Goal: Task Accomplishment & Management: Use online tool/utility

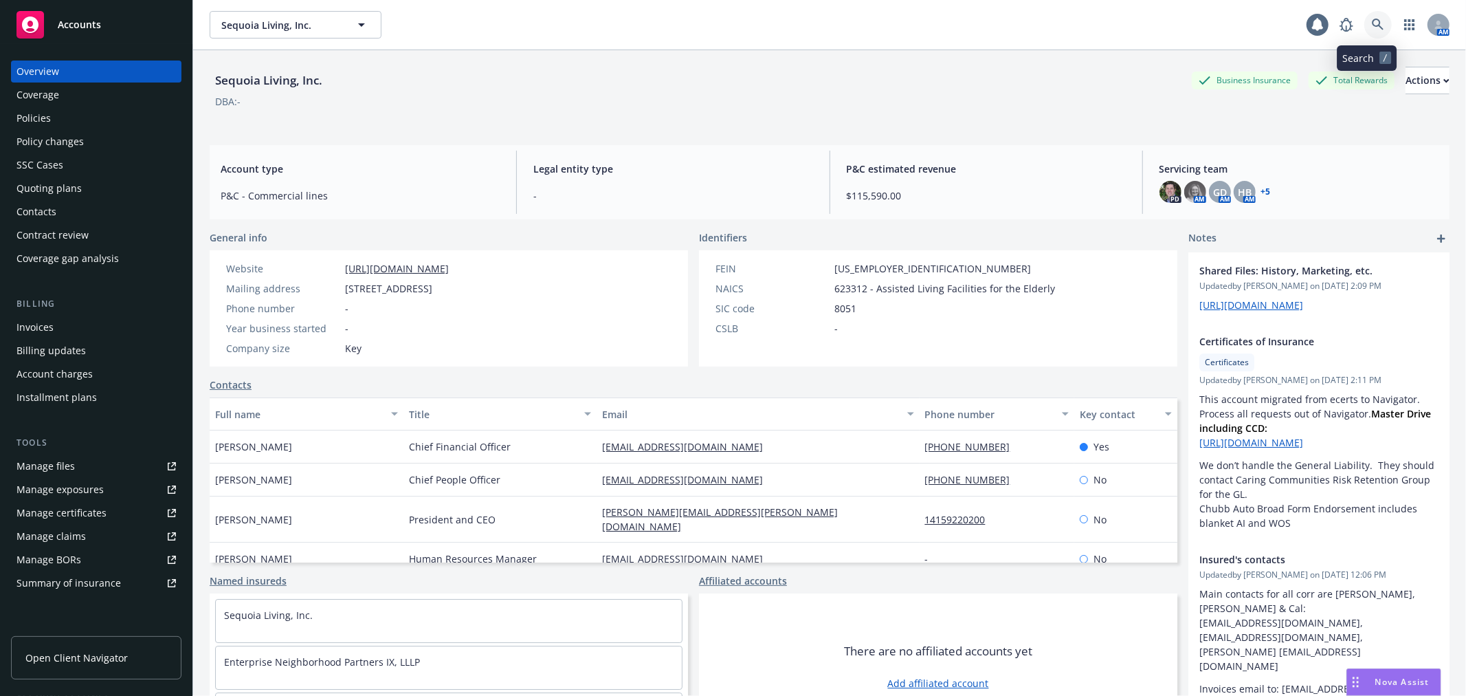
click at [1369, 31] on link at bounding box center [1378, 24] width 27 height 27
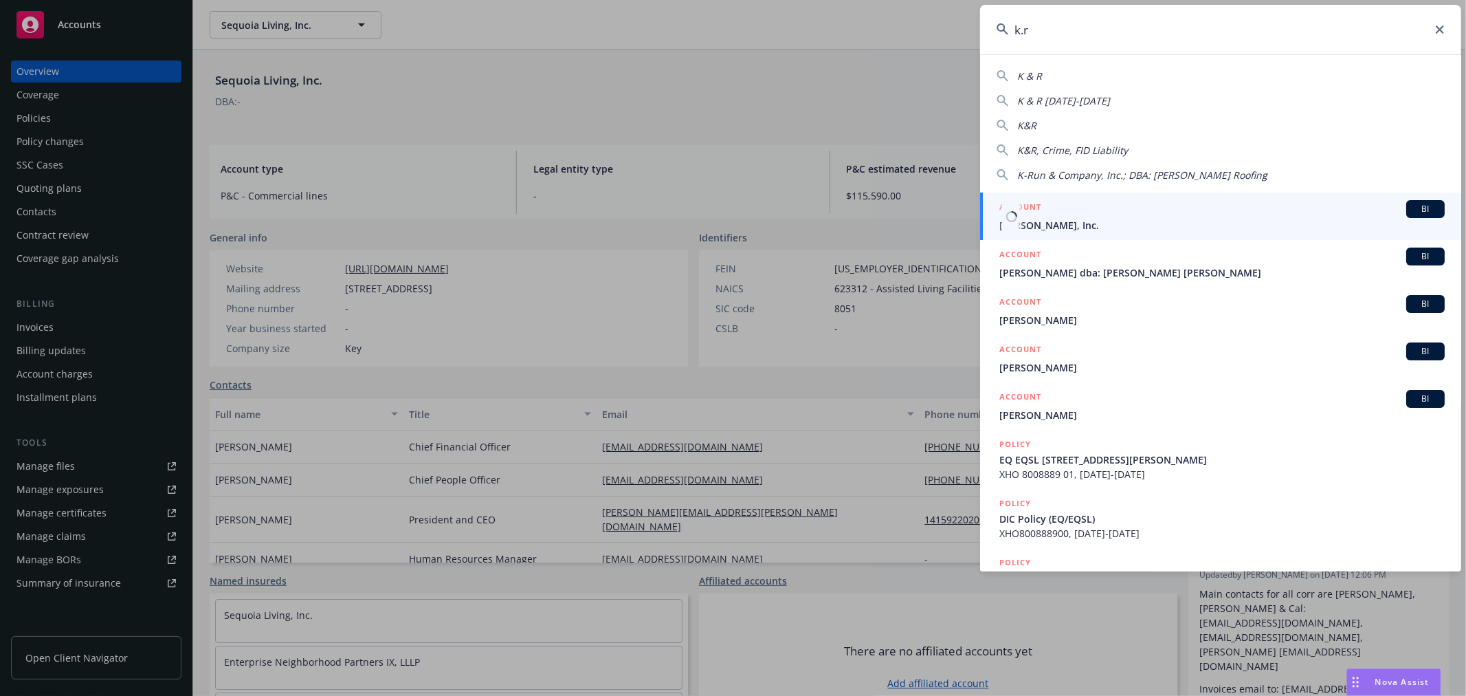
type input "k.r"
click at [1124, 219] on span "K.R. Anderson, Inc." at bounding box center [1222, 225] width 445 height 14
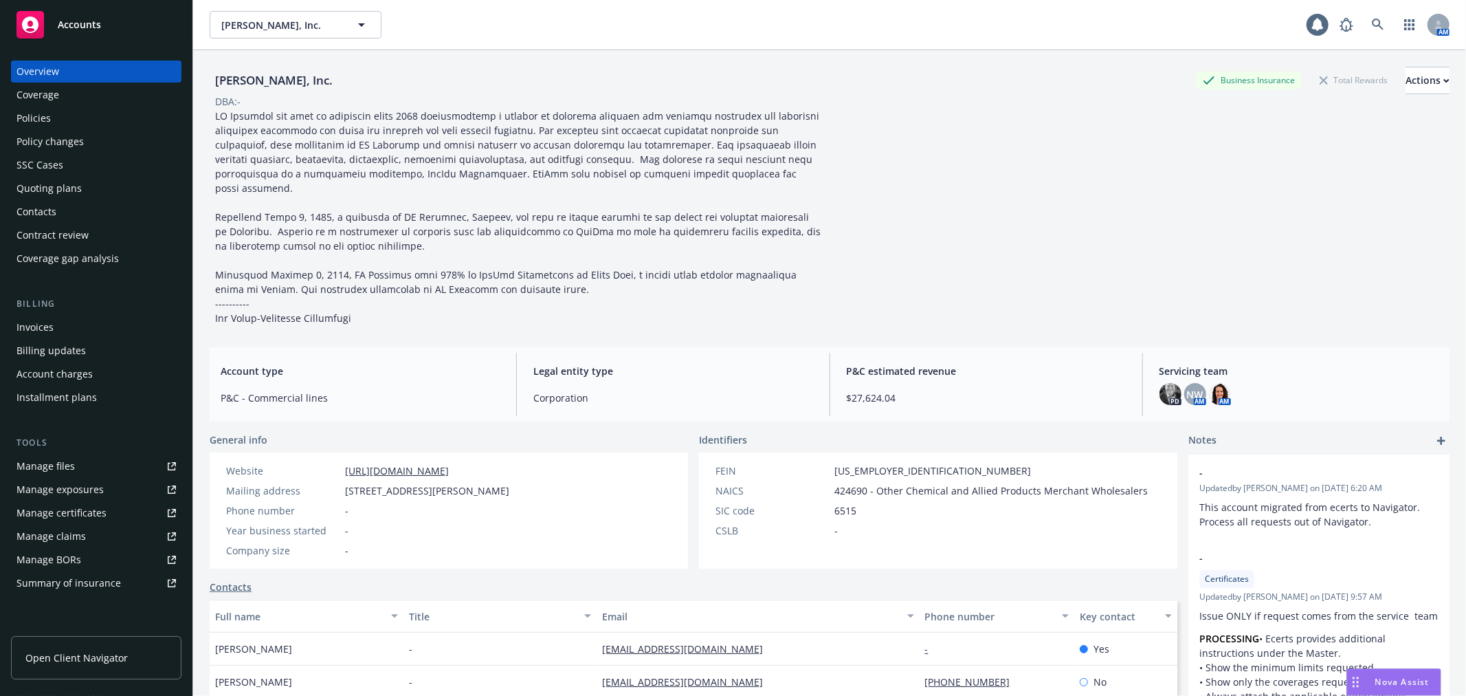
click at [70, 146] on div "Policy changes" at bounding box center [49, 142] width 67 height 22
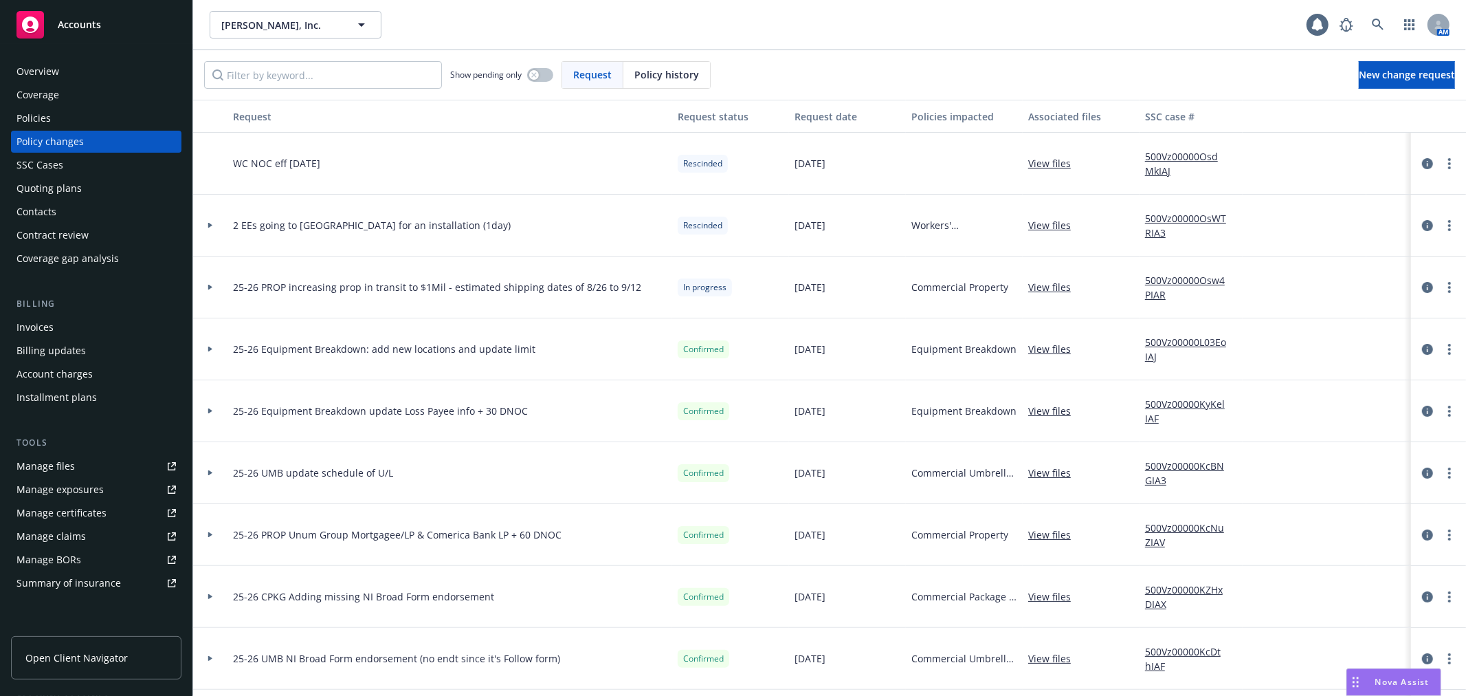
click at [212, 291] on div at bounding box center [210, 287] width 34 height 62
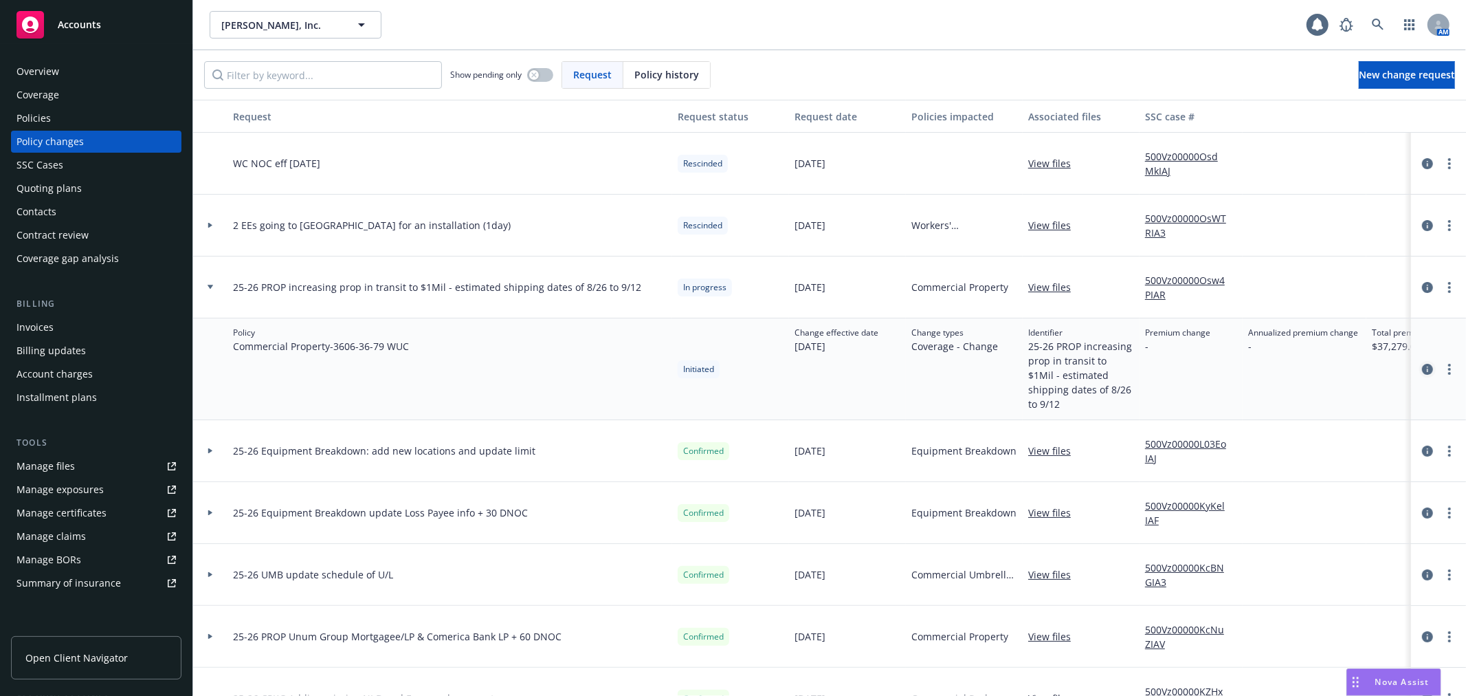
click at [1422, 364] on icon "circleInformation" at bounding box center [1427, 369] width 11 height 11
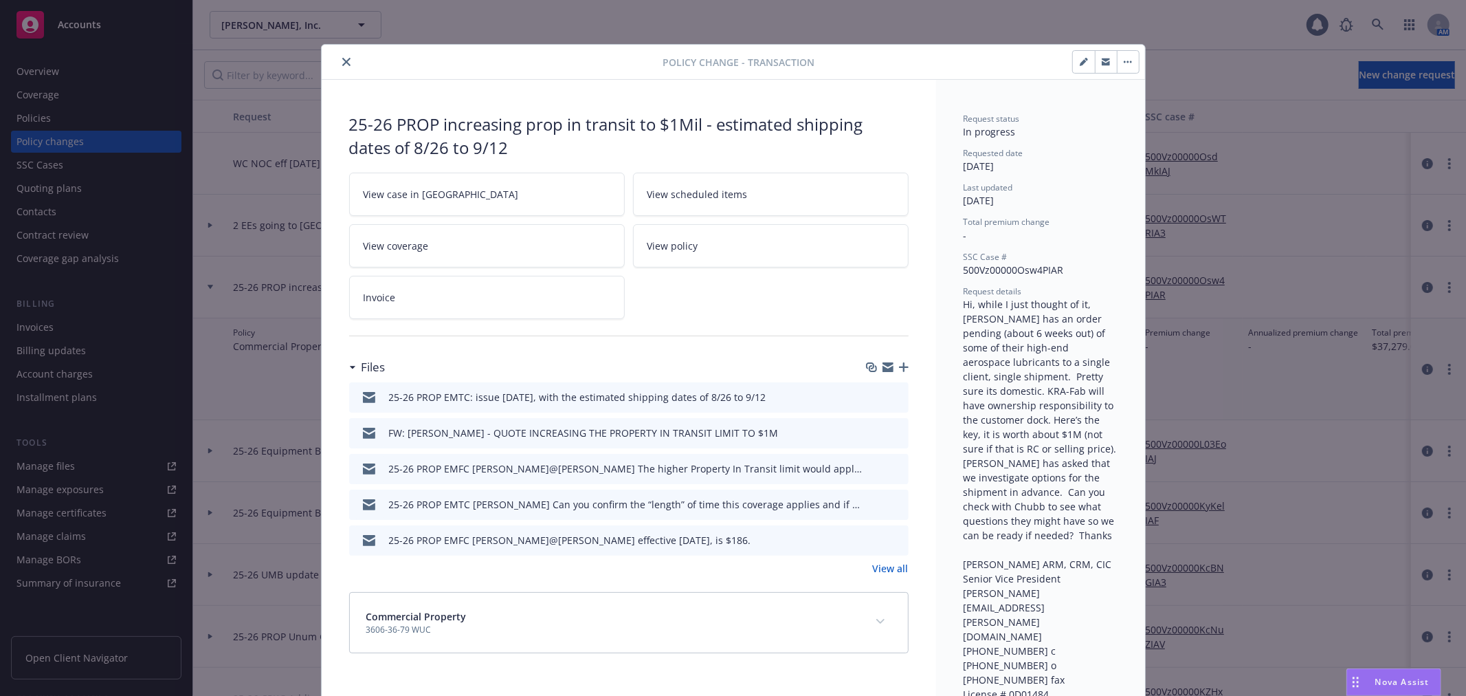
scroll to position [41, 0]
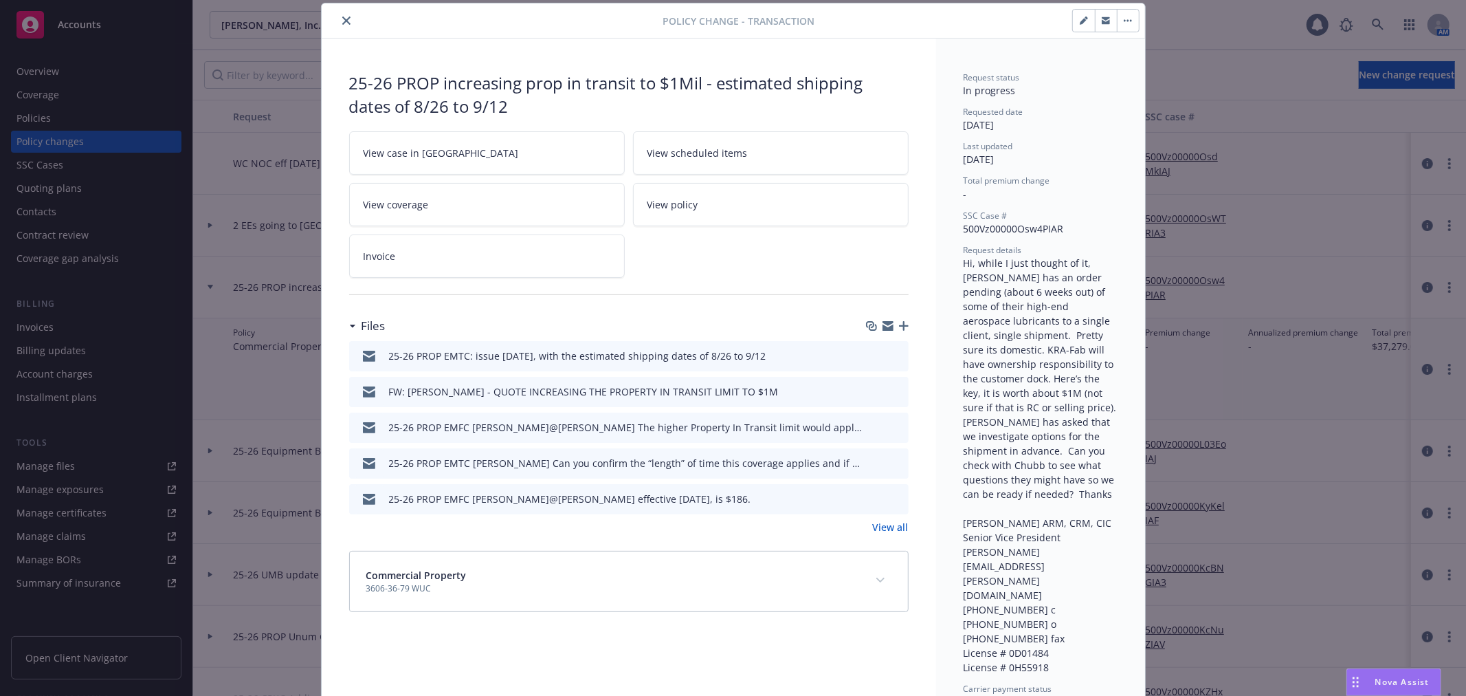
click at [883, 331] on icon "button" at bounding box center [888, 327] width 11 height 6
drag, startPoint x: 344, startPoint y: 18, endPoint x: 344, endPoint y: 26, distance: 8.2
click at [344, 18] on icon "close" at bounding box center [346, 20] width 8 height 8
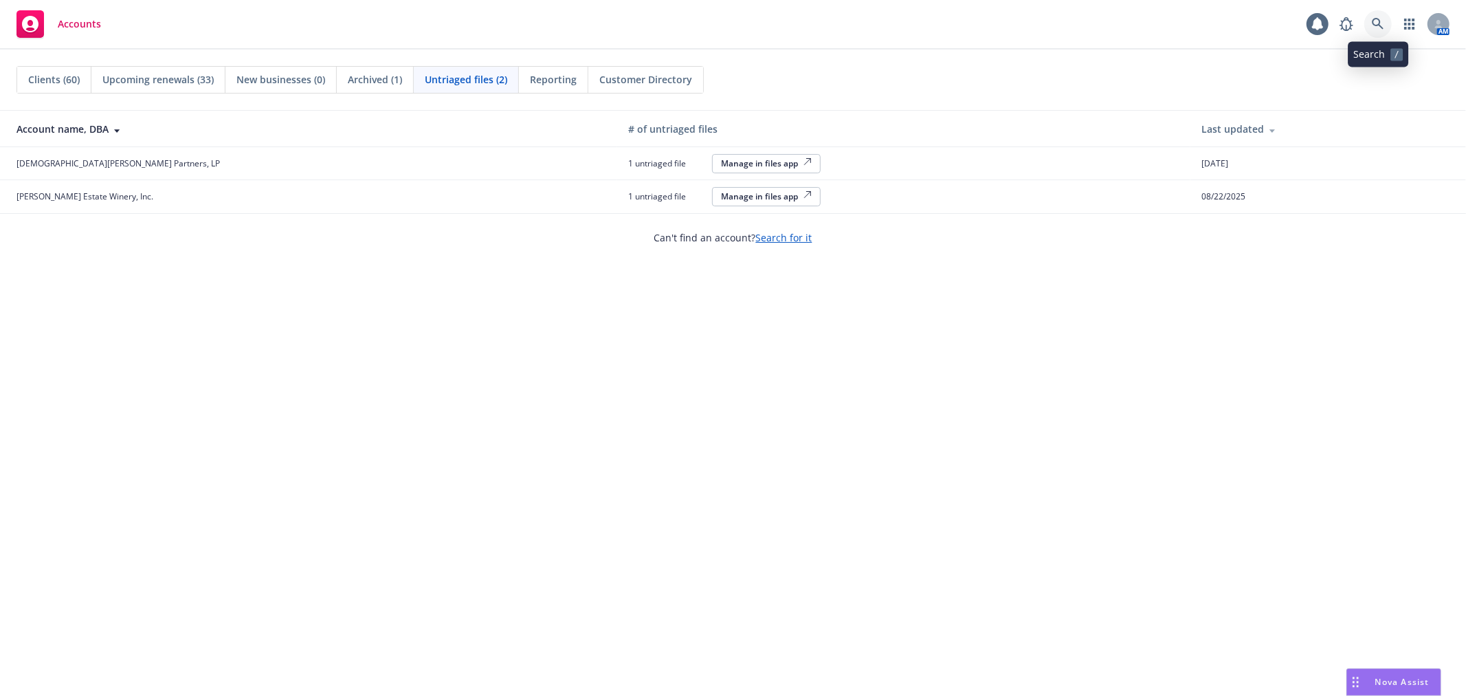
click at [1373, 19] on icon at bounding box center [1378, 24] width 12 height 12
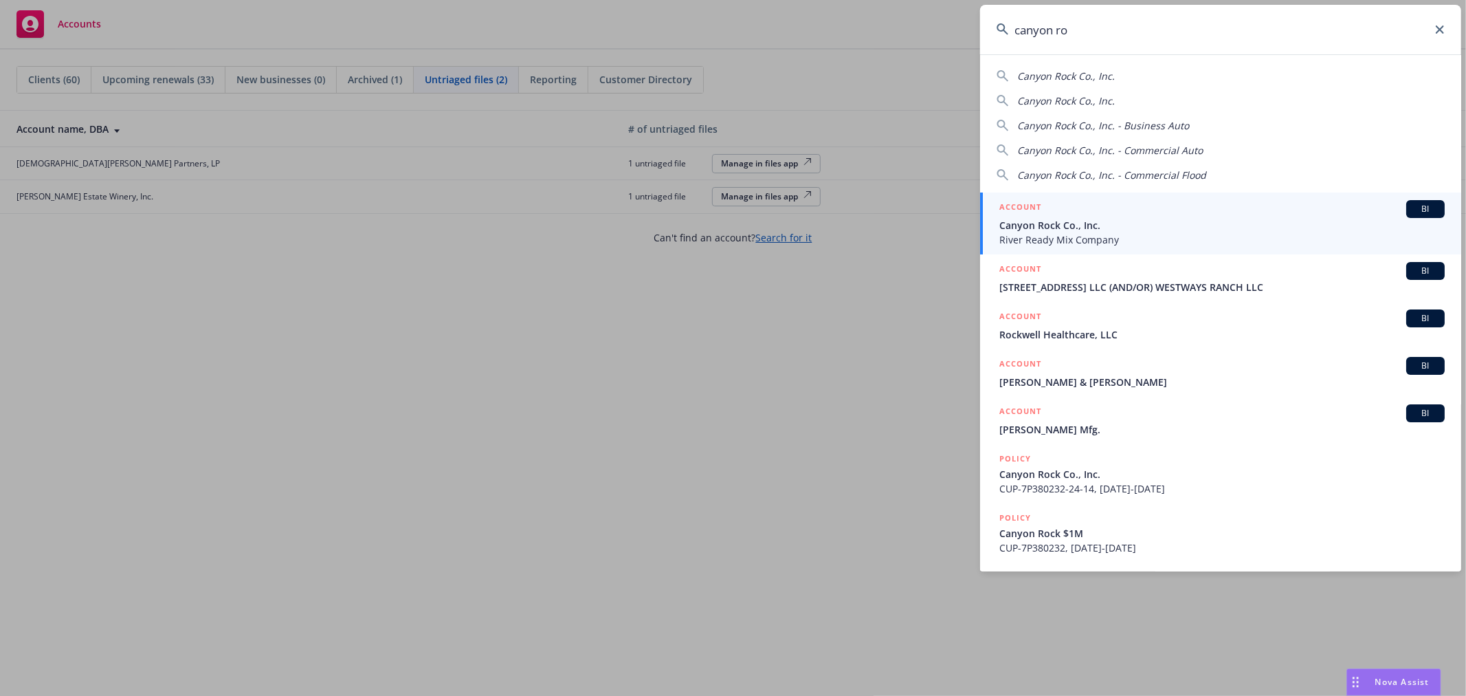
type input "canyon ro"
click at [1101, 208] on div "ACCOUNT BI" at bounding box center [1222, 209] width 445 height 18
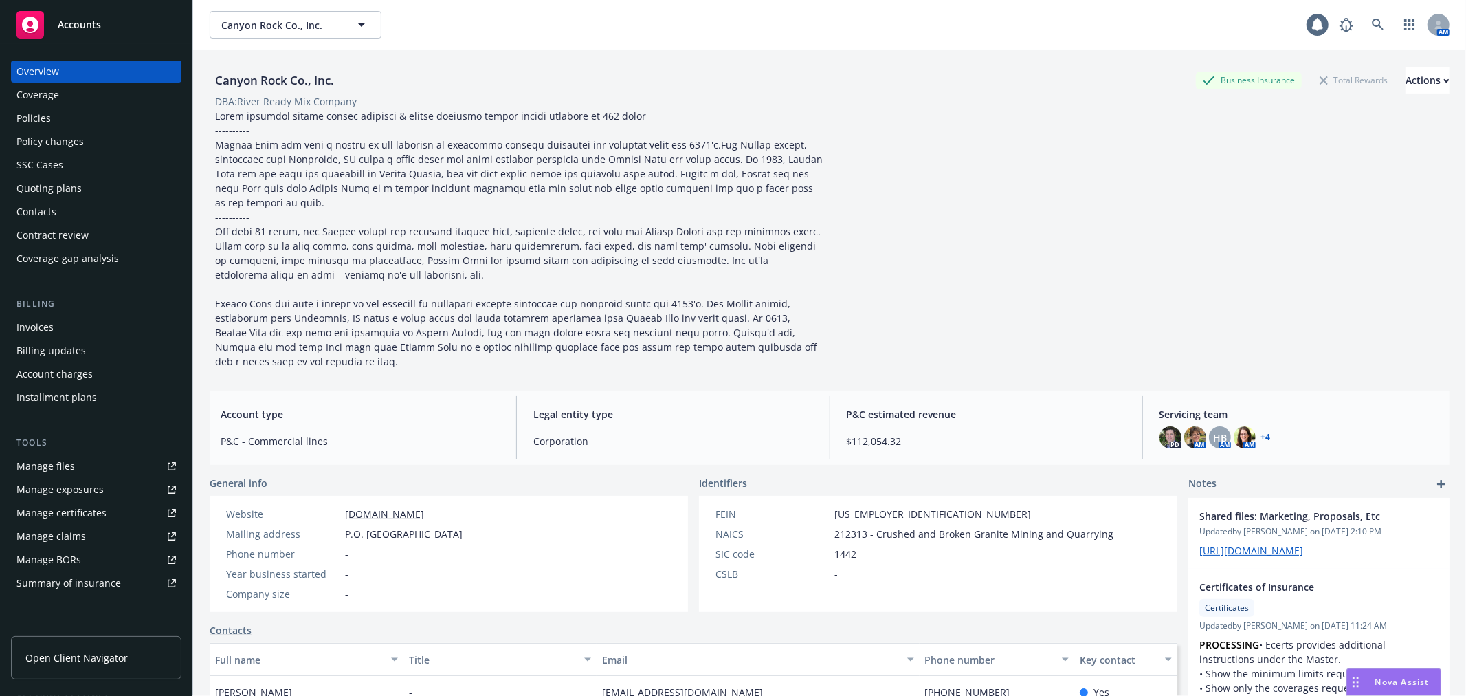
click at [104, 148] on div "Policy changes" at bounding box center [95, 142] width 159 height 22
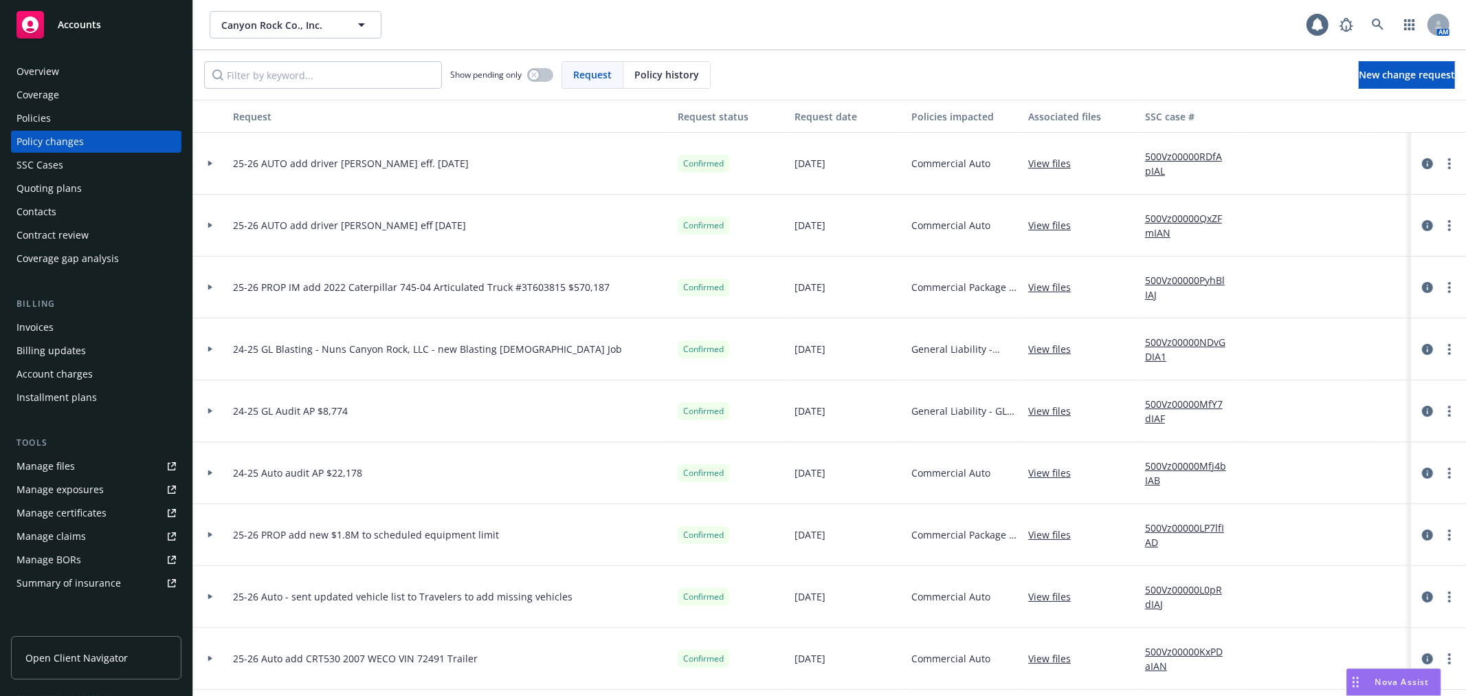
click at [210, 159] on div at bounding box center [210, 164] width 34 height 62
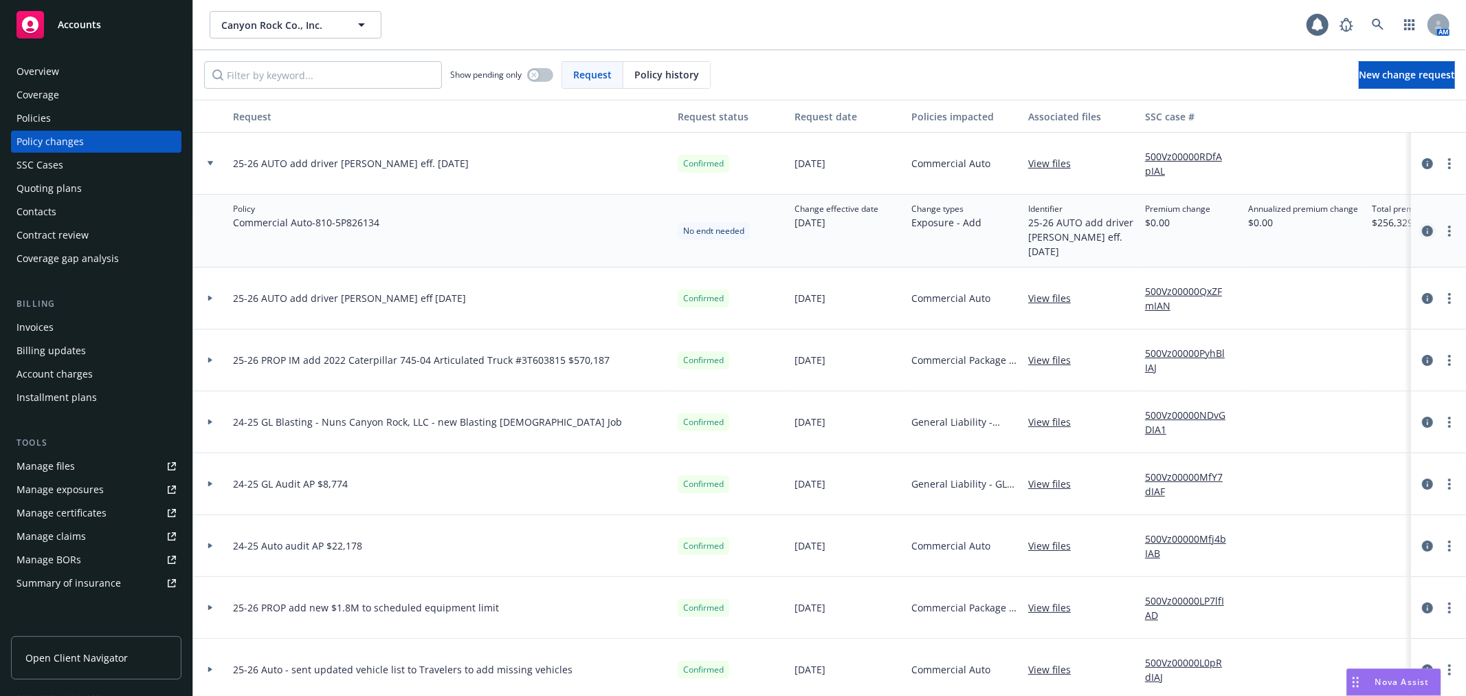
click at [1422, 228] on icon "circleInformation" at bounding box center [1427, 230] width 11 height 11
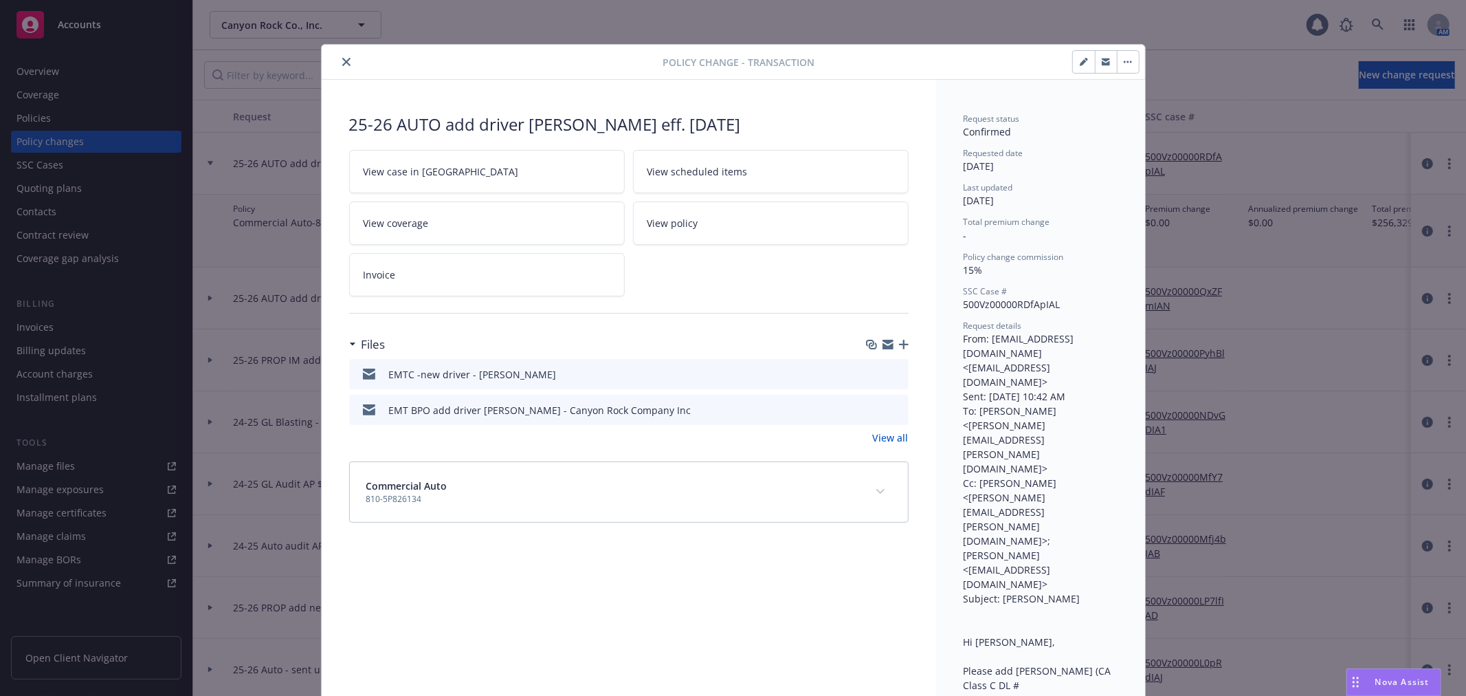
scroll to position [41, 0]
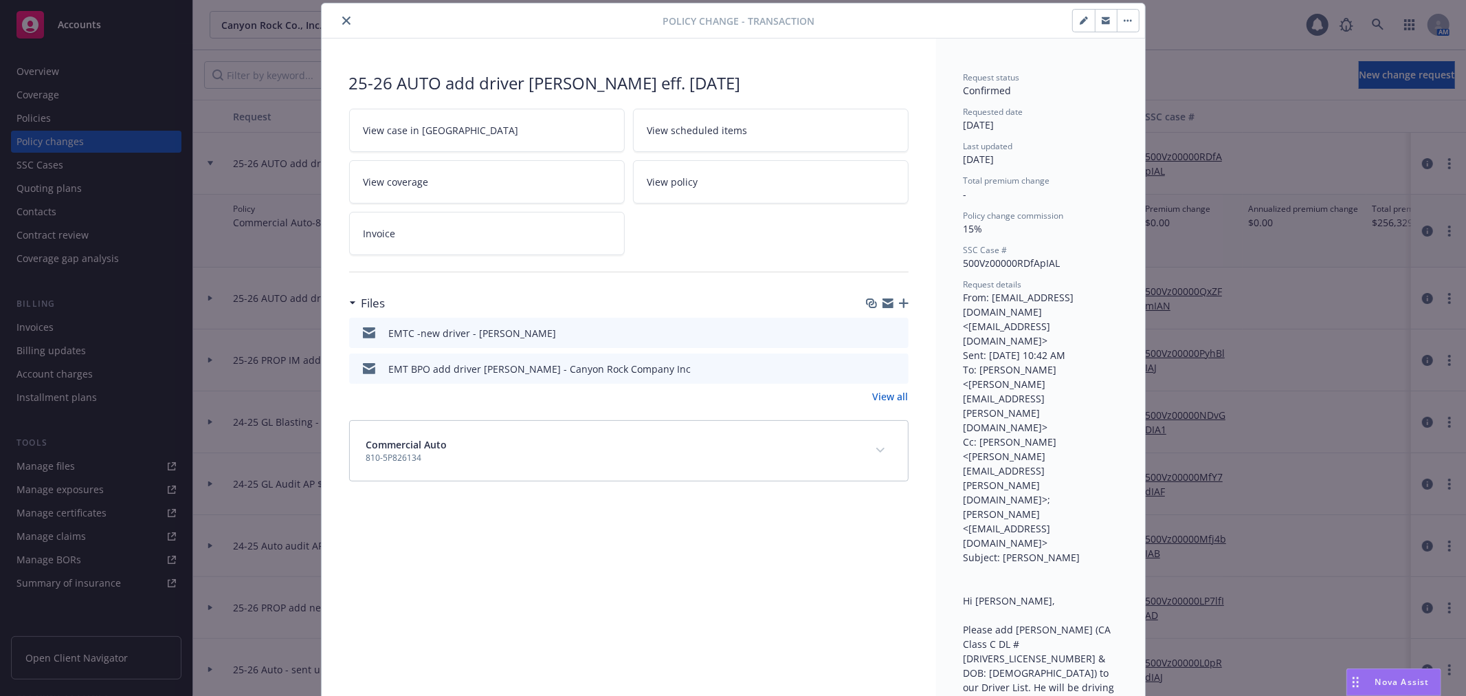
click at [883, 299] on icon "button" at bounding box center [888, 300] width 11 height 5
click at [340, 12] on button "close" at bounding box center [346, 20] width 16 height 16
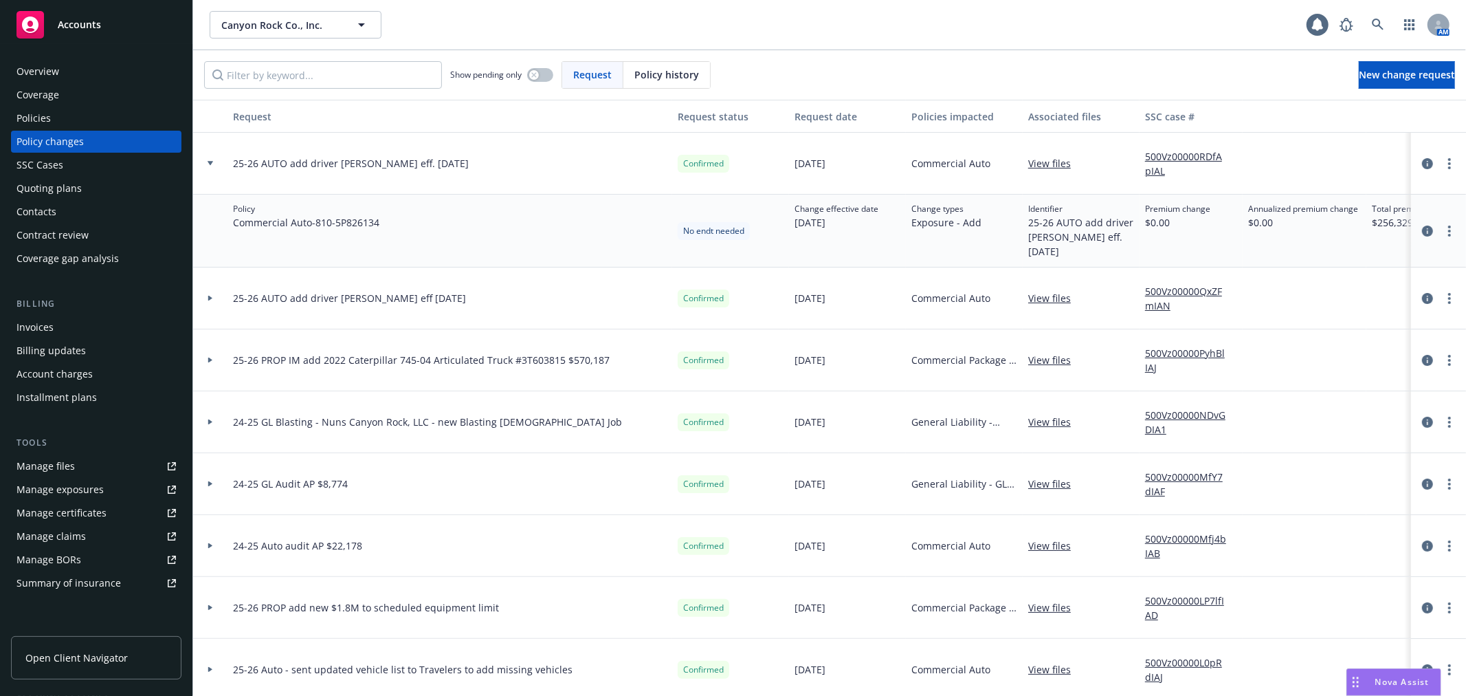
click at [91, 28] on span "Accounts" at bounding box center [79, 24] width 43 height 11
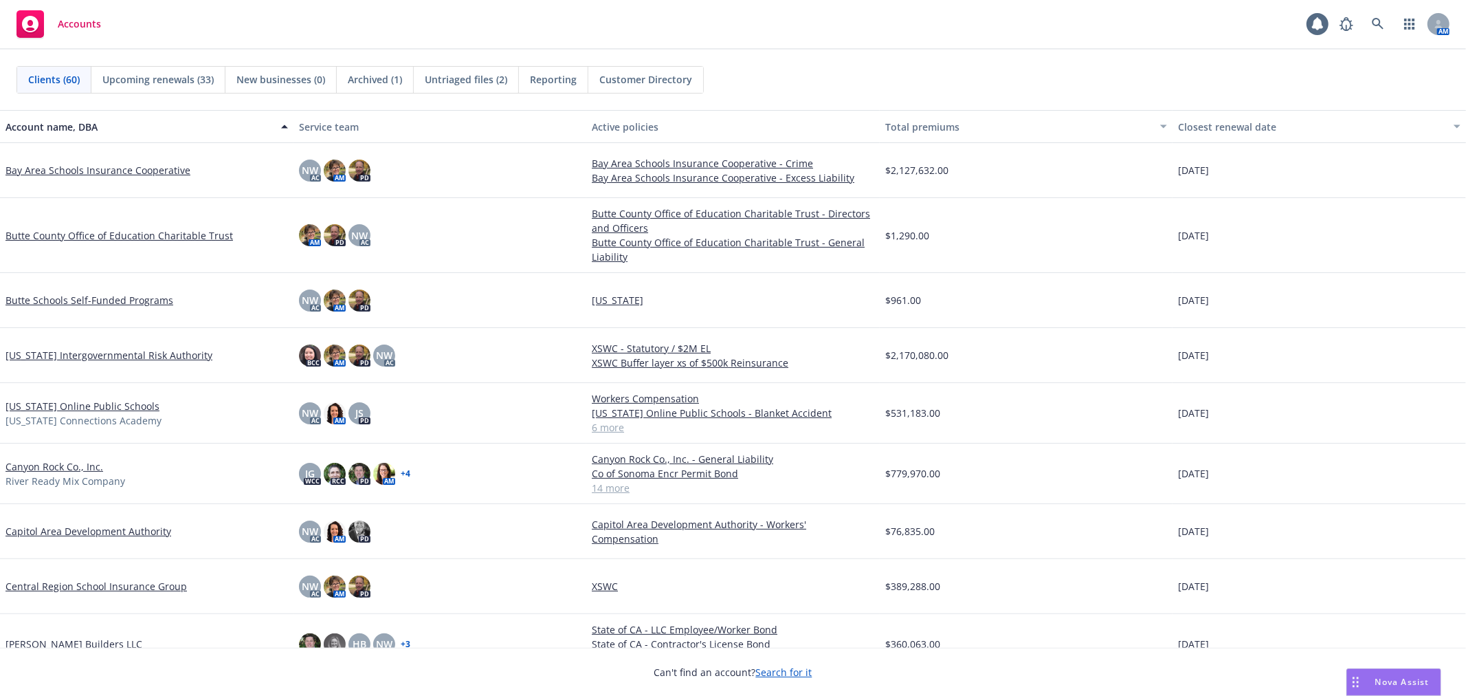
click at [466, 87] on div "Untriaged files (2)" at bounding box center [466, 80] width 105 height 26
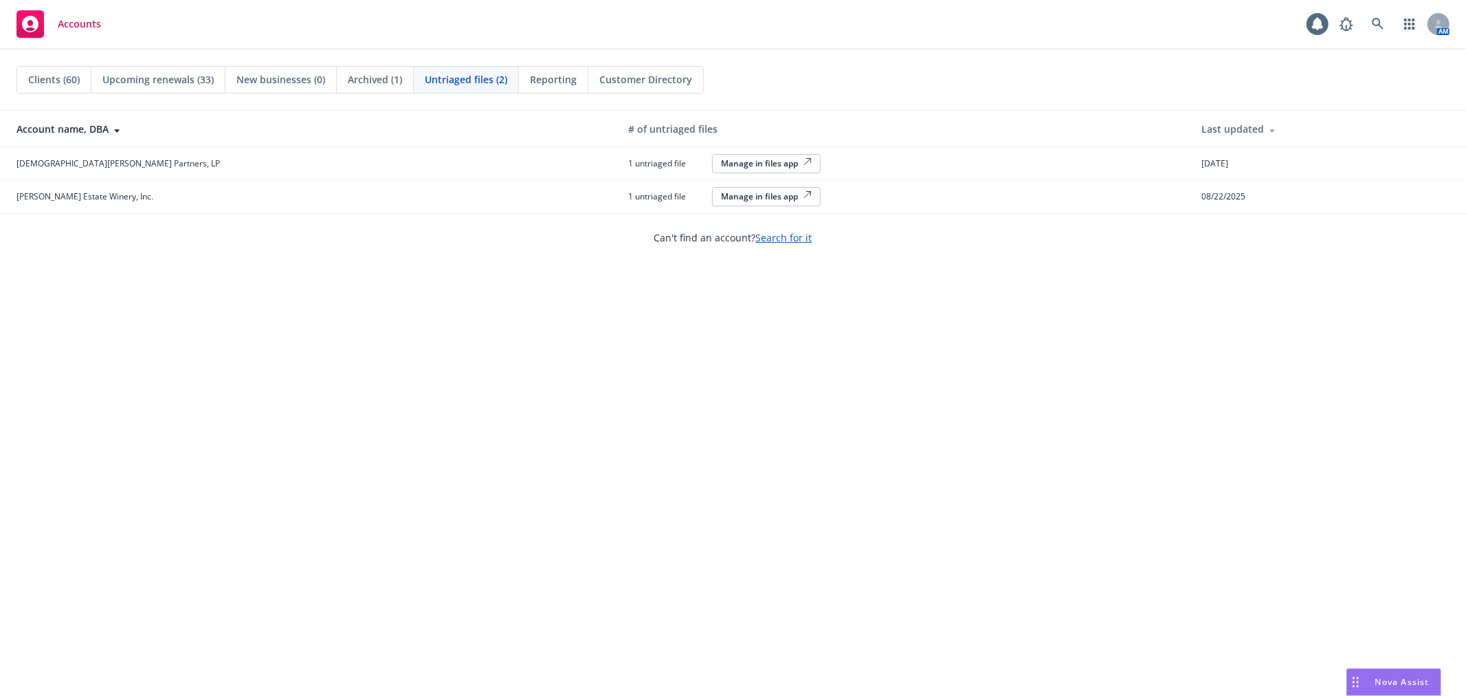
click at [721, 159] on div "Manage in files app" at bounding box center [766, 163] width 91 height 12
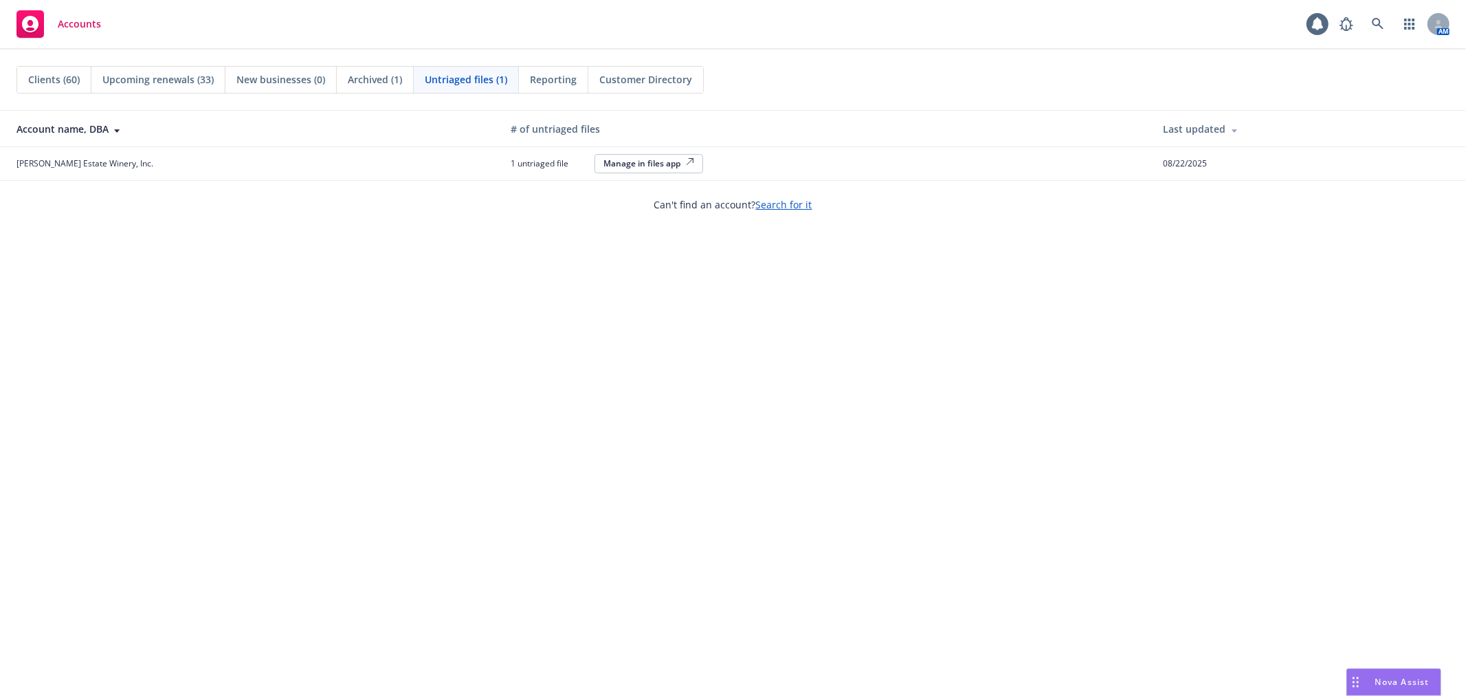
click at [654, 163] on div "Manage in files app" at bounding box center [649, 163] width 91 height 12
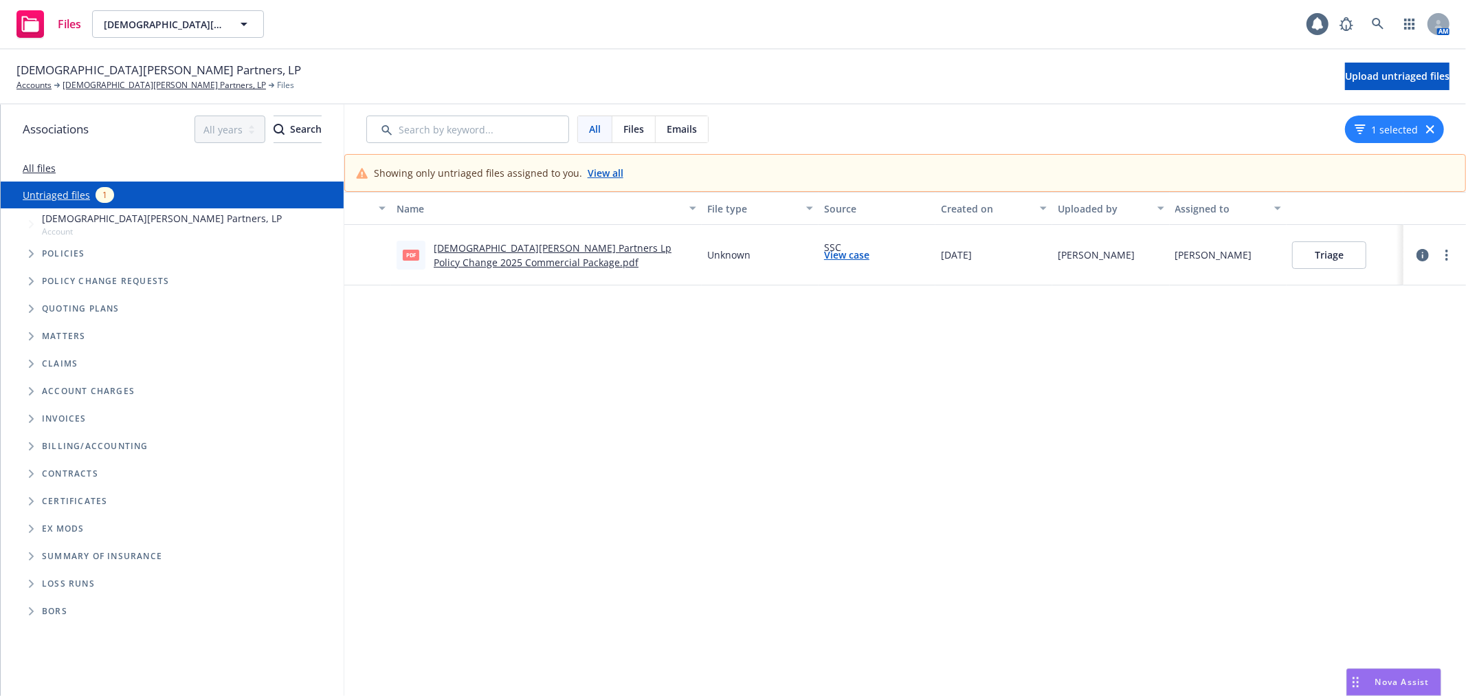
click at [590, 245] on link "Gott's Partners Lp Policy Change 2025 Commercial Package.pdf" at bounding box center [553, 254] width 238 height 27
click at [1309, 247] on button "Triage" at bounding box center [1329, 254] width 74 height 27
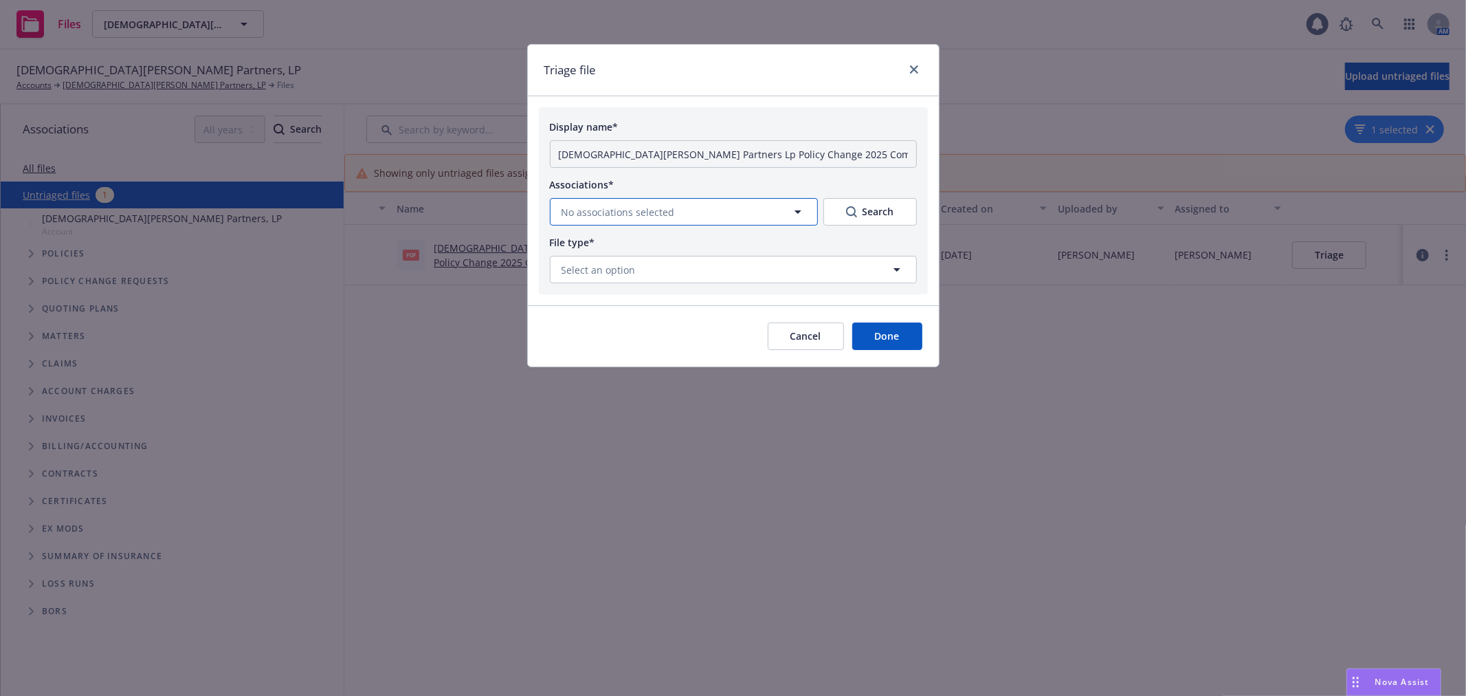
click at [683, 218] on button "No associations selected" at bounding box center [684, 211] width 268 height 27
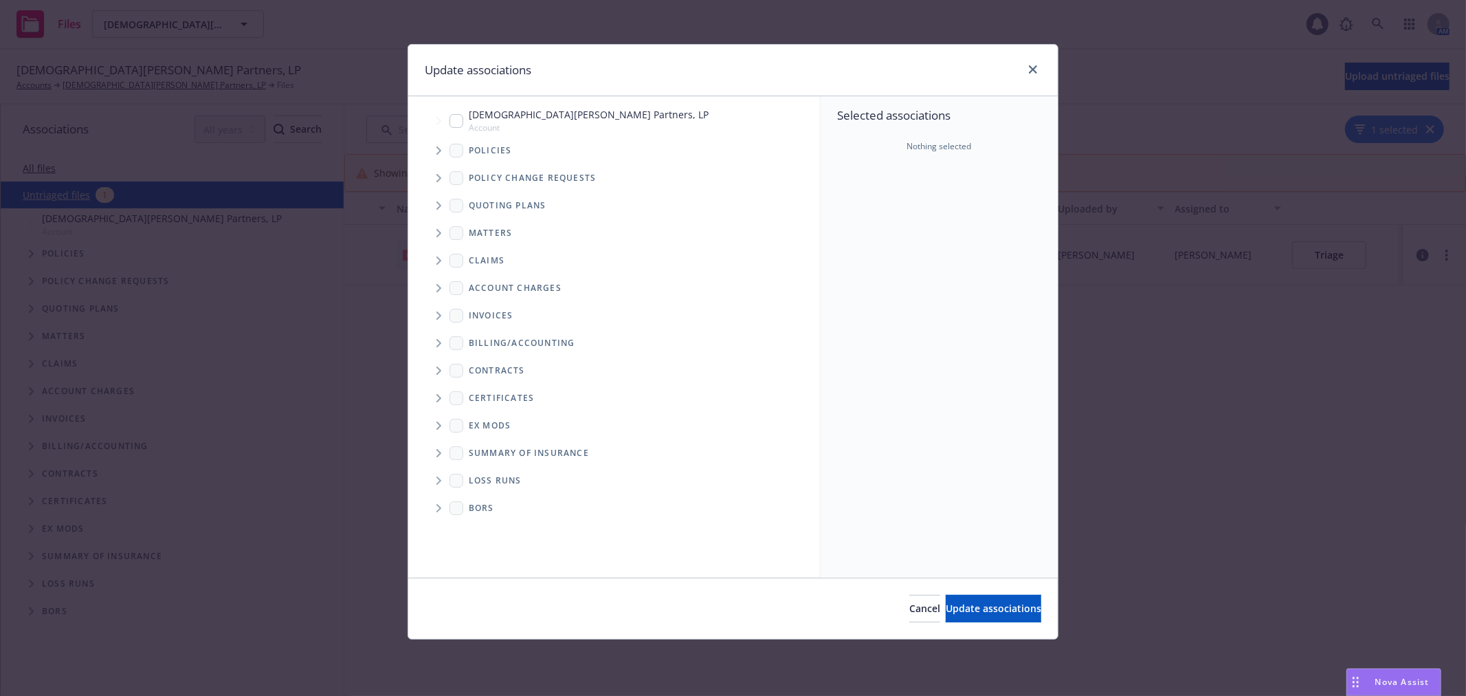
click at [437, 153] on icon "Tree Example" at bounding box center [439, 150] width 5 height 8
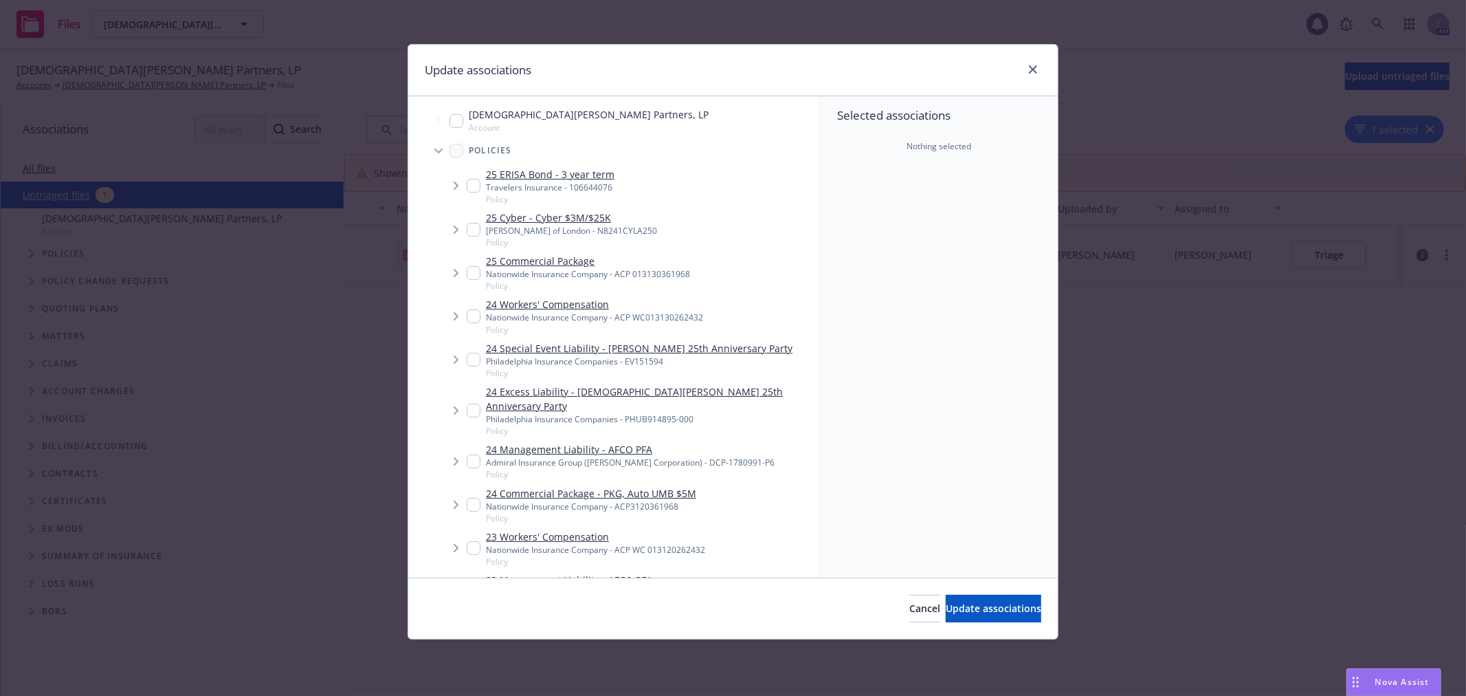
click at [437, 153] on icon "Tree Example" at bounding box center [438, 150] width 8 height 5
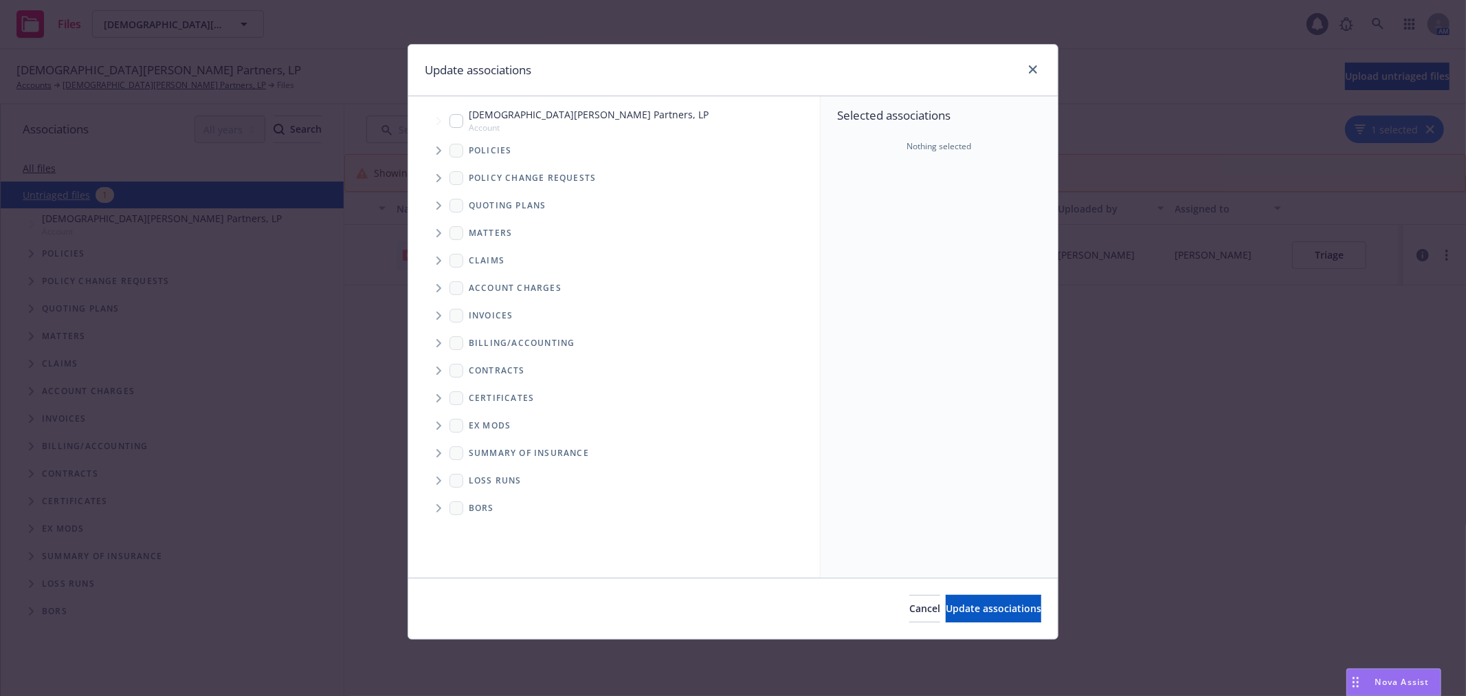
click at [444, 177] on span "Tree Example" at bounding box center [439, 178] width 22 height 22
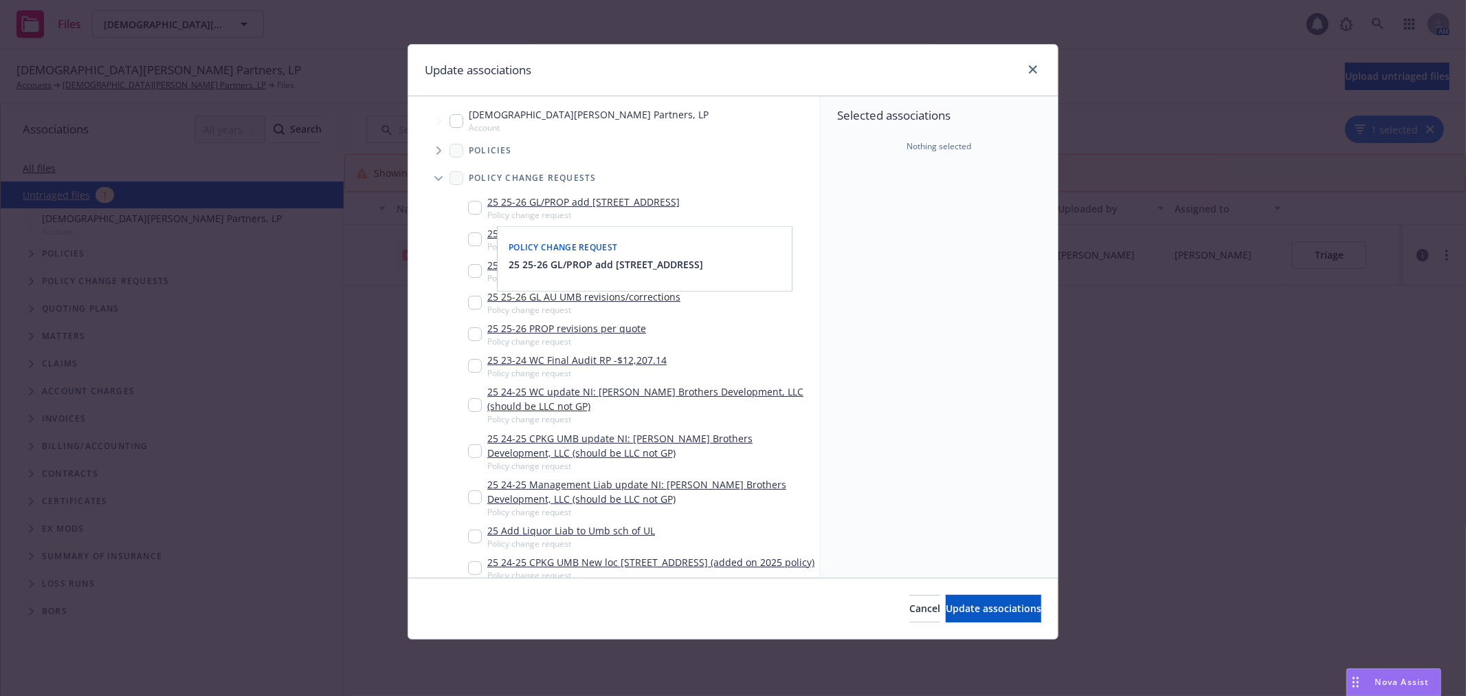
click at [472, 209] on input "Tree Example" at bounding box center [475, 208] width 14 height 14
checkbox input "true"
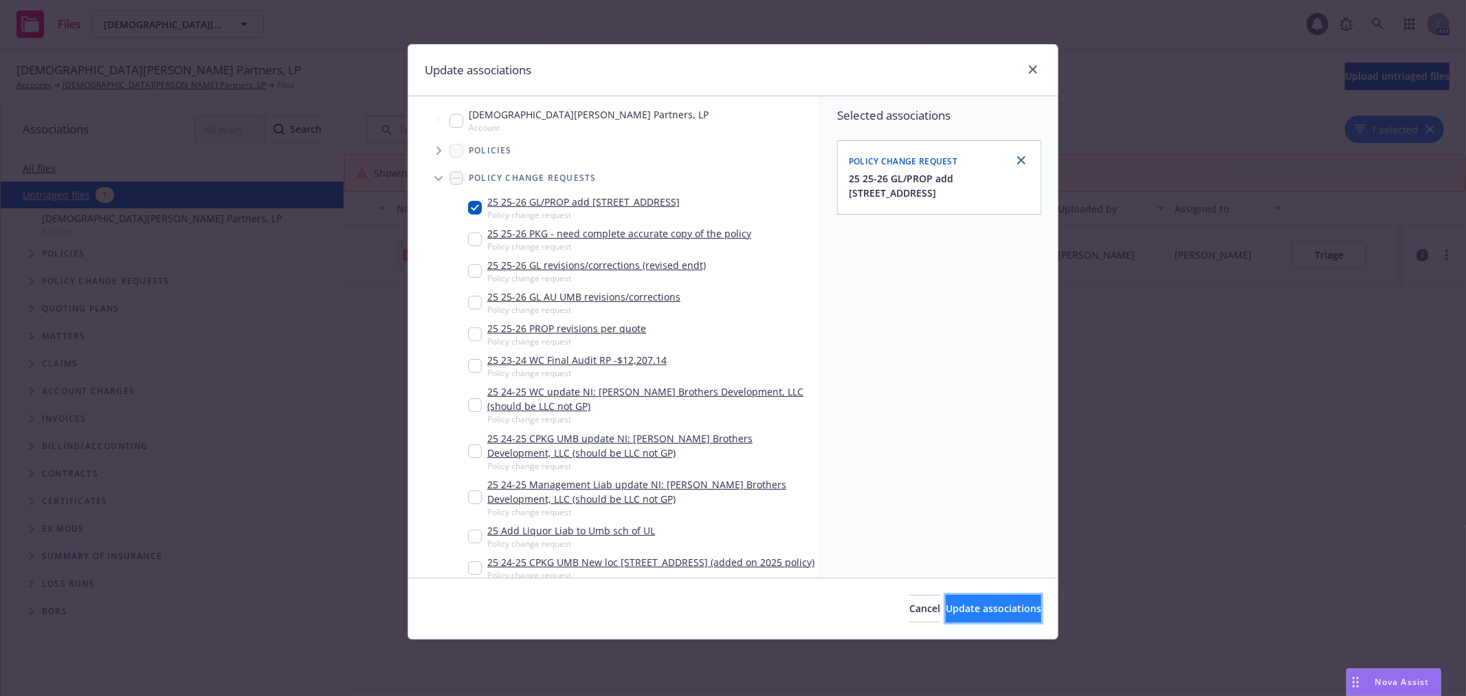
click at [977, 610] on span "Update associations" at bounding box center [994, 608] width 96 height 13
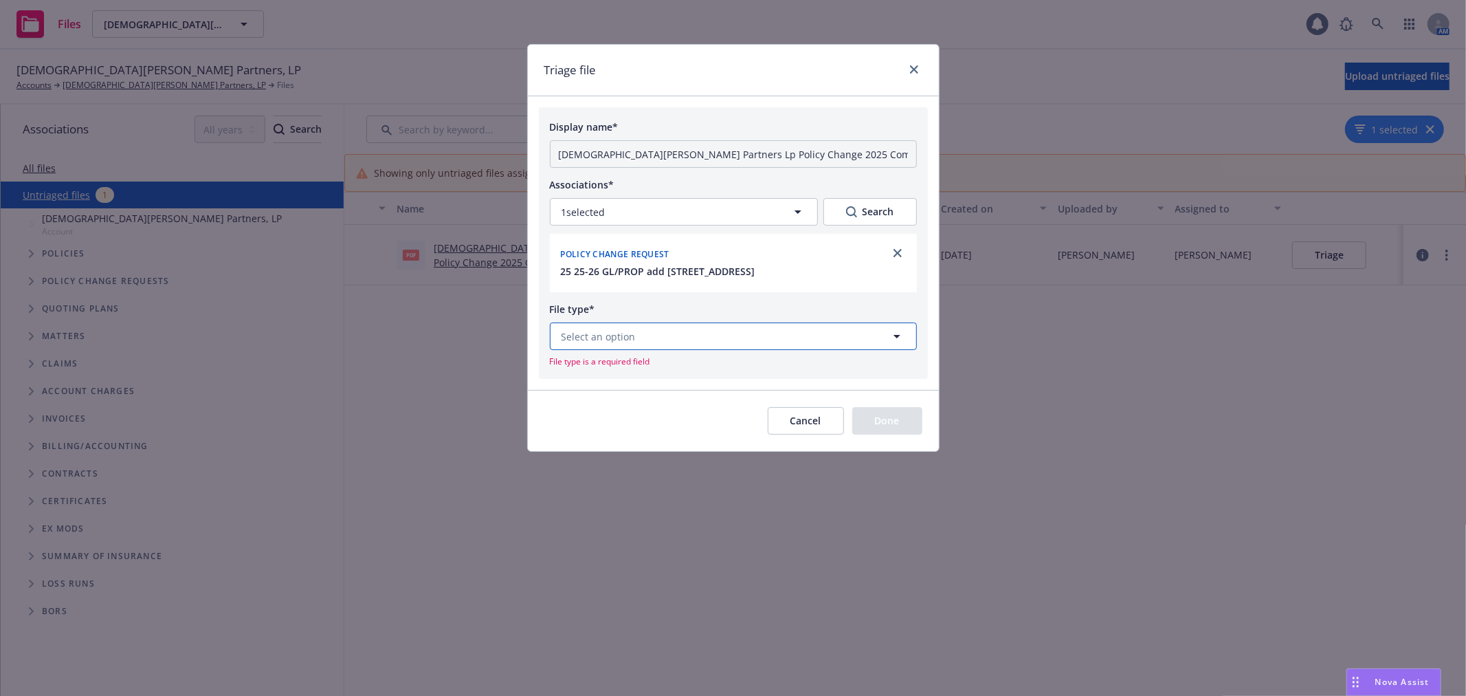
click at [667, 339] on button "Select an option" at bounding box center [733, 335] width 367 height 27
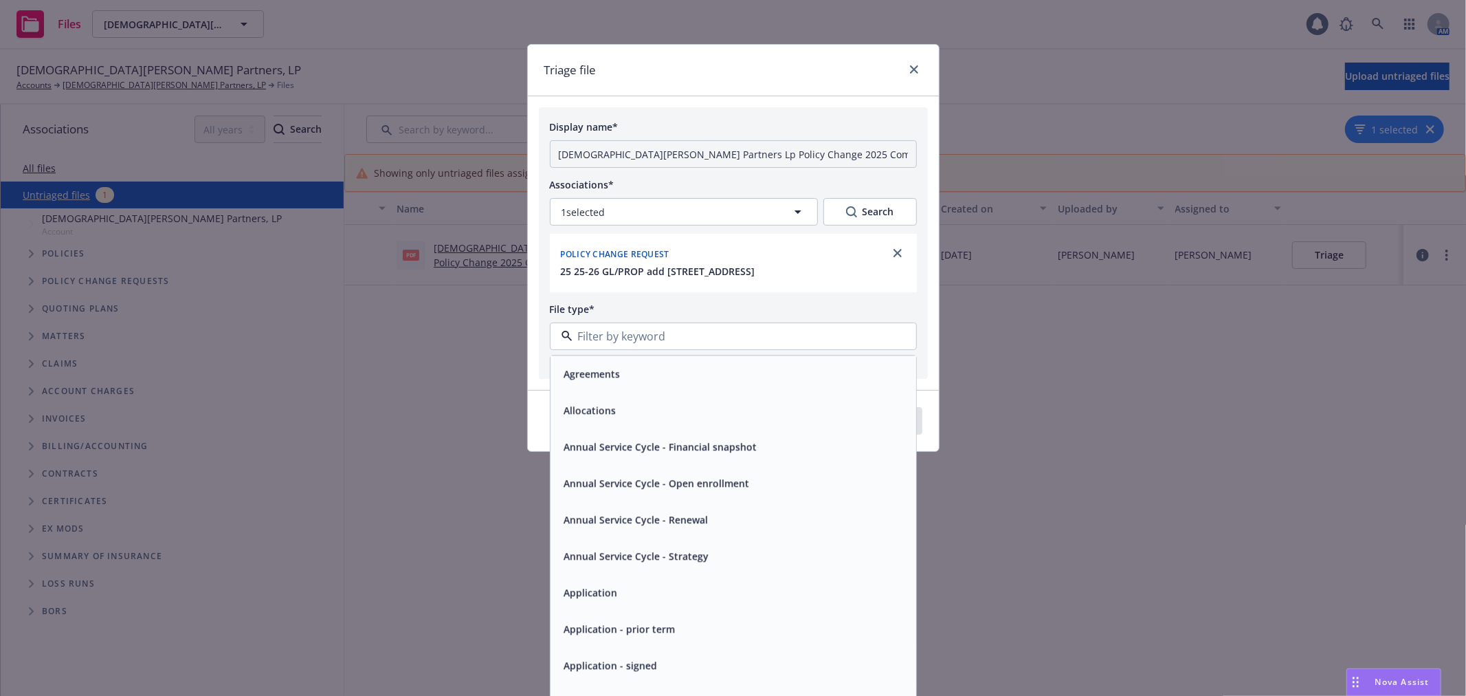
type input "e"
click at [646, 626] on div "Endorsement" at bounding box center [733, 629] width 349 height 20
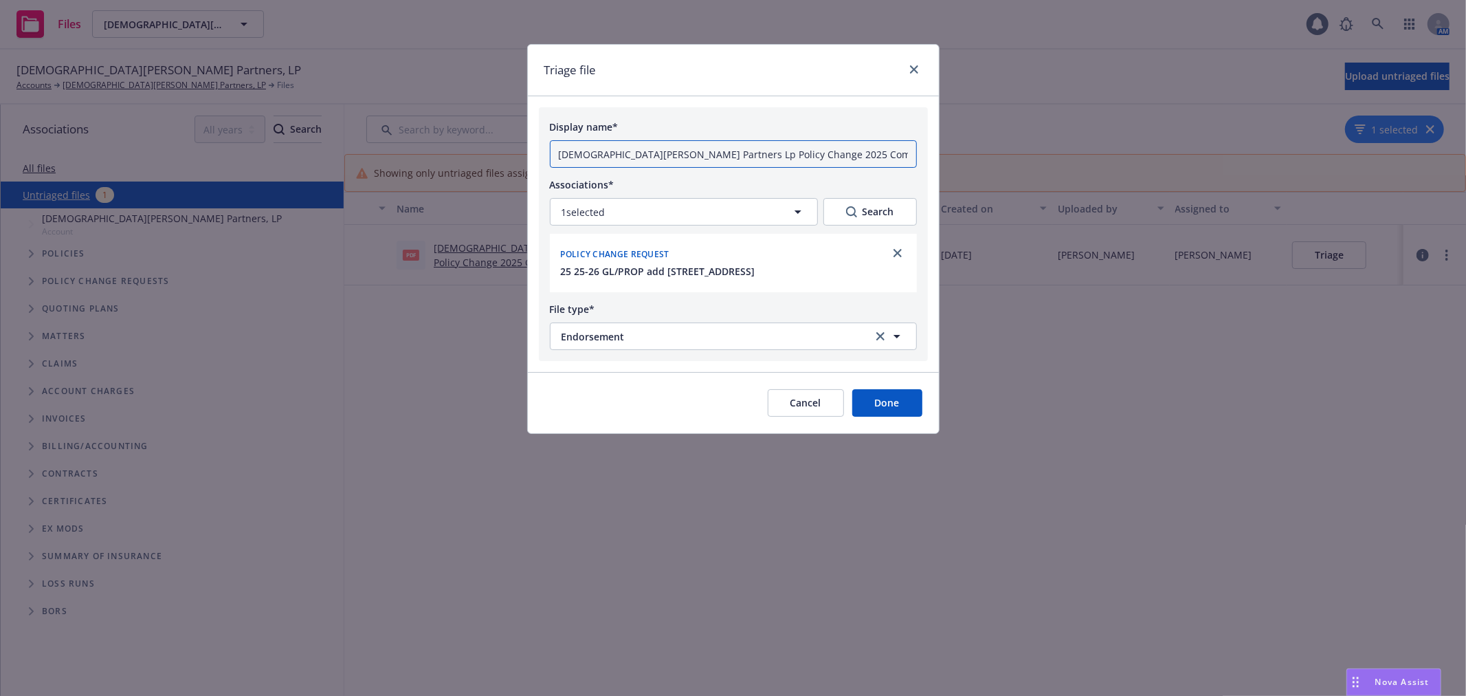
click at [648, 154] on input "Gott's Partners Lp Policy Change 2025 Commercial Package.pdf" at bounding box center [733, 153] width 367 height 27
click at [705, 153] on input "Gott's Partners Lp Policy Change 2025 Commercial Package.pdf" at bounding box center [733, 153] width 367 height 27
type input "ENDT added 401 Wilshire Blvd"
click at [885, 393] on button "Done" at bounding box center [887, 402] width 70 height 27
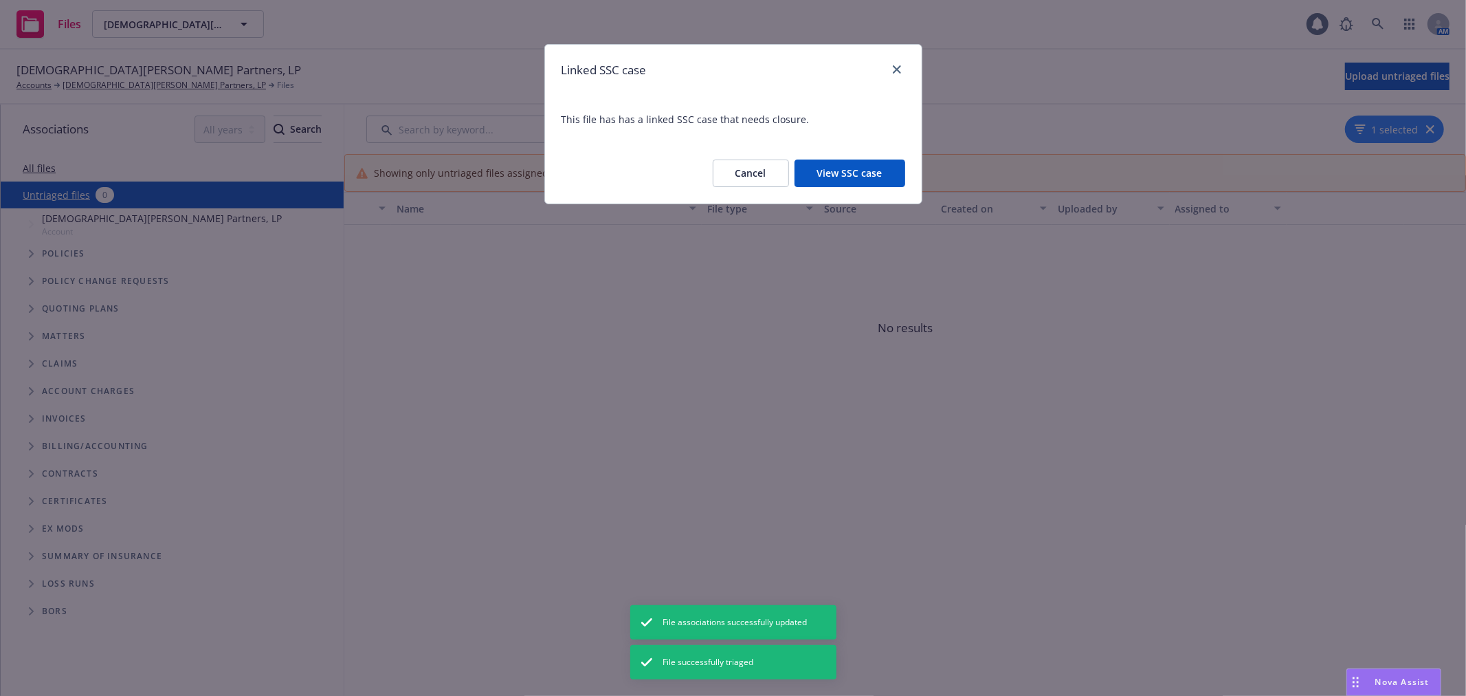
click at [863, 184] on button "View SSC case" at bounding box center [850, 172] width 111 height 27
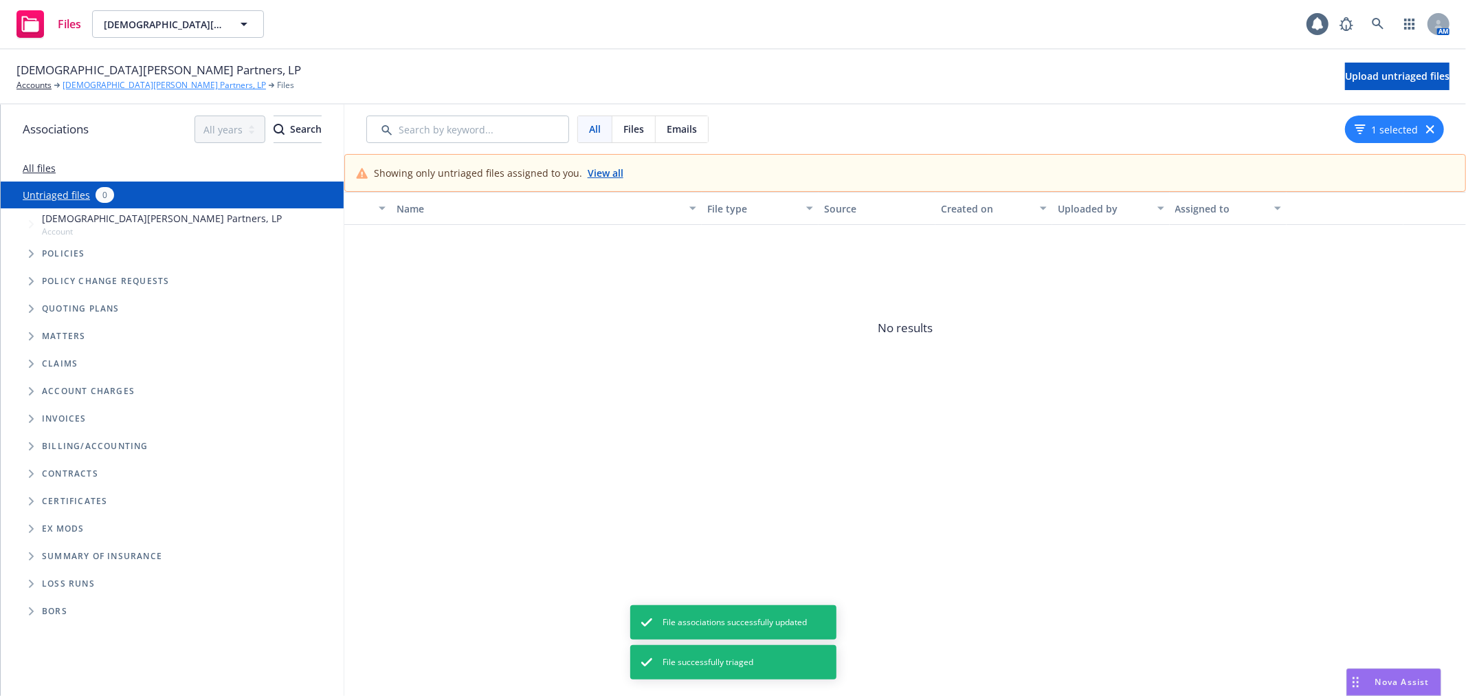
click at [95, 87] on link "Gott's Partners, LP" at bounding box center [164, 85] width 203 height 12
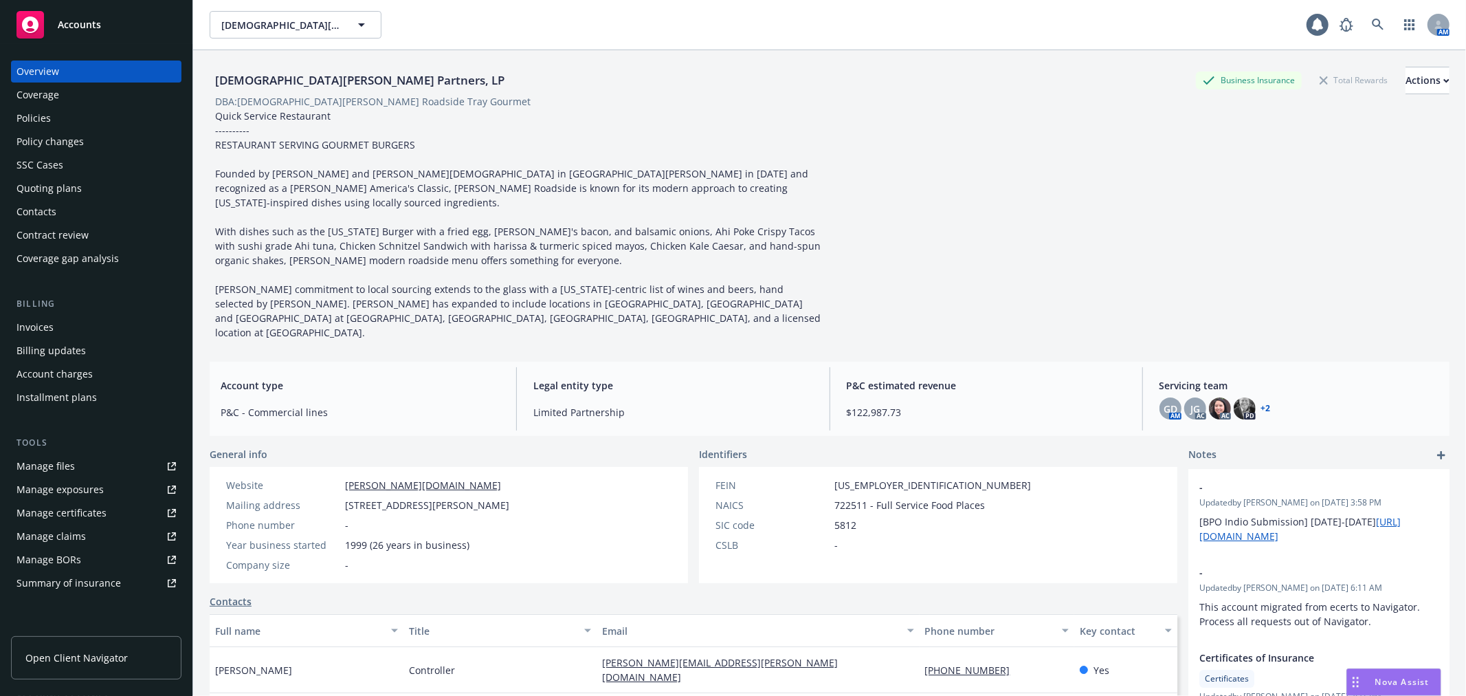
click at [100, 141] on div "Policy changes" at bounding box center [95, 142] width 159 height 22
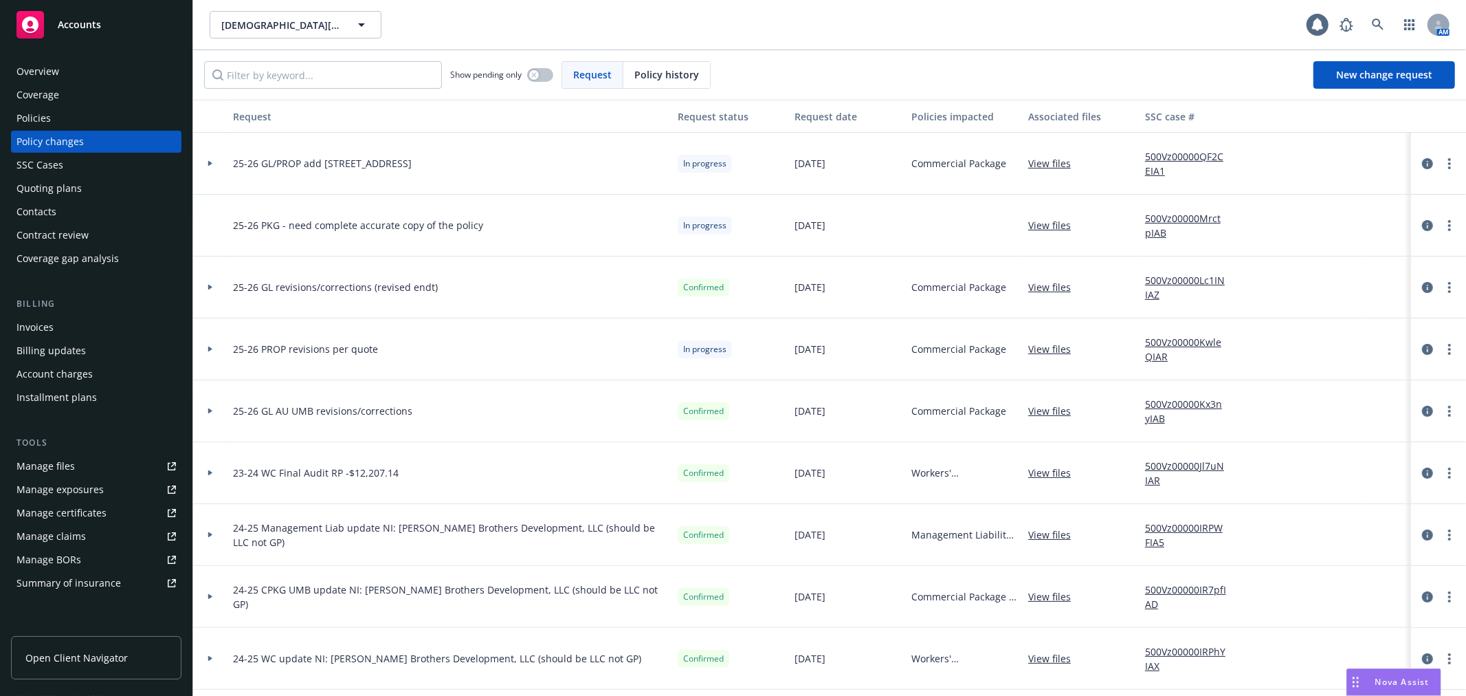
click at [208, 164] on icon at bounding box center [210, 163] width 5 height 5
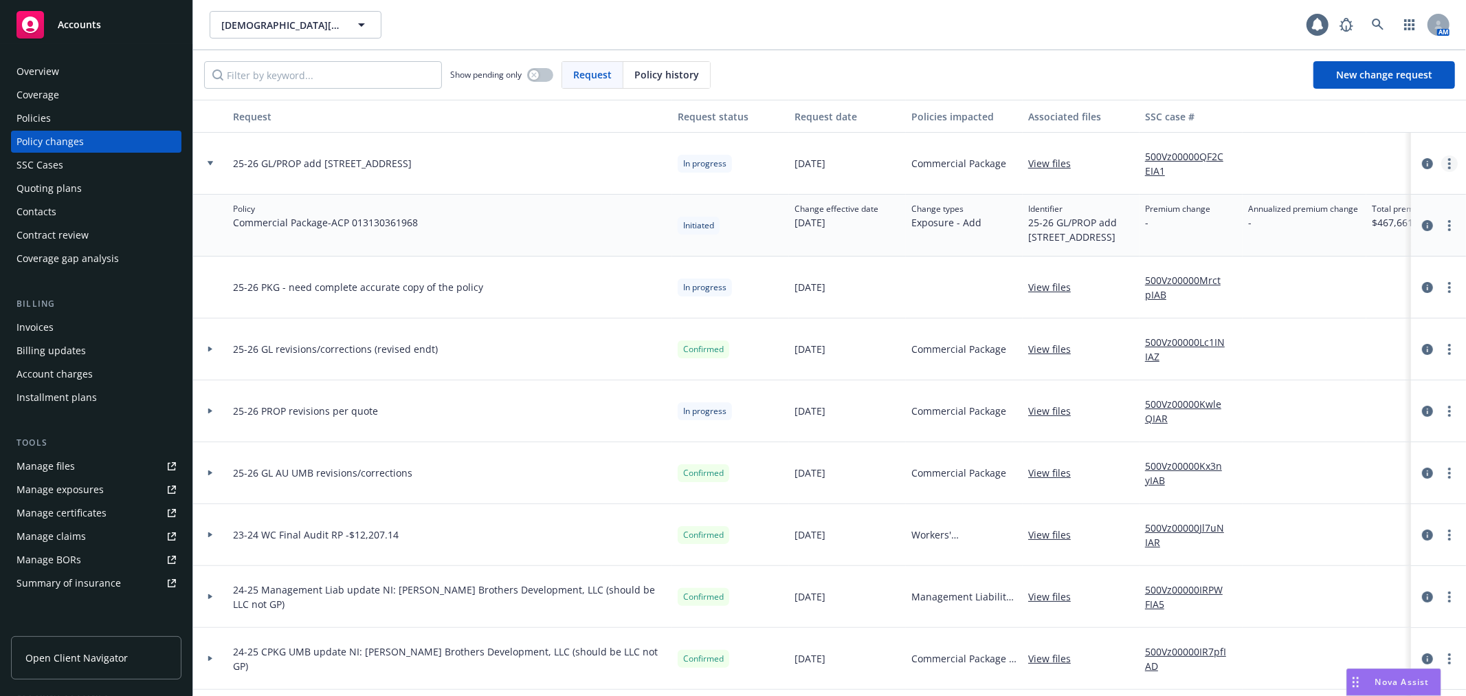
click at [1442, 162] on link "more" at bounding box center [1450, 163] width 16 height 16
click at [1369, 279] on link "Resume workflow" at bounding box center [1328, 274] width 236 height 27
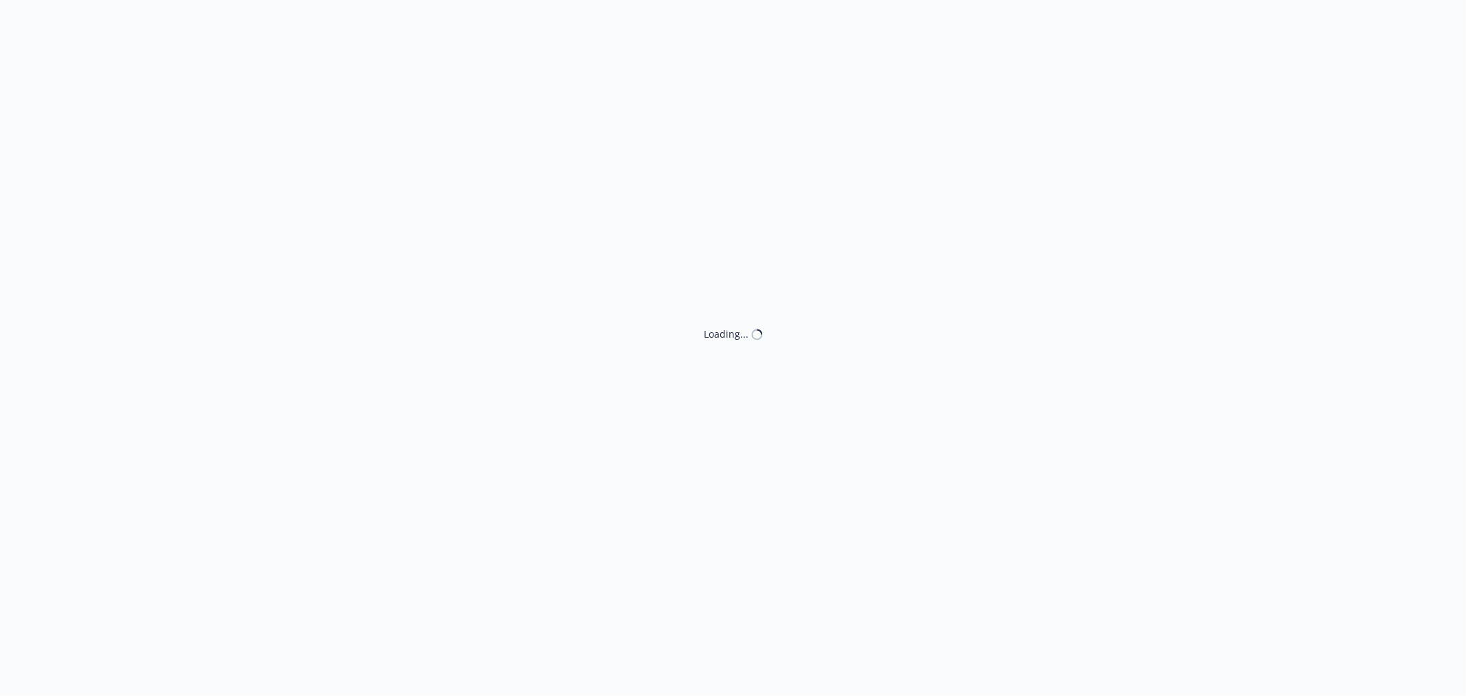
select select "ACCEPTED"
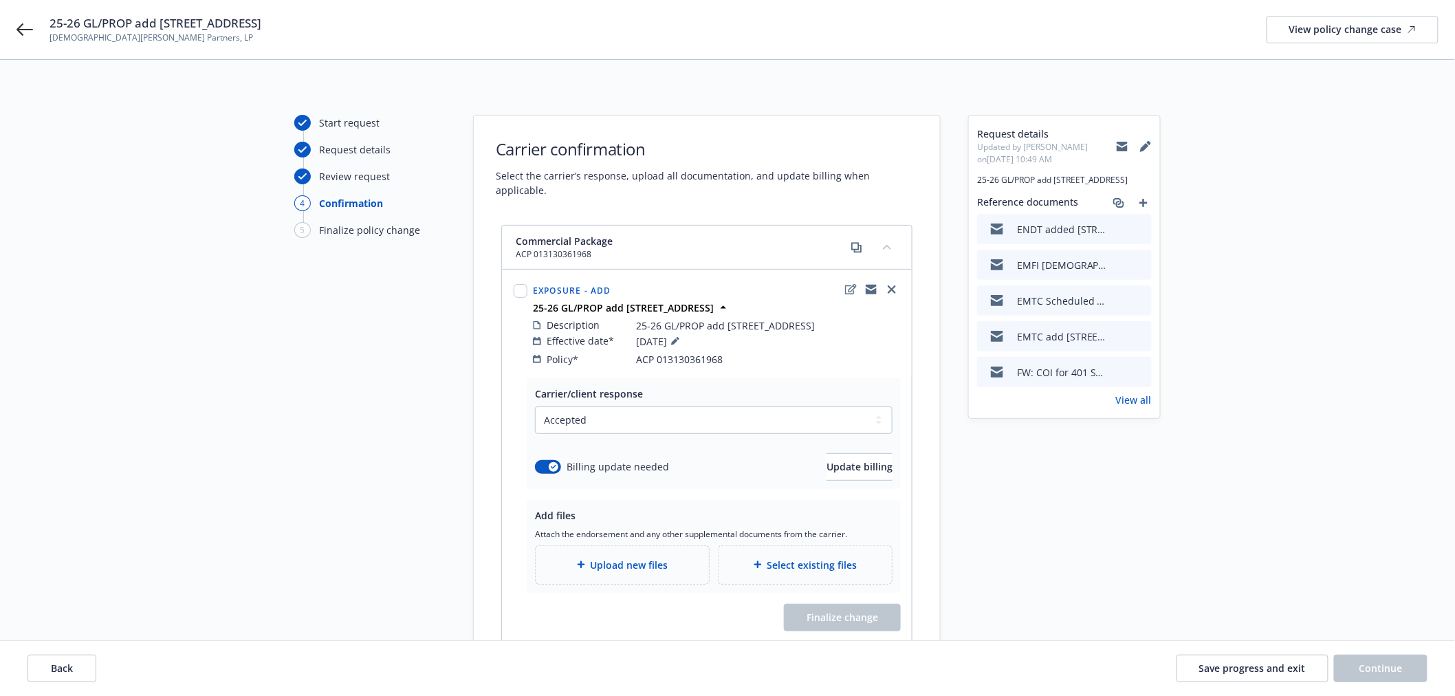
click at [646, 553] on div "Upload new files" at bounding box center [622, 565] width 173 height 38
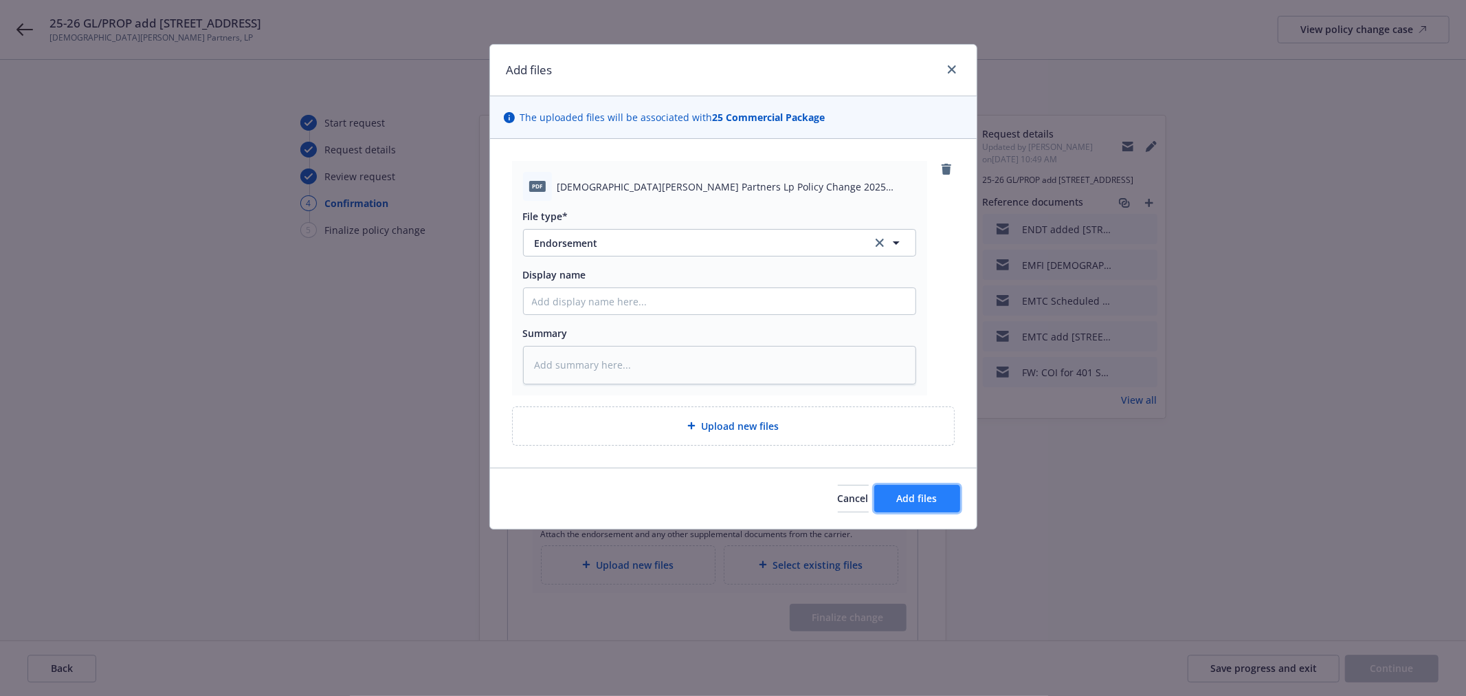
click at [920, 490] on button "Add files" at bounding box center [917, 498] width 86 height 27
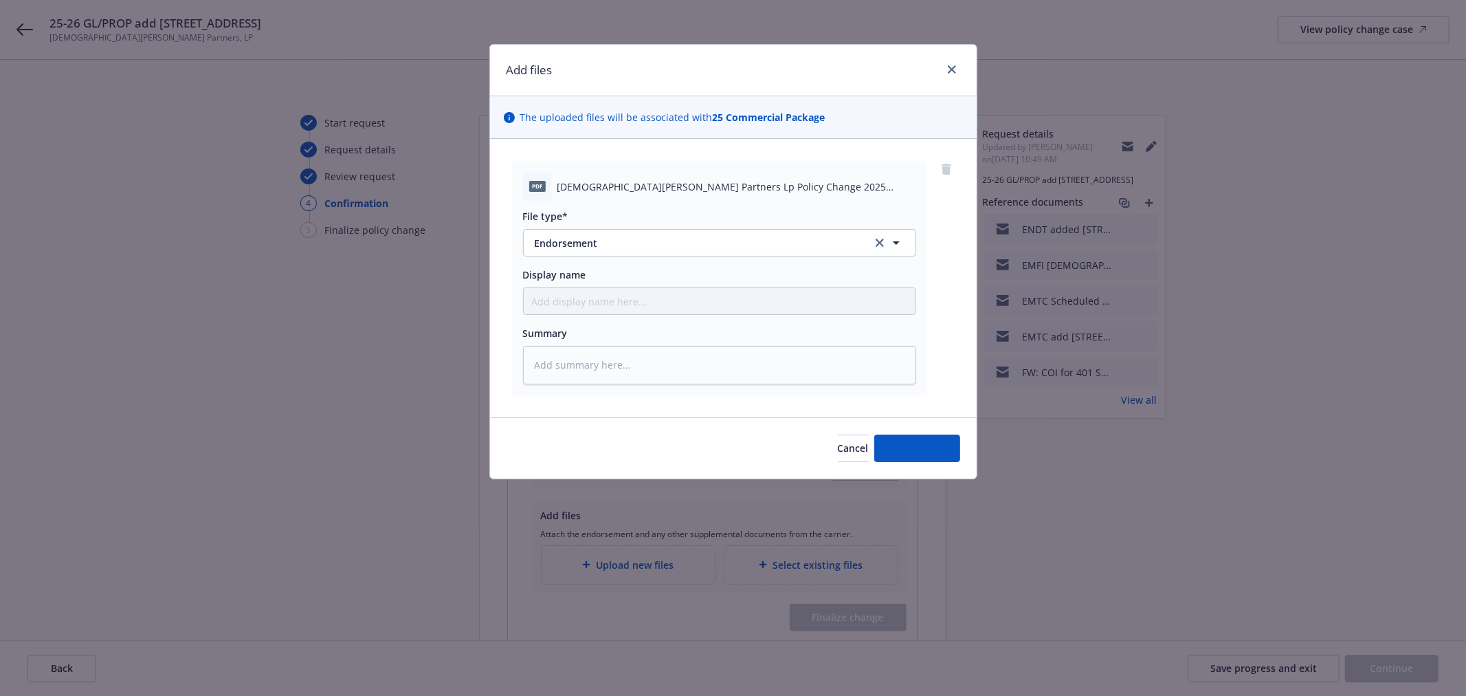
type textarea "x"
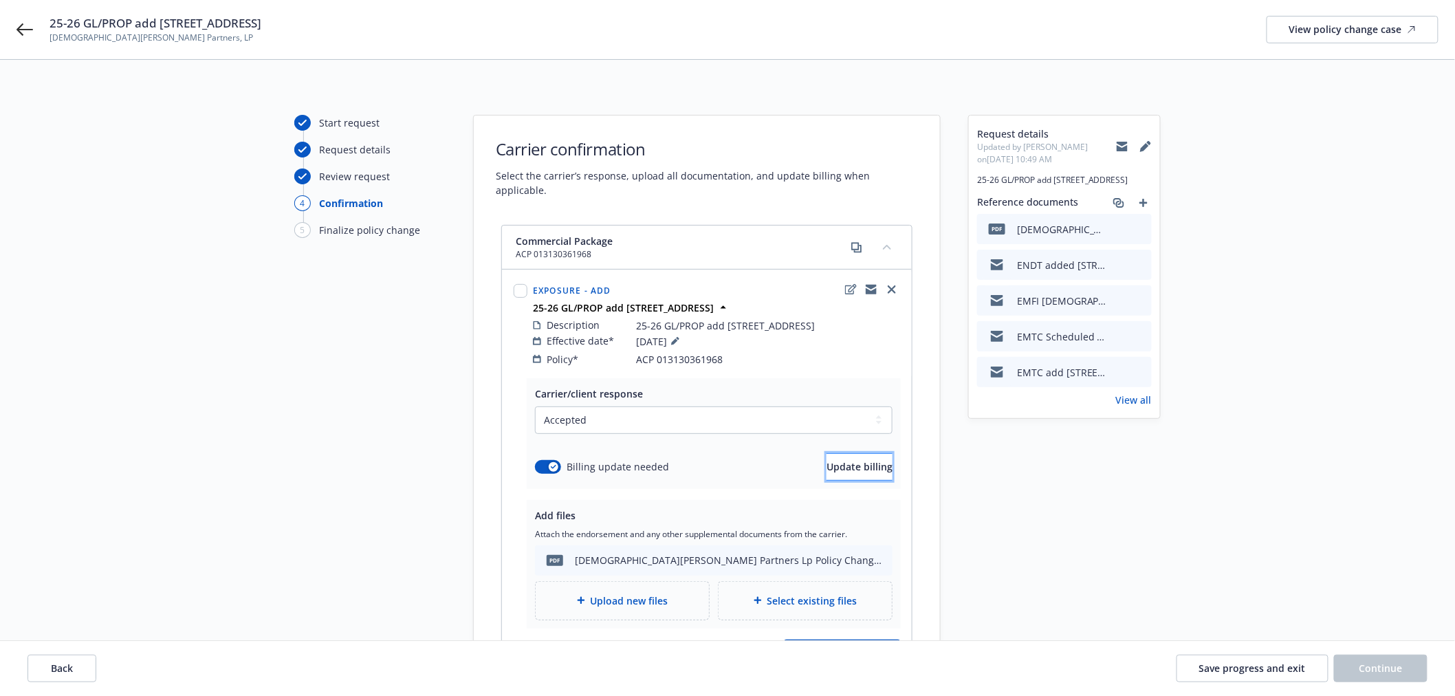
click at [826, 470] on span "Update billing" at bounding box center [859, 466] width 66 height 13
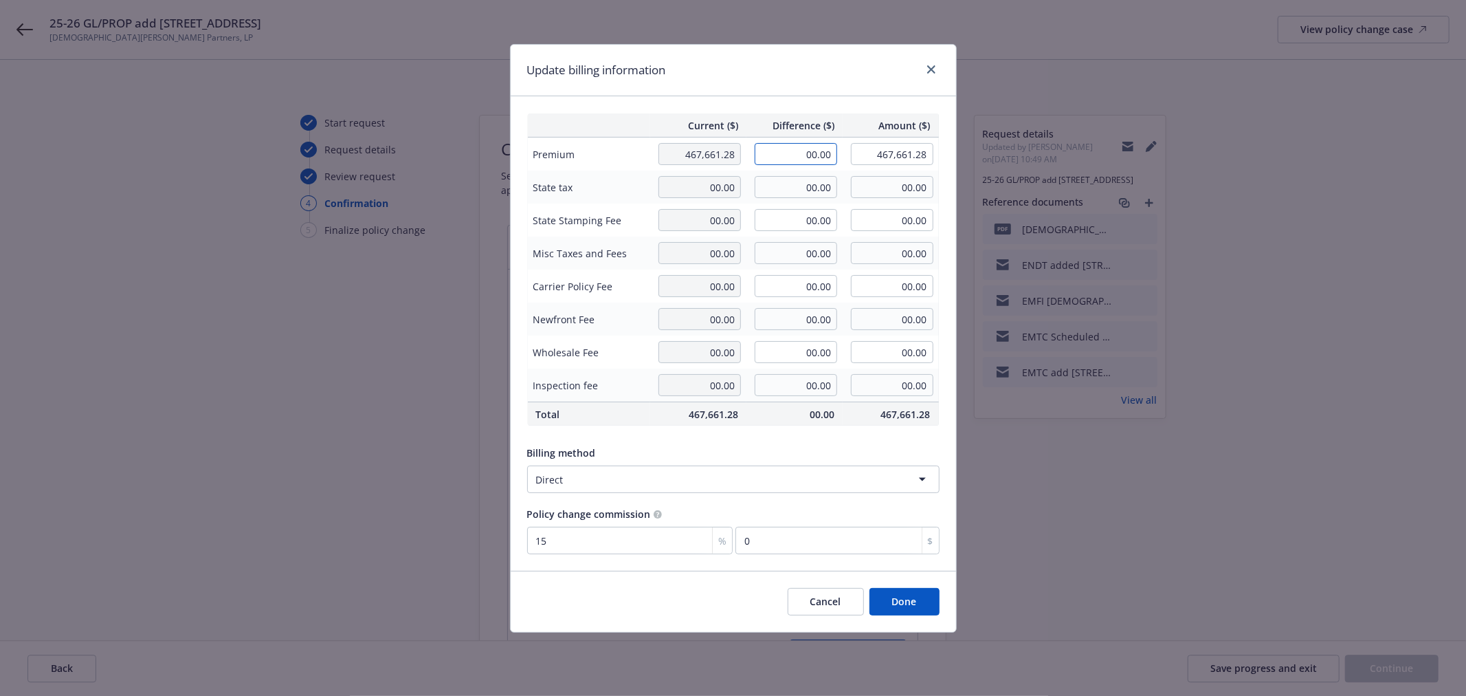
click at [804, 146] on input "00.00" at bounding box center [796, 154] width 82 height 22
type input "587.00"
type input "468,248.28"
type input "88.05"
click at [905, 597] on button "Done" at bounding box center [905, 601] width 70 height 27
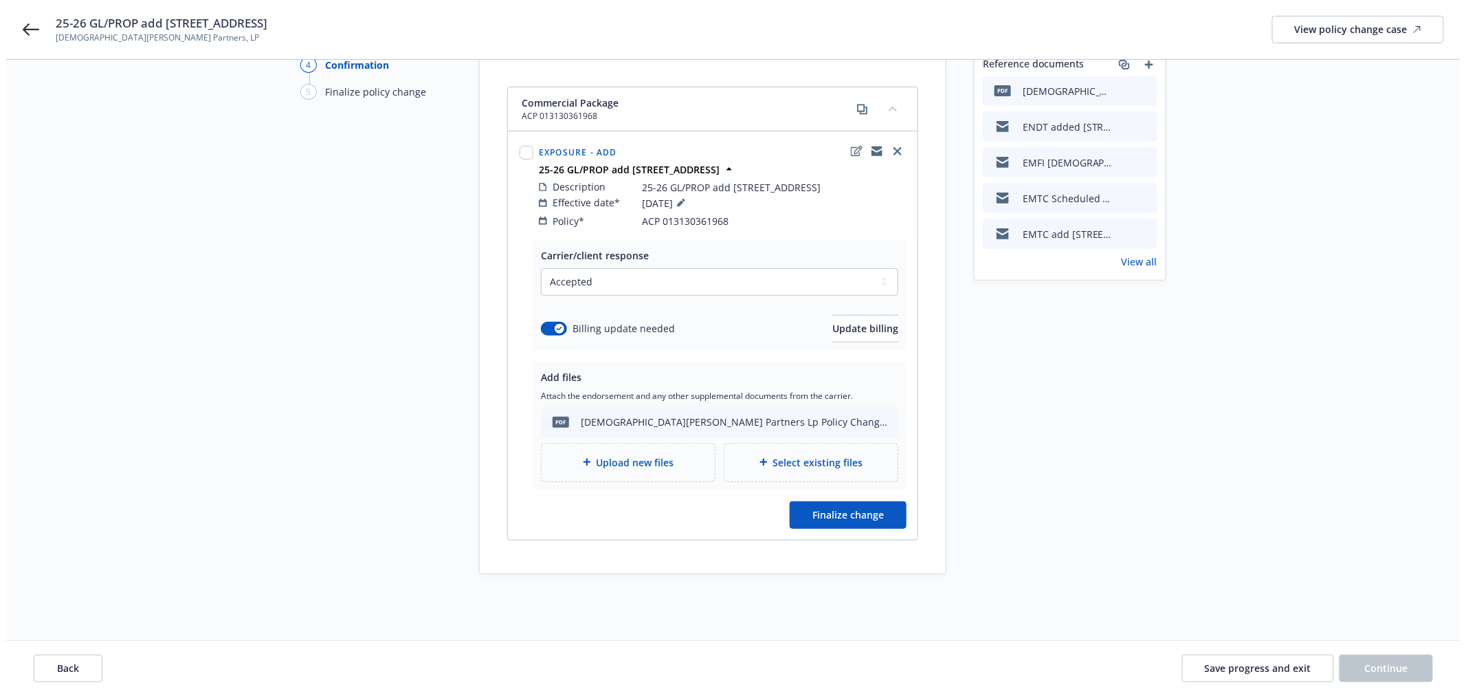
scroll to position [153, 0]
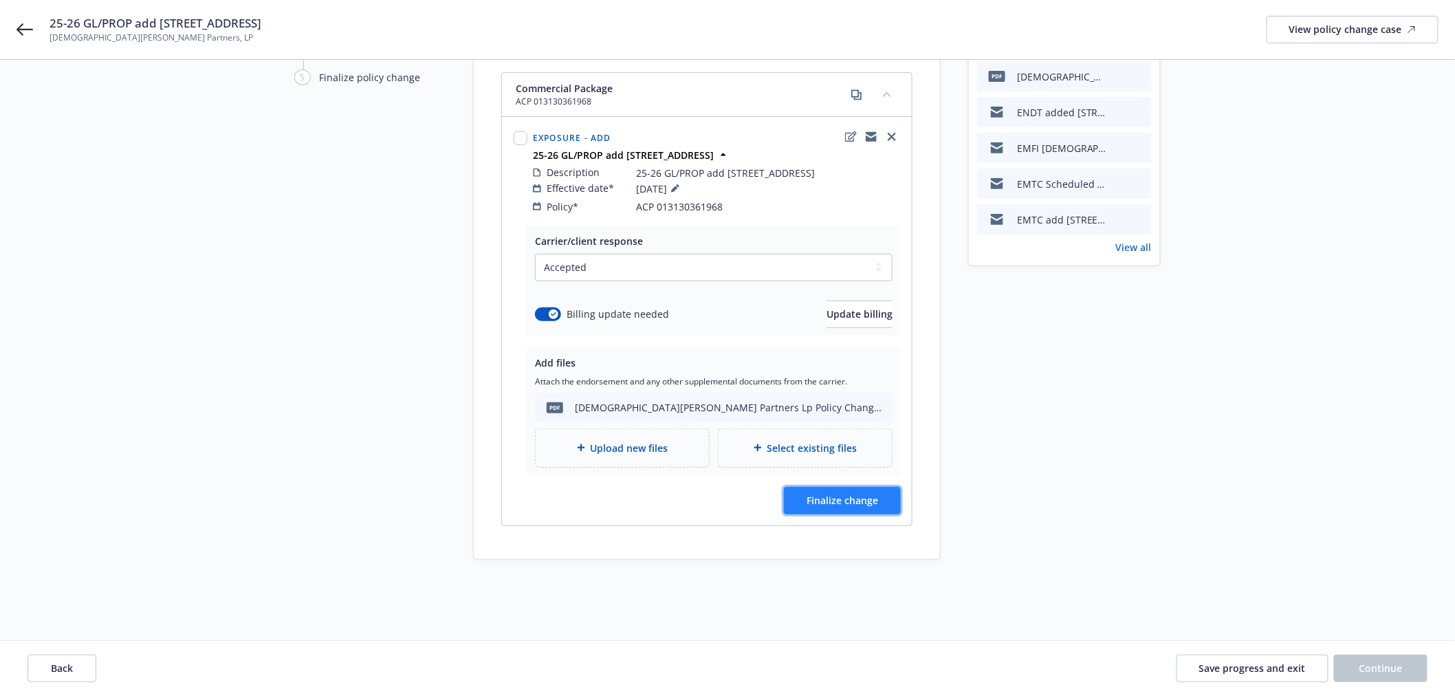
click at [857, 509] on button "Finalize change" at bounding box center [842, 500] width 117 height 27
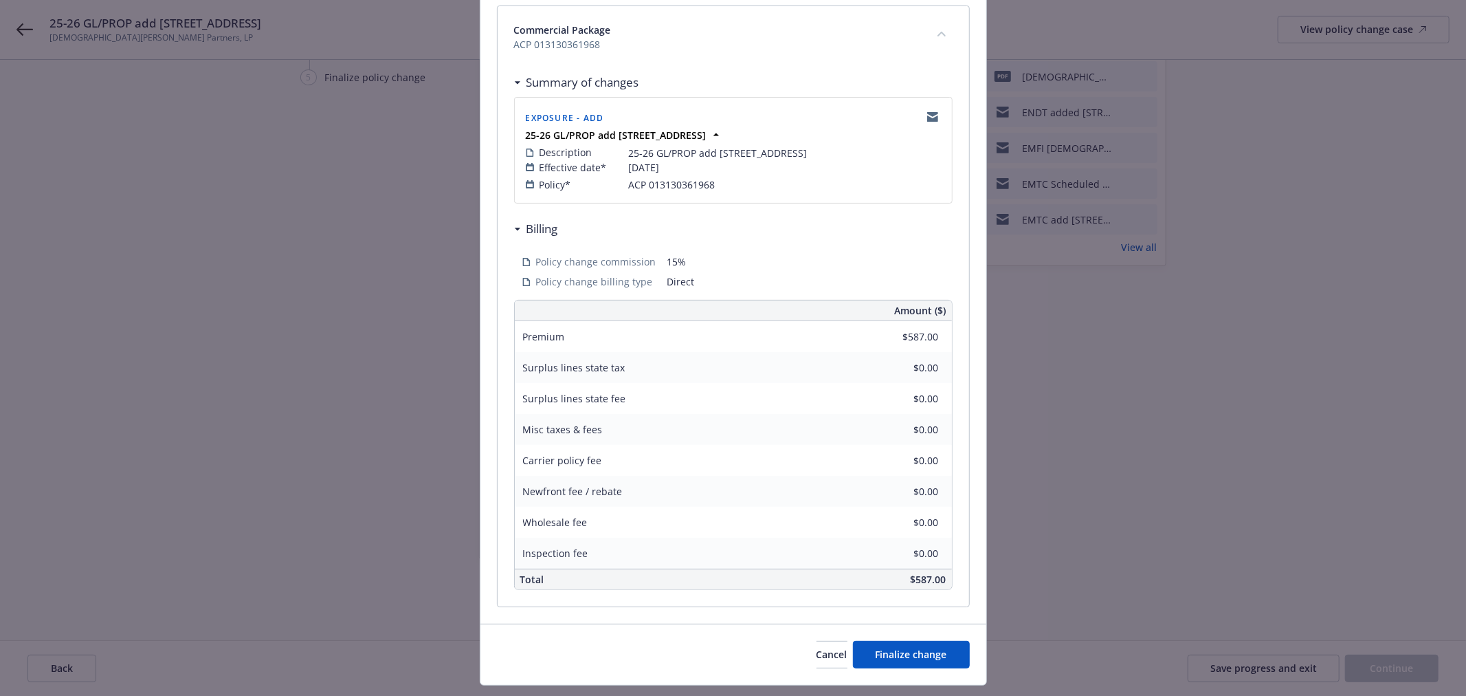
scroll to position [235, 0]
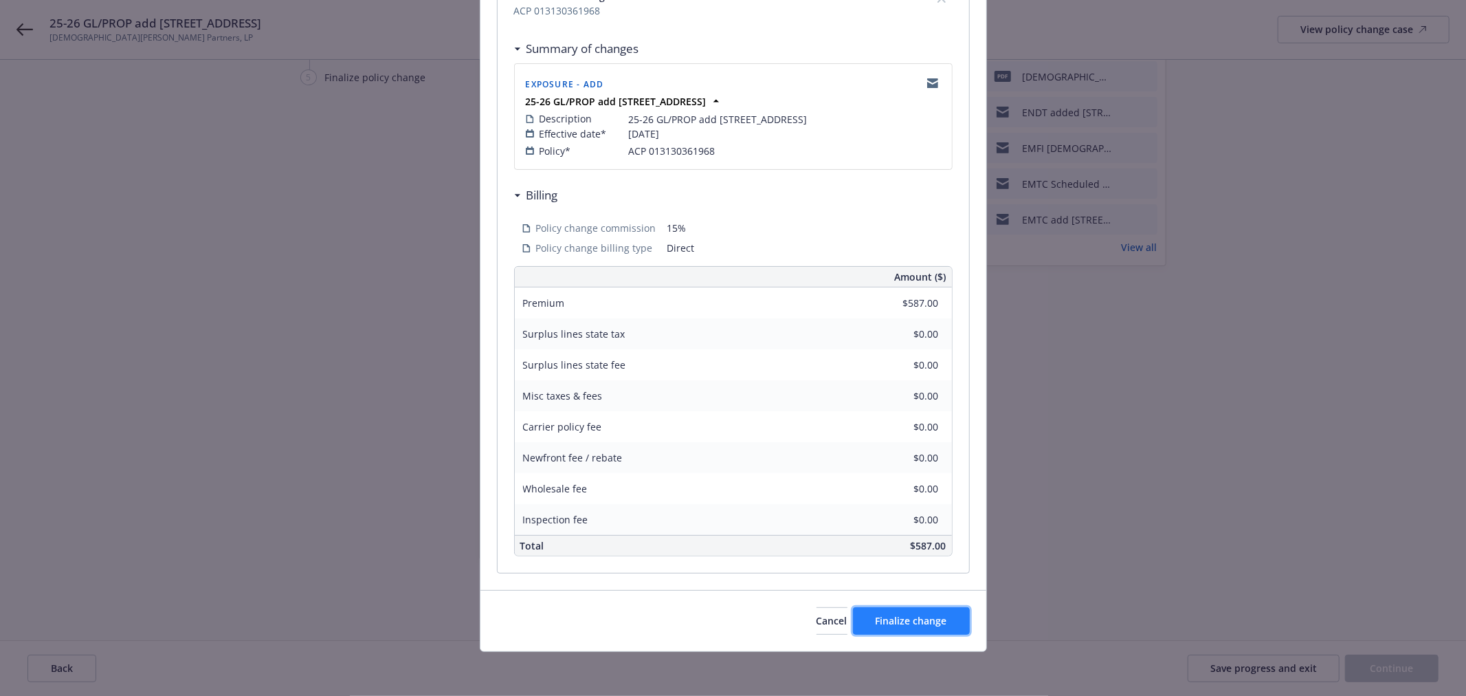
click at [933, 608] on button "Finalize change" at bounding box center [911, 620] width 117 height 27
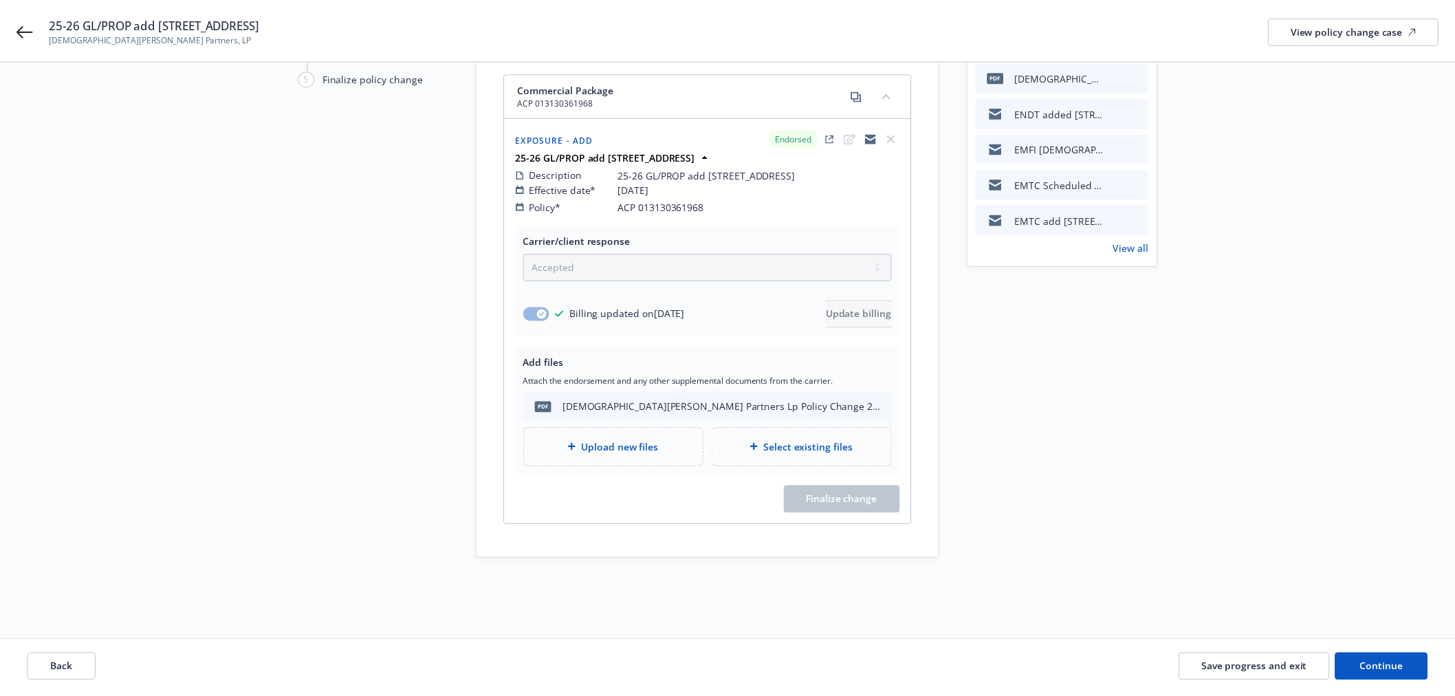
scroll to position [146, 0]
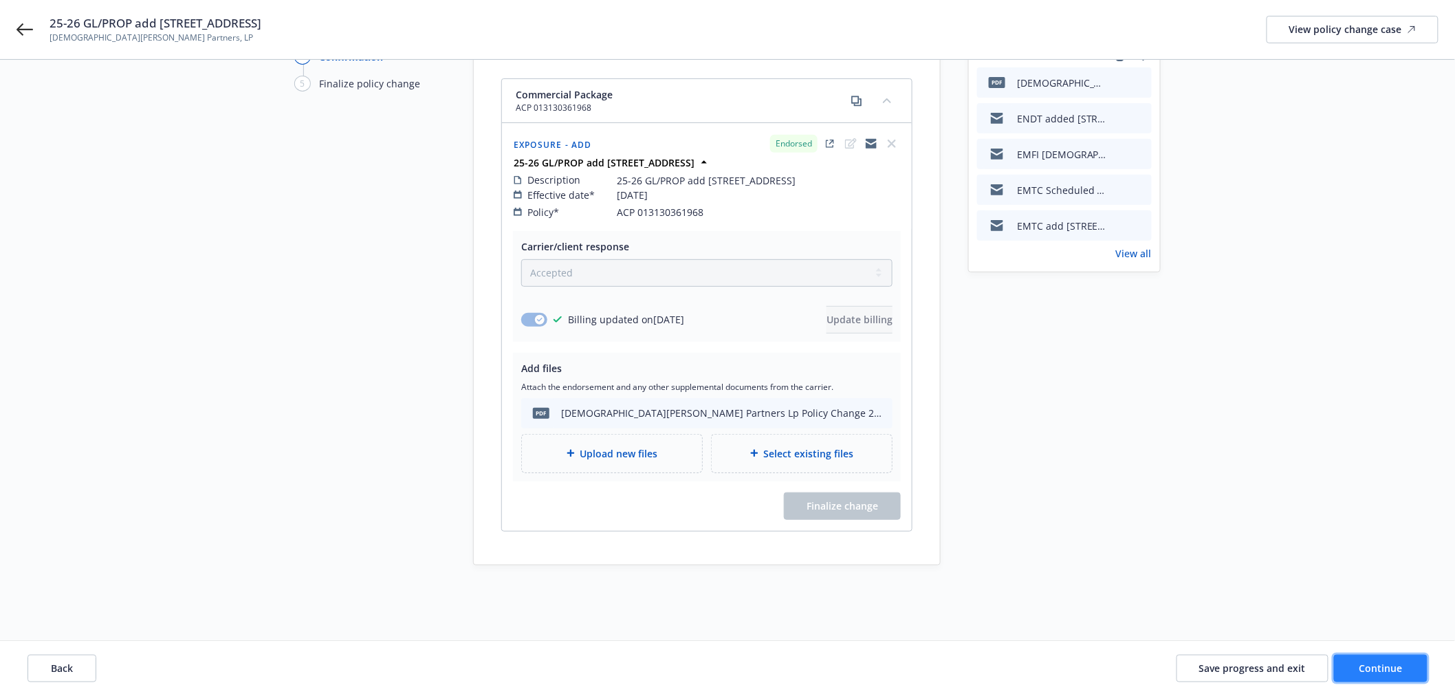
click at [1406, 658] on button "Continue" at bounding box center [1380, 667] width 93 height 27
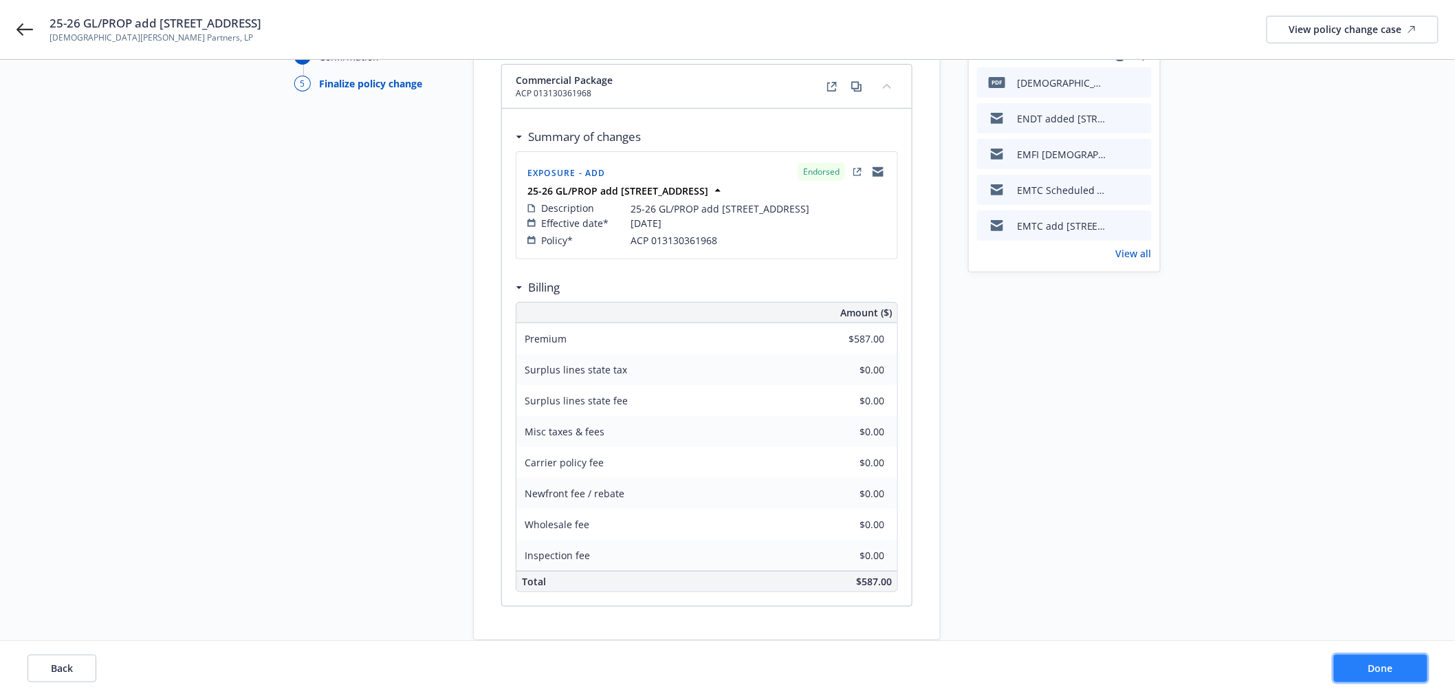
click at [1406, 658] on button "Done" at bounding box center [1380, 667] width 93 height 27
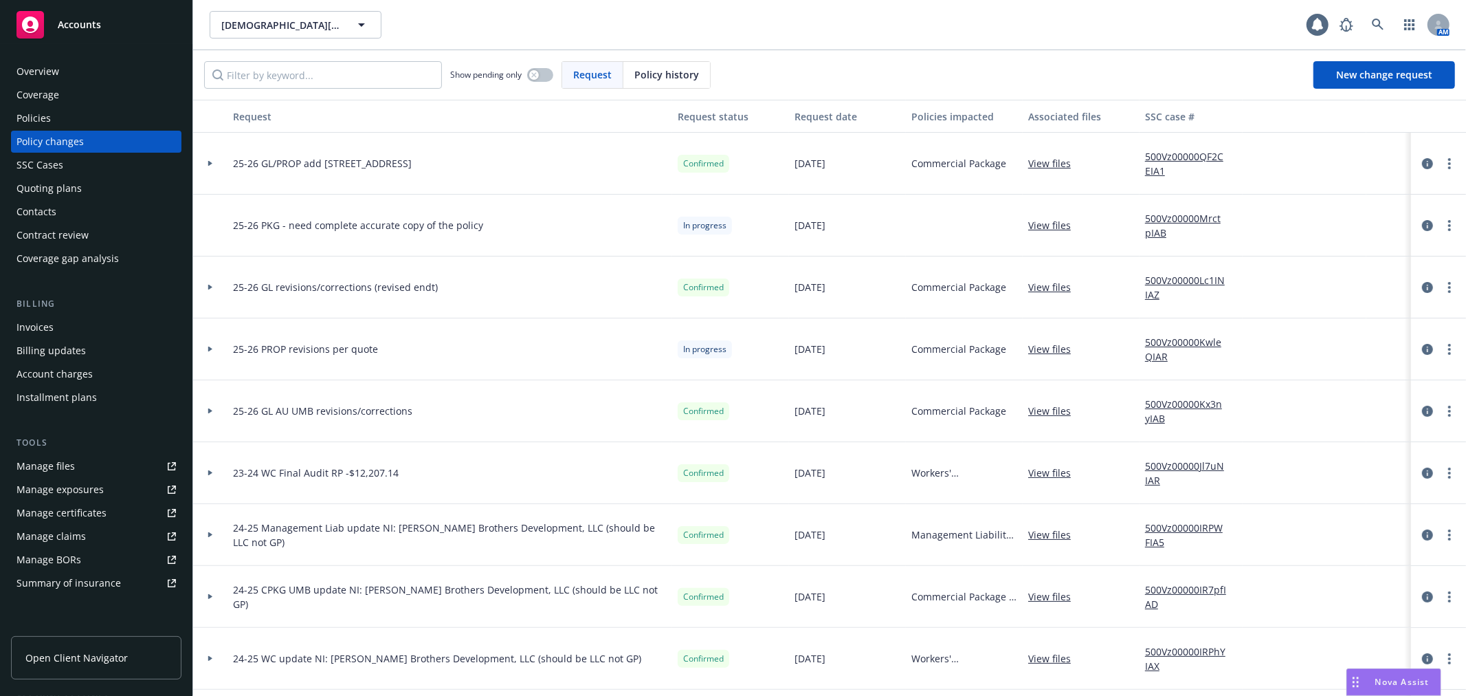
click at [210, 166] on icon at bounding box center [210, 163] width 5 height 5
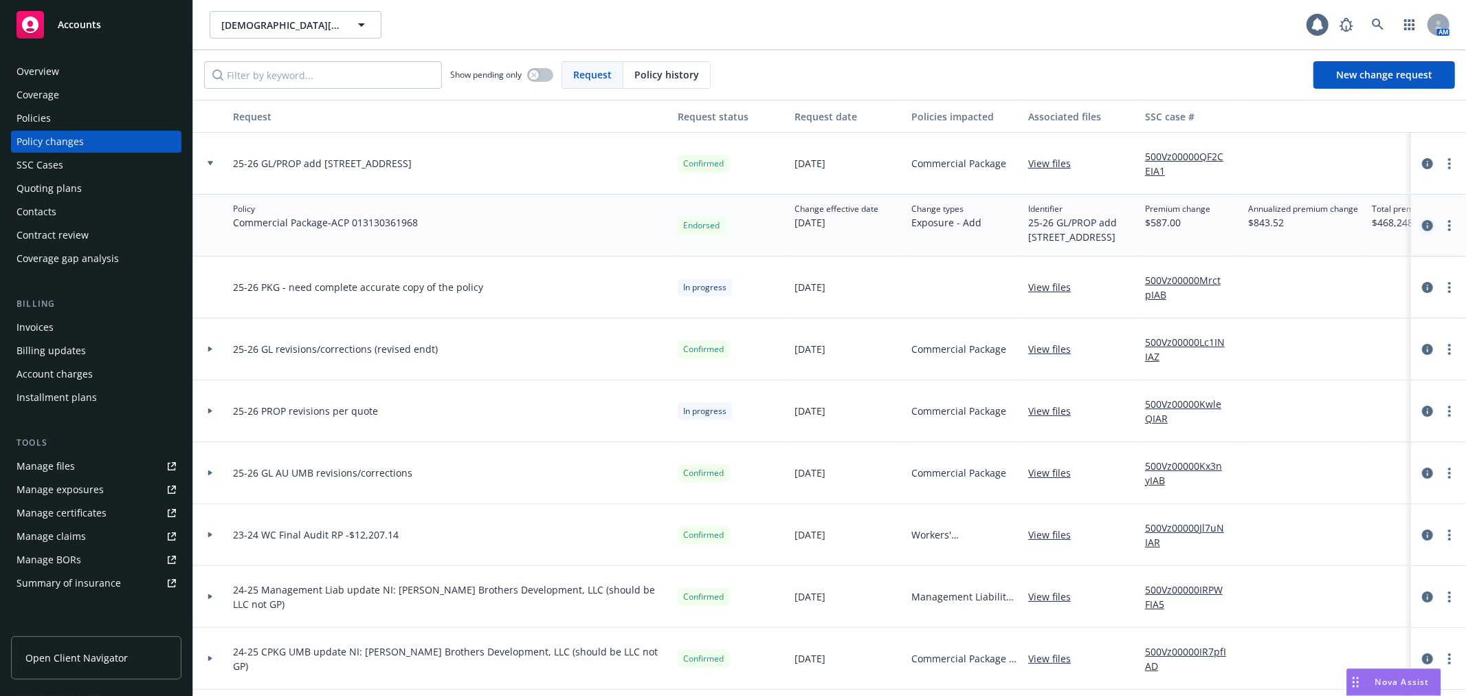
click at [1424, 234] on link "circleInformation" at bounding box center [1428, 225] width 16 height 16
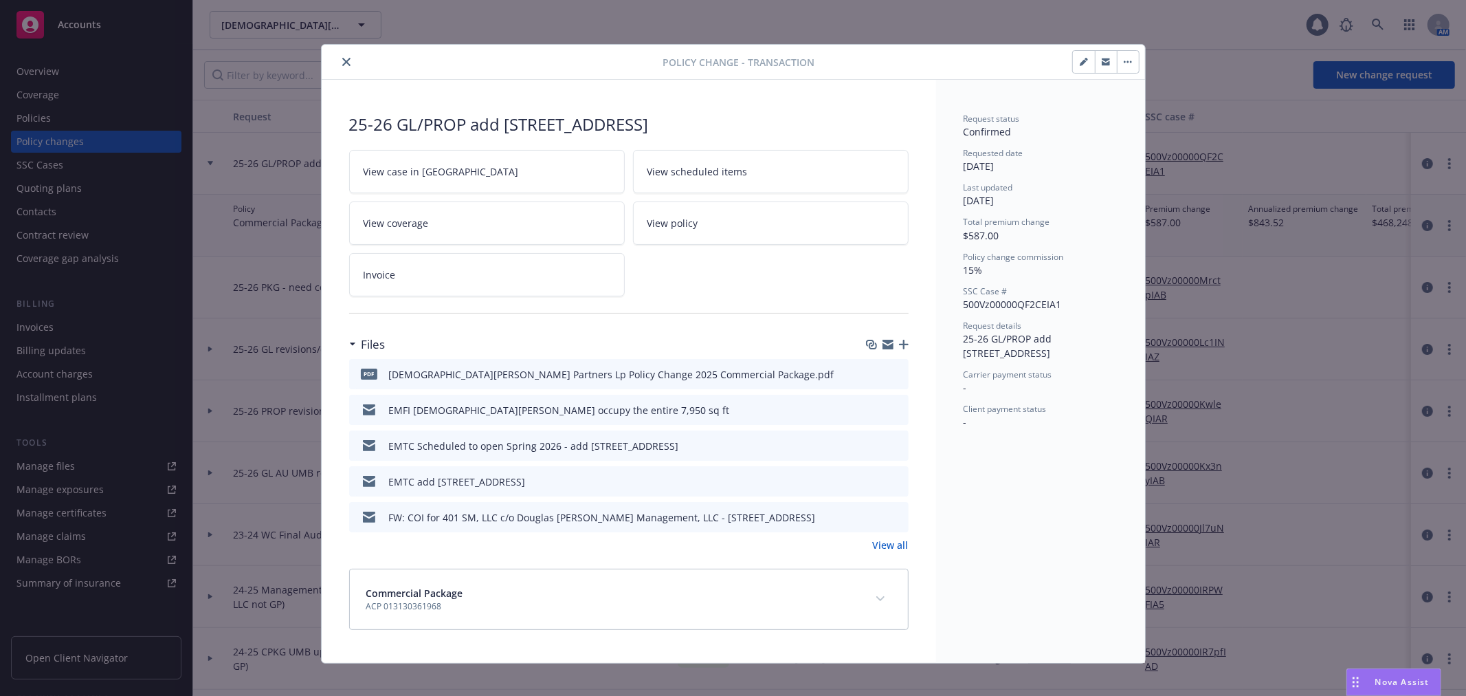
click at [883, 345] on icon "button" at bounding box center [888, 344] width 11 height 11
click at [338, 62] on button "close" at bounding box center [346, 62] width 16 height 16
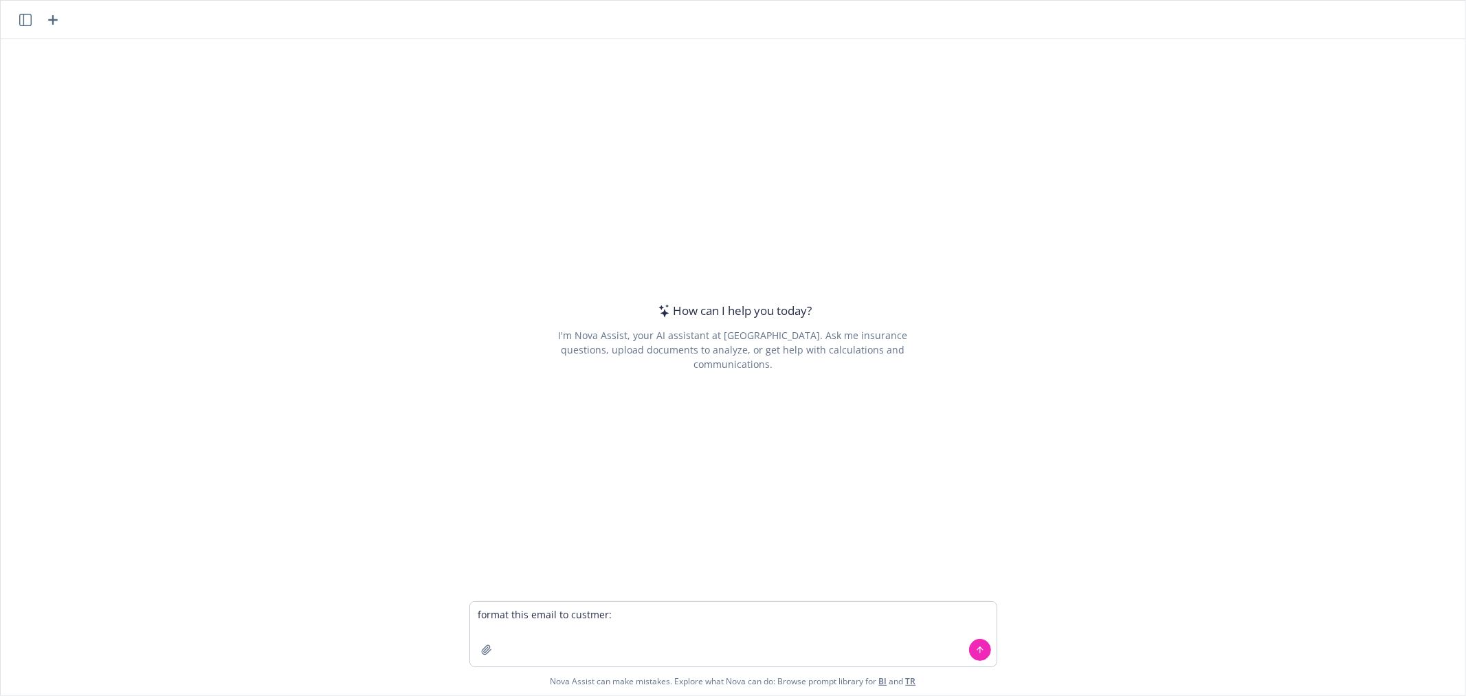
type textarea "format this email to custmer: Good morning [PERSON_NAME] We can provide a certi…"
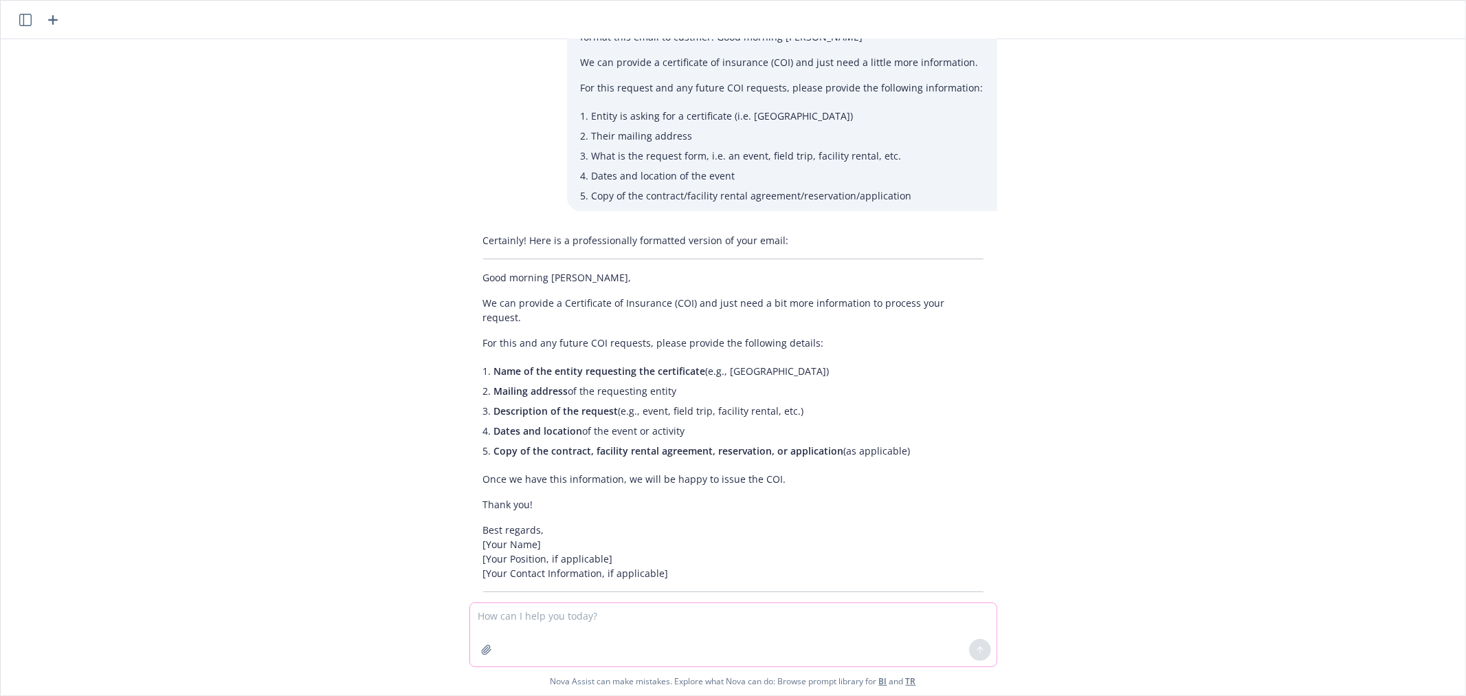
scroll to position [39, 0]
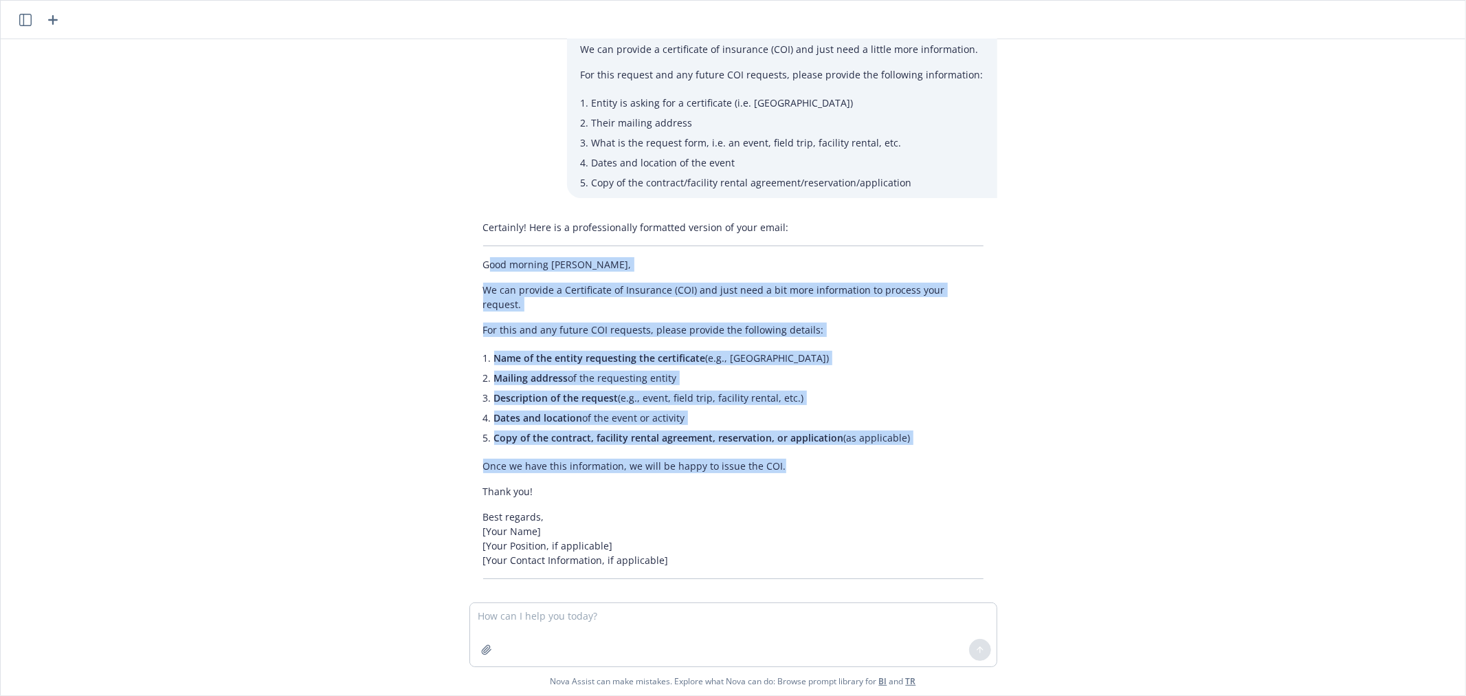
drag, startPoint x: 475, startPoint y: 257, endPoint x: 786, endPoint y: 452, distance: 367.0
click at [786, 452] on div "Certainly! Here is a professionally formatted version of your email: Good morni…" at bounding box center [734, 399] width 528 height 370
copy div "ood morning [PERSON_NAME], We can provide a Certificate of Insurance (COI) and …"
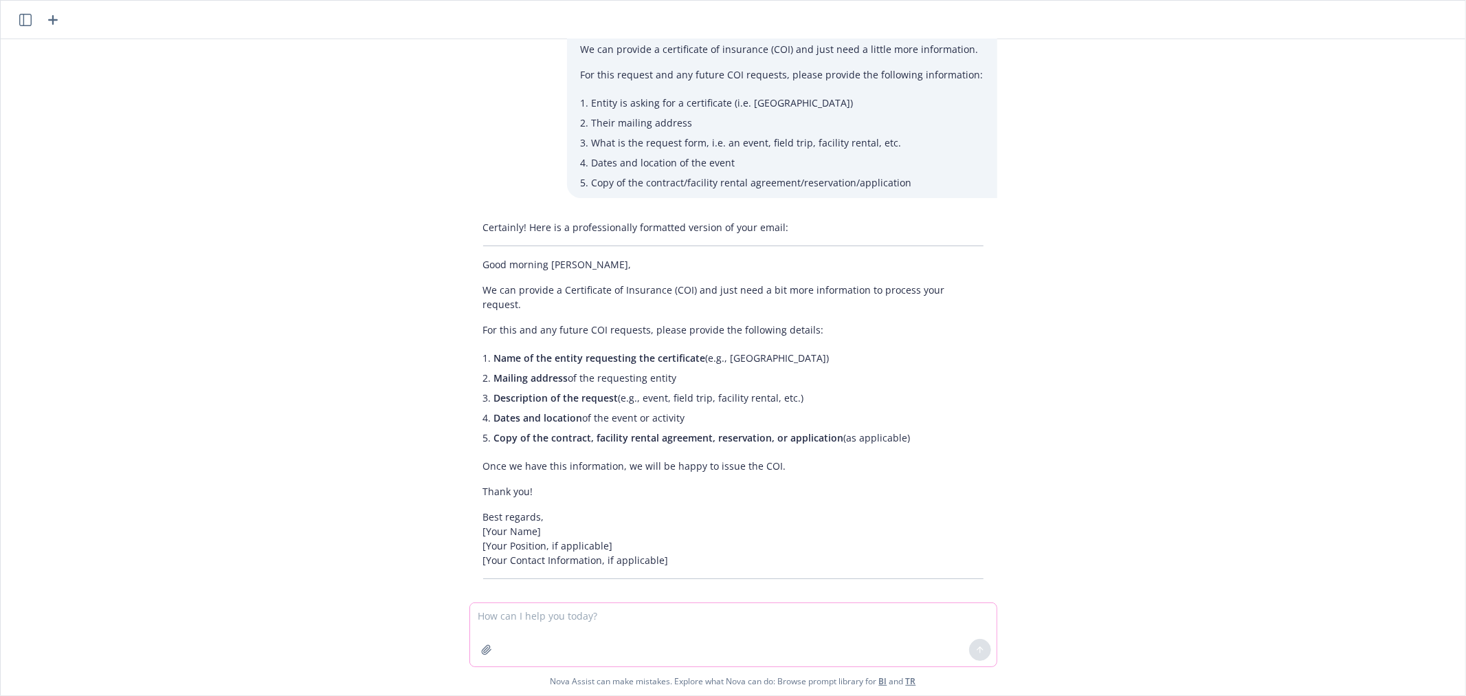
click at [603, 639] on textarea at bounding box center [733, 634] width 527 height 63
paste textarea
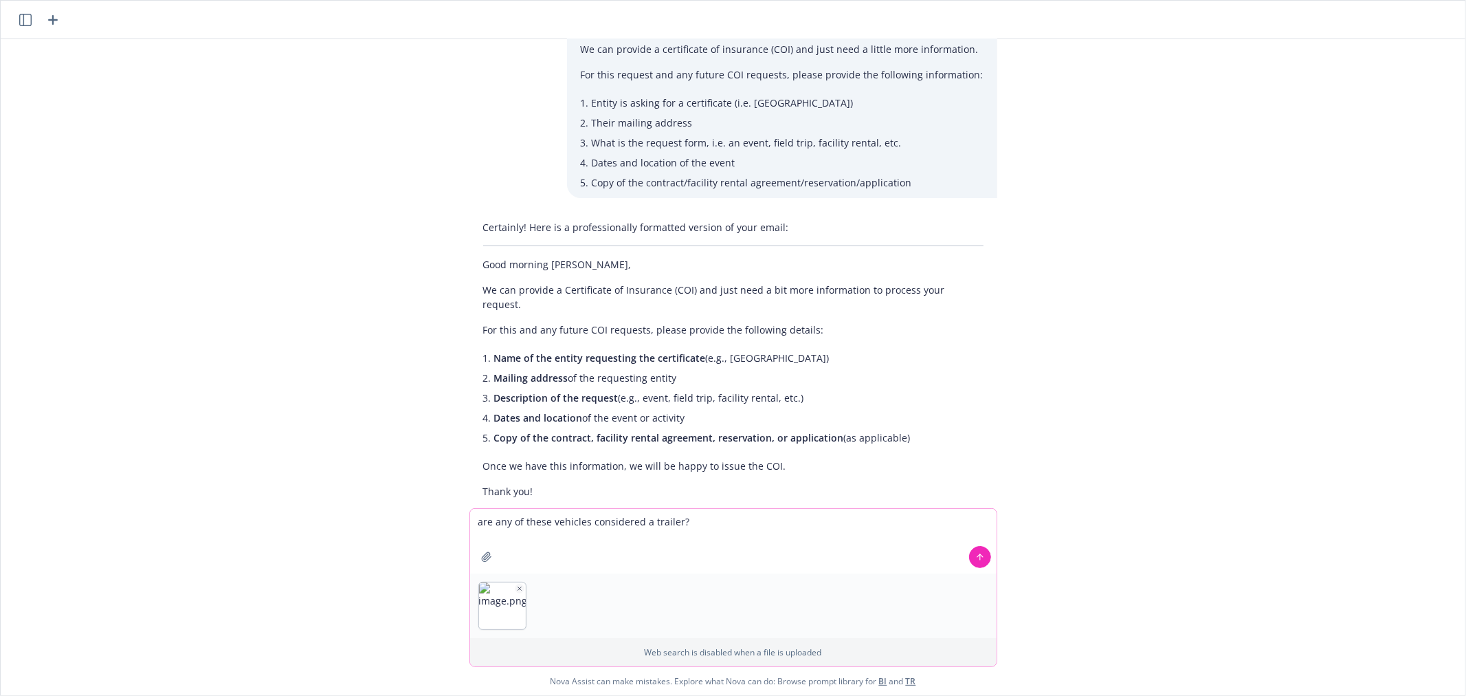
type textarea "are any of these vehicles considered a trailer?"
click at [975, 555] on icon at bounding box center [980, 557] width 10 height 10
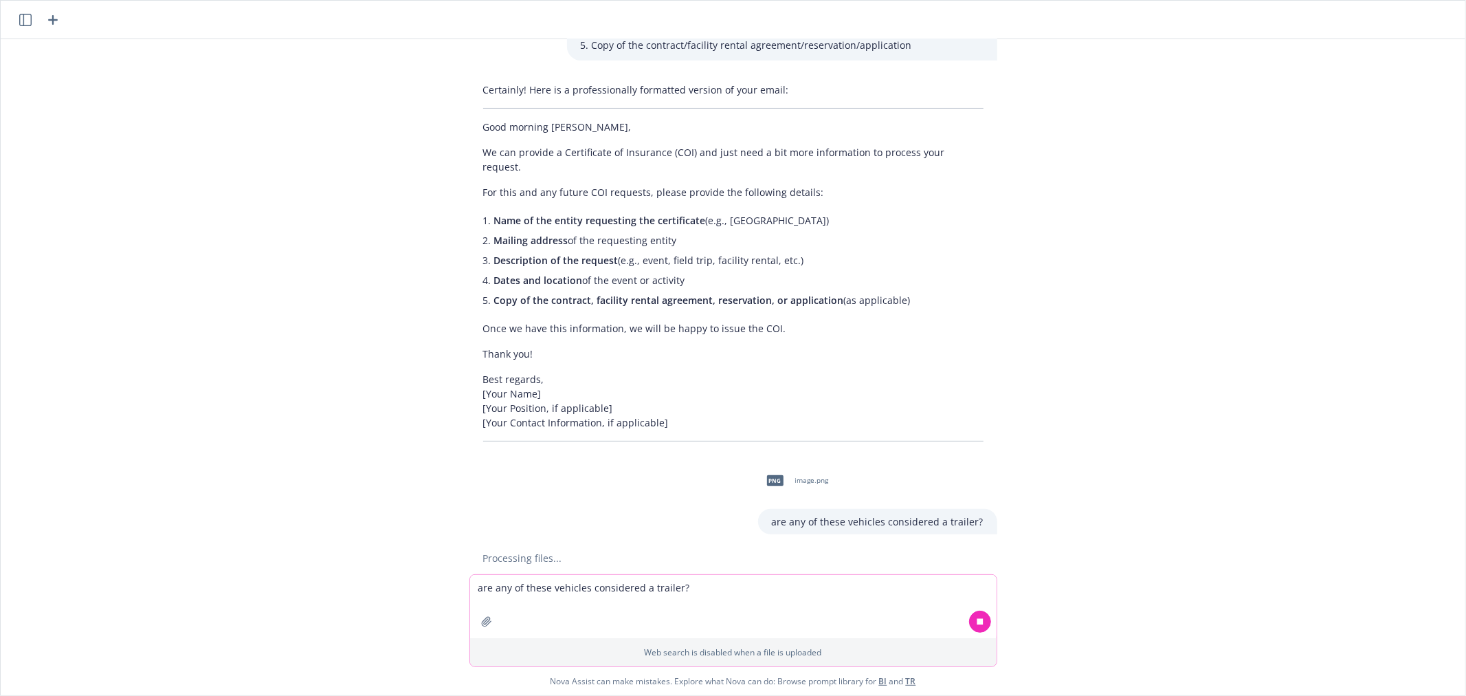
scroll to position [208, 0]
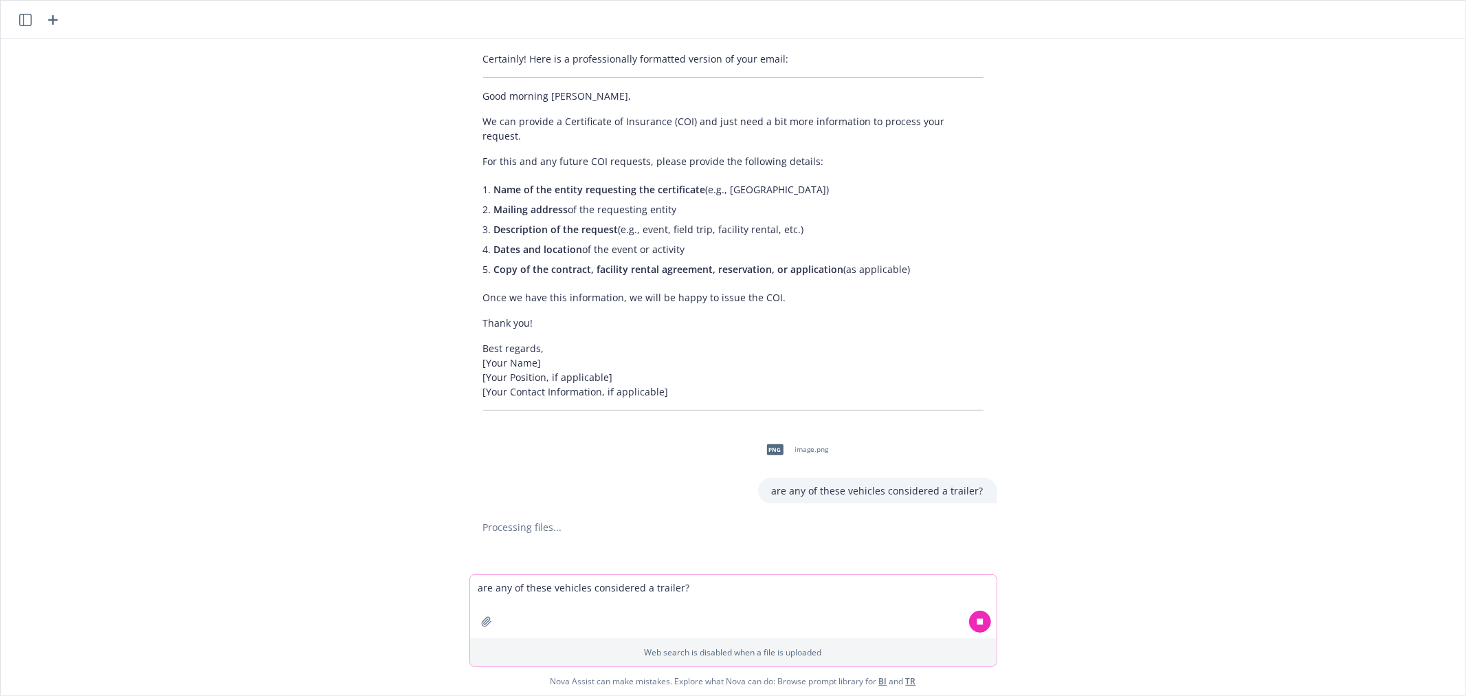
click at [562, 602] on textarea "are any of these vehicles considered a trailer?" at bounding box center [733, 606] width 527 height 63
click at [977, 555] on icon at bounding box center [980, 556] width 6 height 6
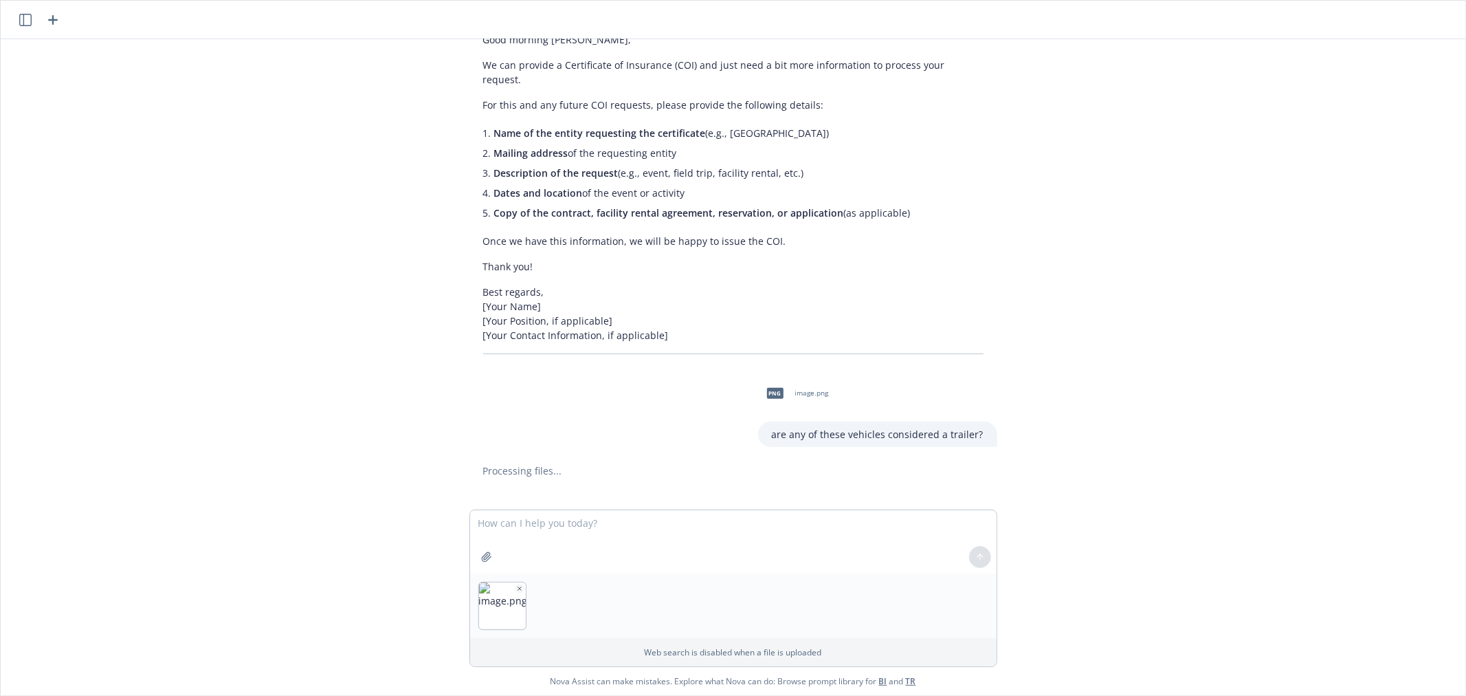
scroll to position [272, 0]
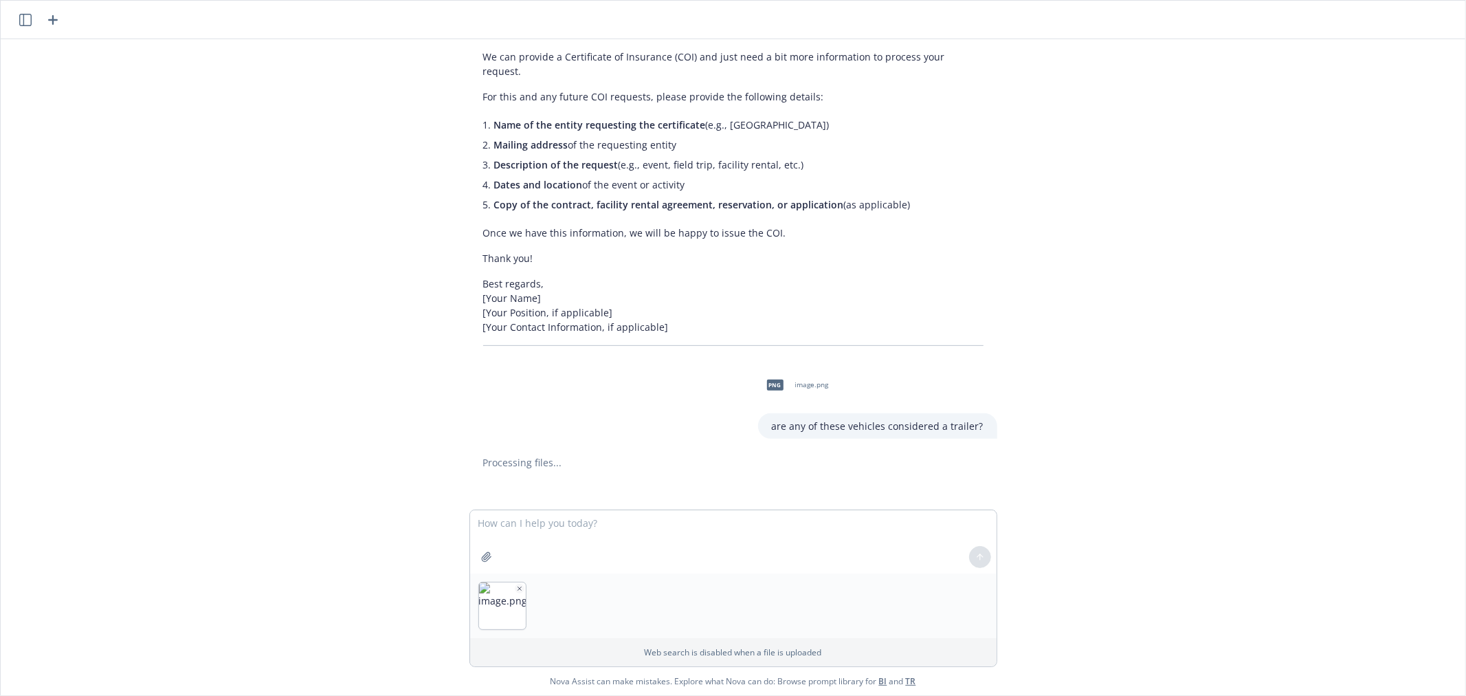
click at [155, 692] on span "Nova Assist can make mistakes. Explore what Nova can do: Browse prompt library …" at bounding box center [733, 681] width 1454 height 28
click at [487, 89] on p "For this and any future COI requests, please provide the following details:" at bounding box center [733, 96] width 500 height 14
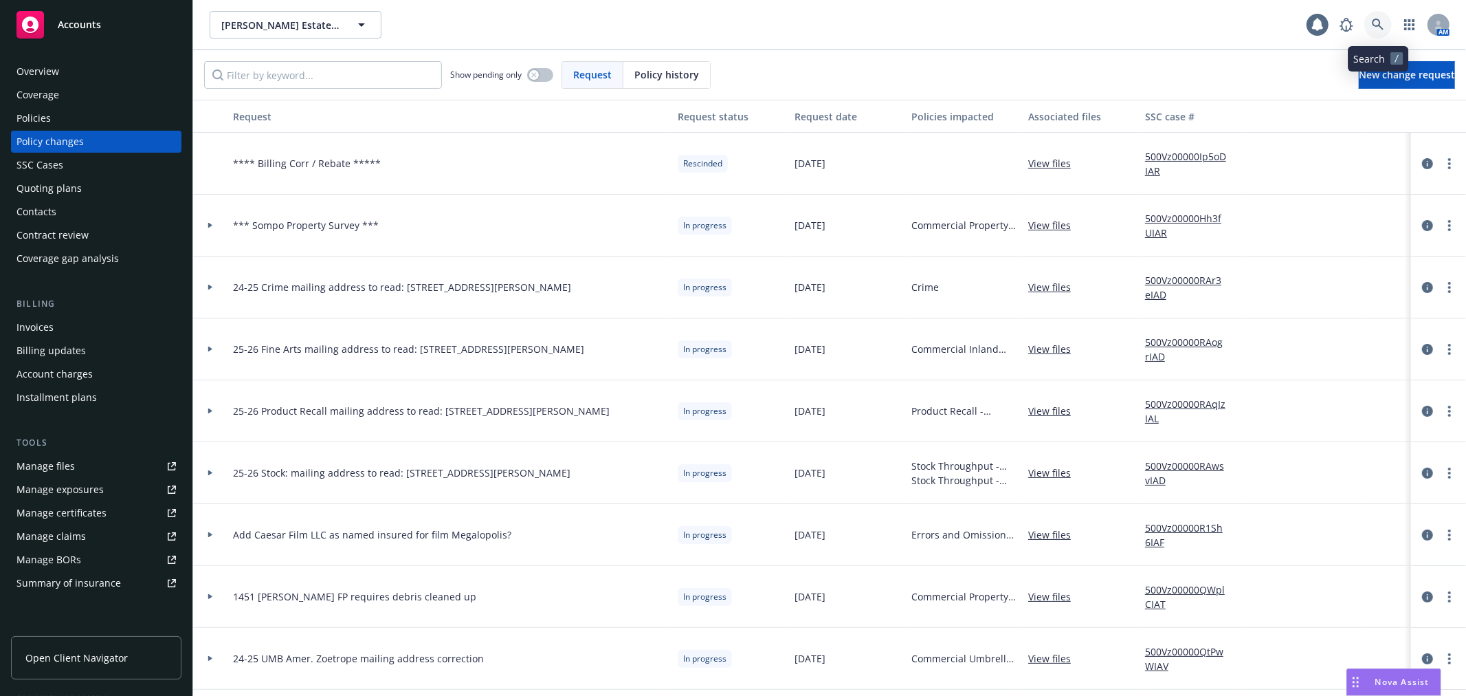
click at [1378, 16] on link at bounding box center [1378, 24] width 27 height 27
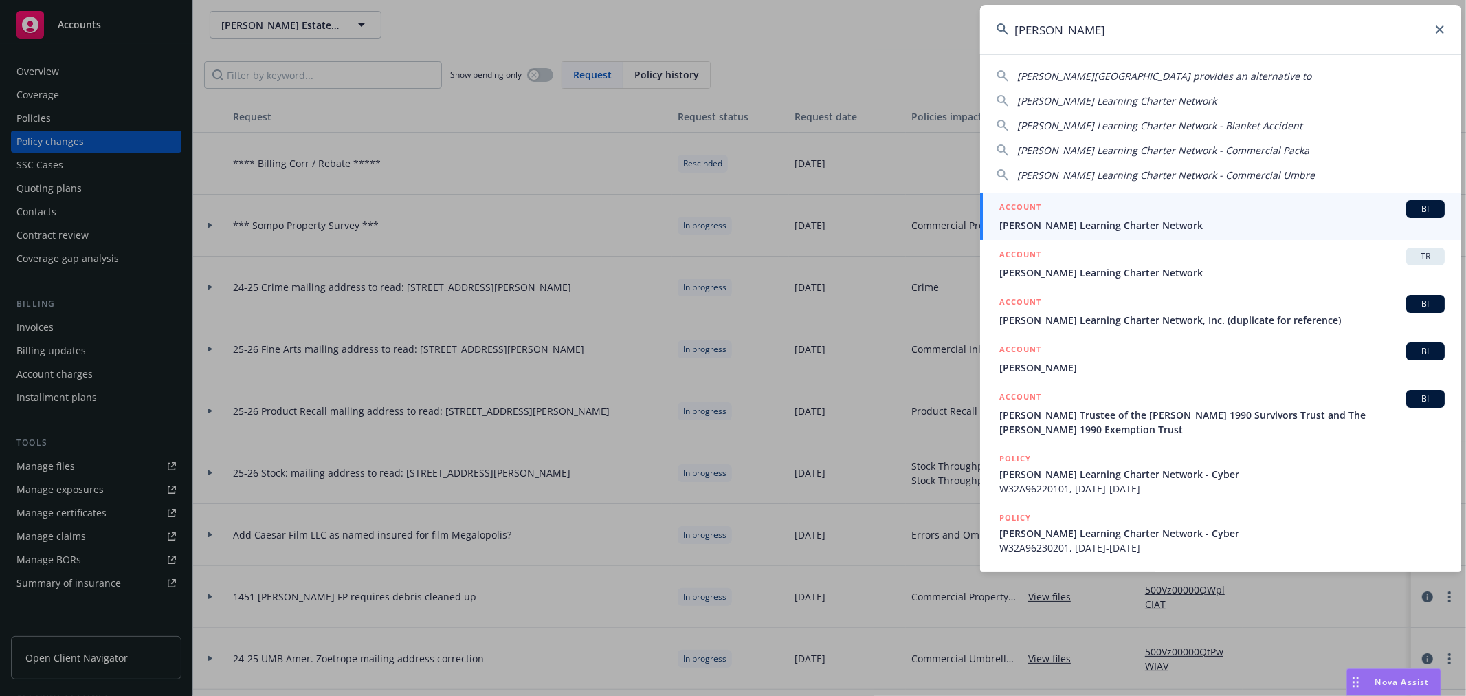
type input "[PERSON_NAME]"
click at [1192, 223] on span "[PERSON_NAME] Learning Charter Network" at bounding box center [1222, 225] width 445 height 14
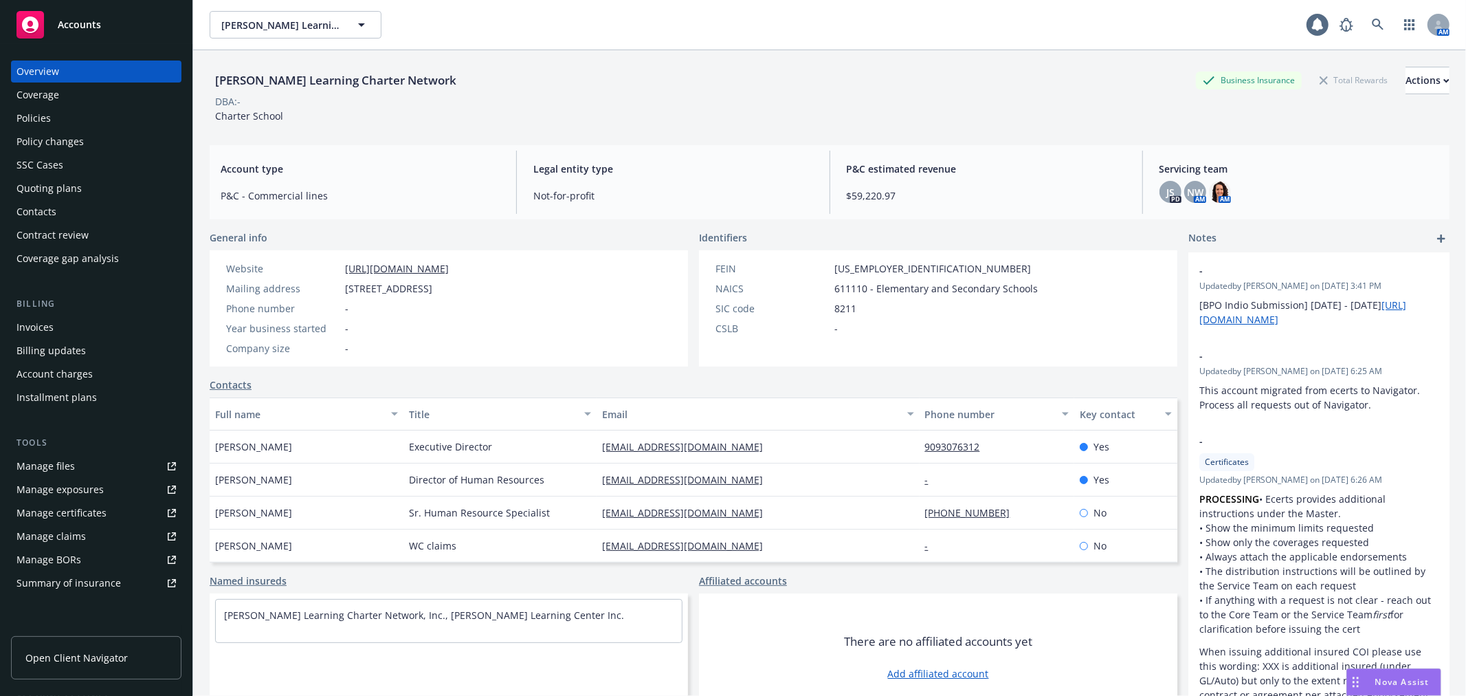
click at [87, 469] on link "Manage files" at bounding box center [96, 466] width 170 height 22
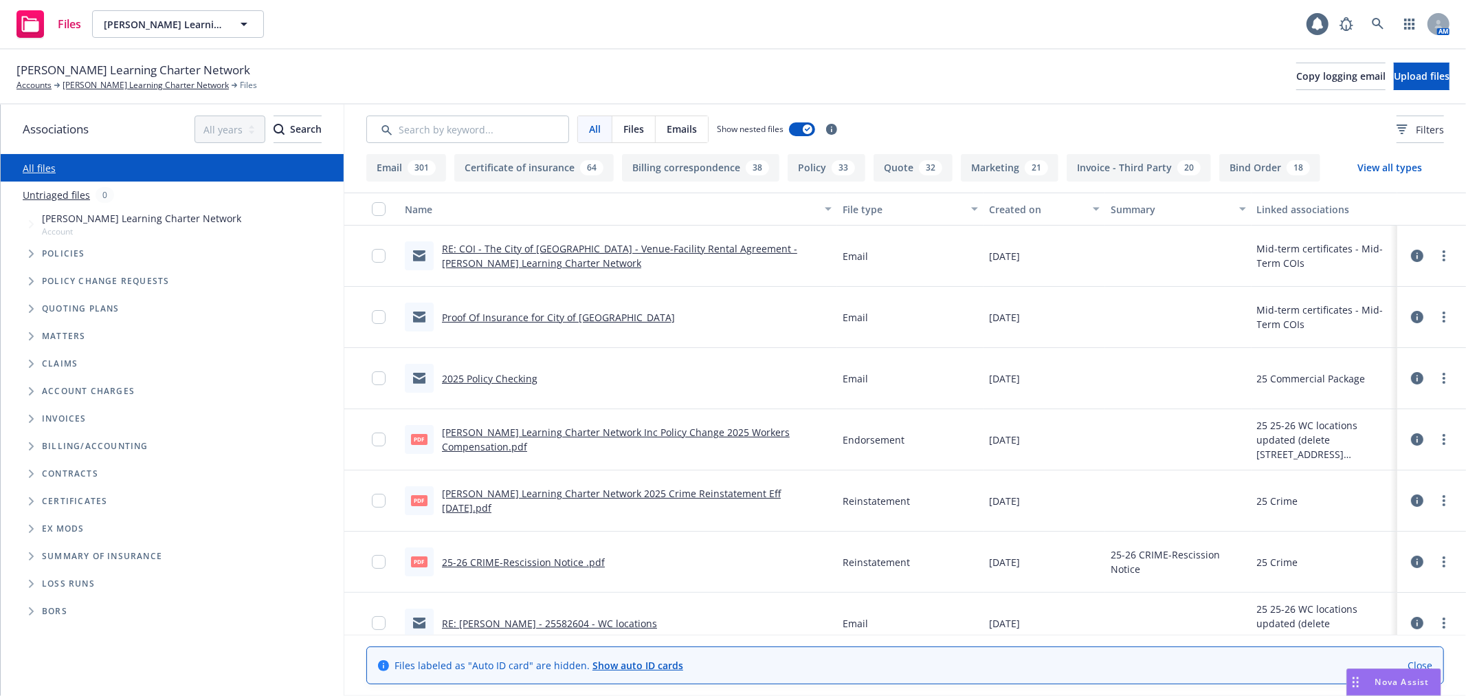
click at [29, 505] on icon "Folder Tree Example" at bounding box center [31, 501] width 5 height 8
click at [40, 529] on icon "Folder Tree Example" at bounding box center [42, 526] width 5 height 8
click at [92, 575] on link "Mid-Term COIs" at bounding box center [87, 578] width 69 height 14
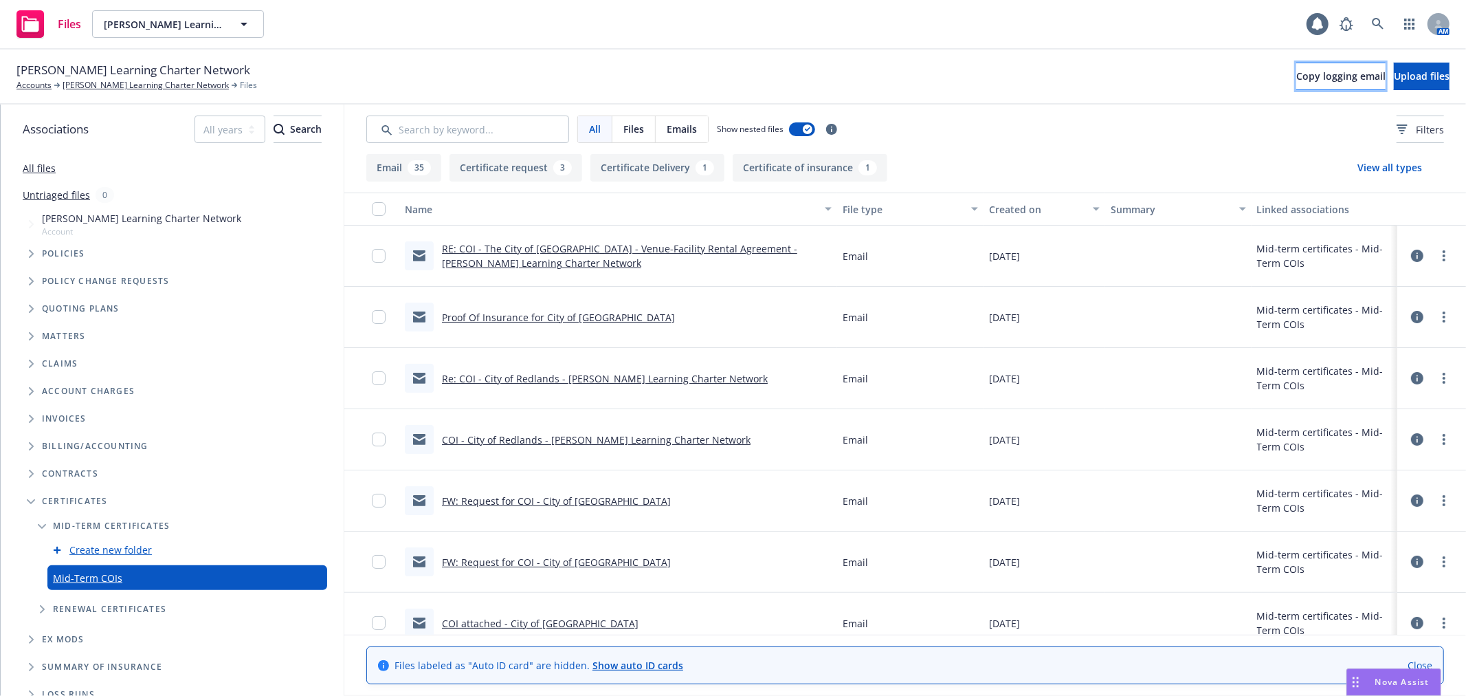
click at [1297, 76] on span "Copy logging email" at bounding box center [1341, 75] width 89 height 13
click at [1385, 23] on link at bounding box center [1378, 23] width 27 height 27
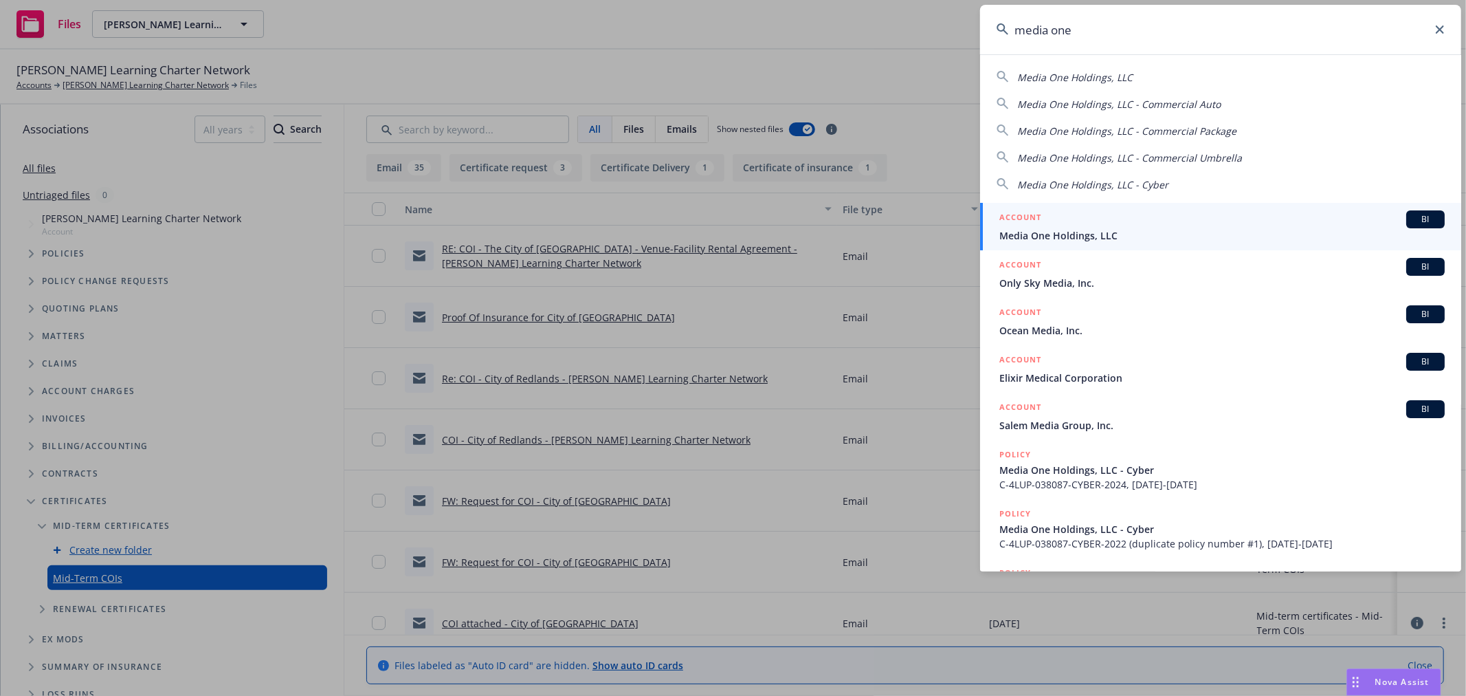
type input "media one"
click at [1119, 235] on span "Media One Holdings, LLC" at bounding box center [1222, 235] width 445 height 14
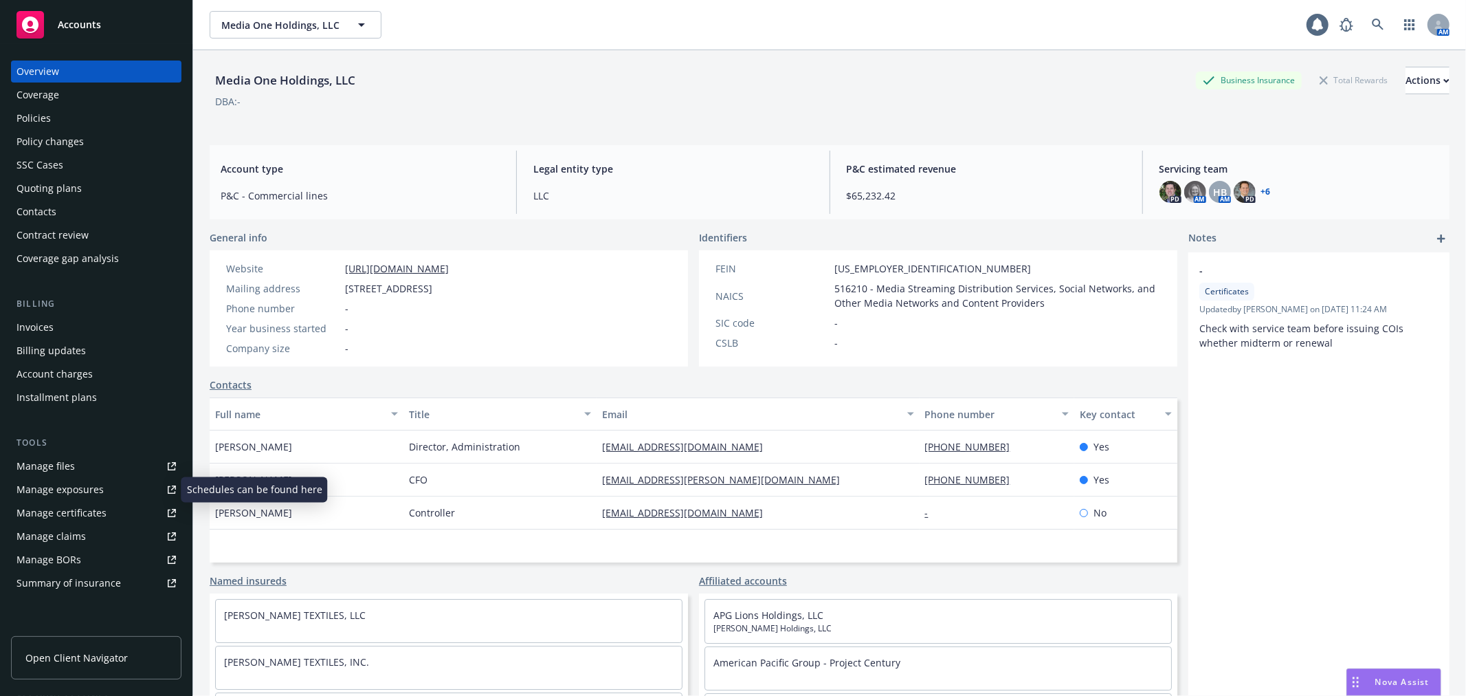
click at [102, 489] on link "Manage exposures" at bounding box center [96, 489] width 170 height 22
click at [107, 124] on div "Policies" at bounding box center [95, 118] width 159 height 22
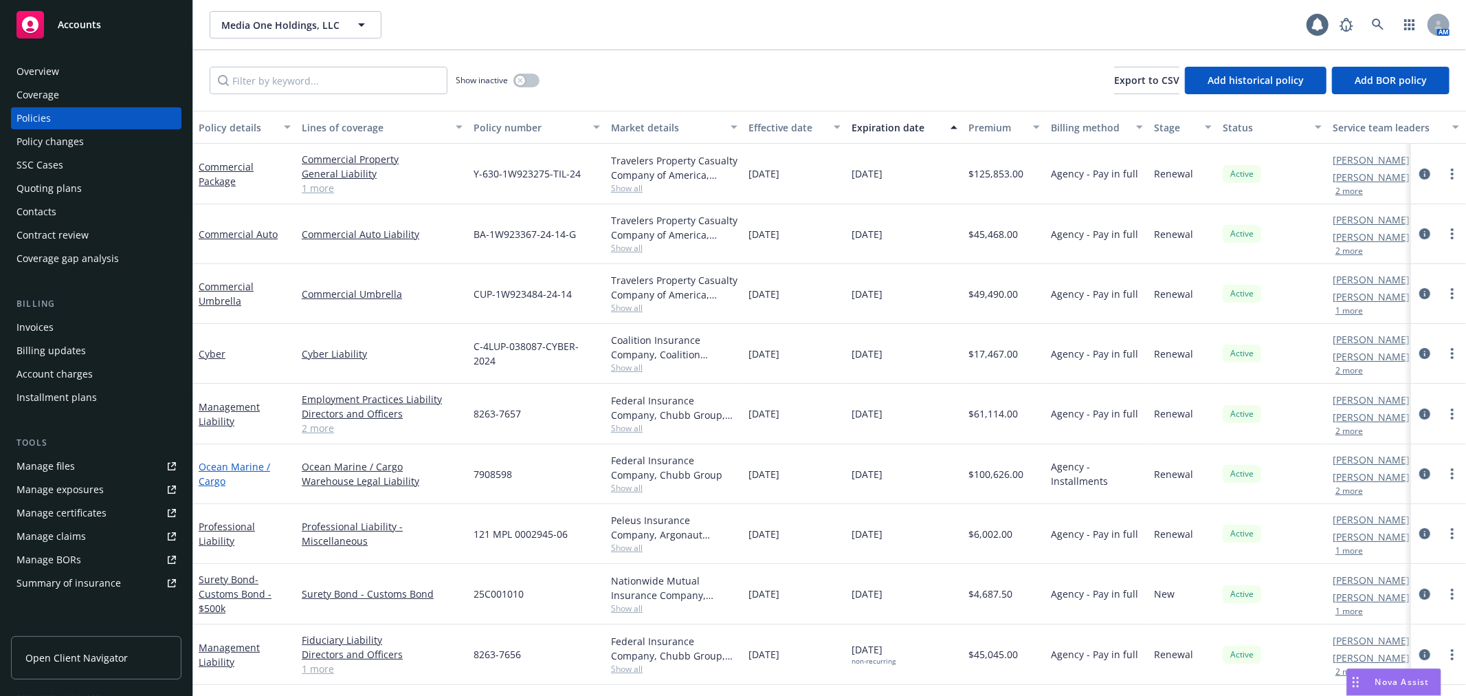
click at [213, 469] on link "Ocean Marine / Cargo" at bounding box center [234, 473] width 71 height 27
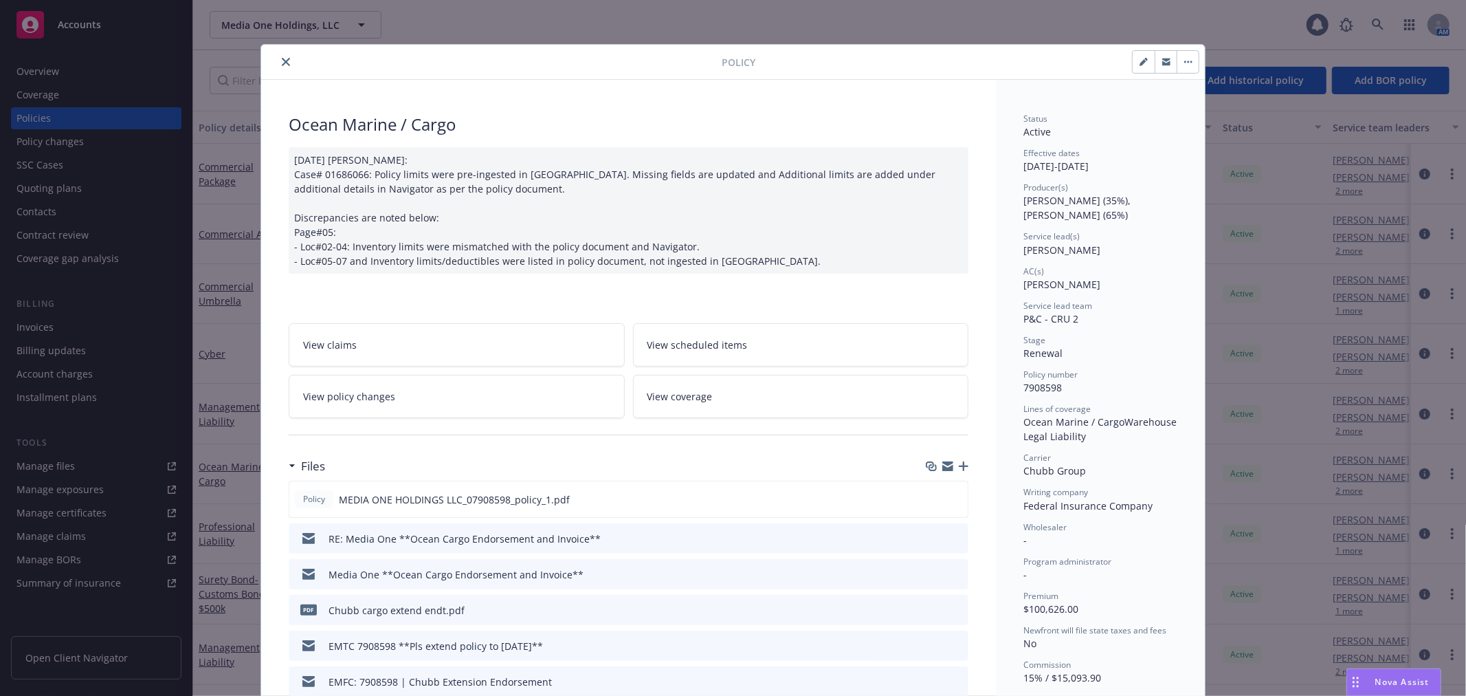
click at [944, 467] on icon "button" at bounding box center [947, 468] width 11 height 6
click at [286, 60] on button "close" at bounding box center [286, 62] width 16 height 16
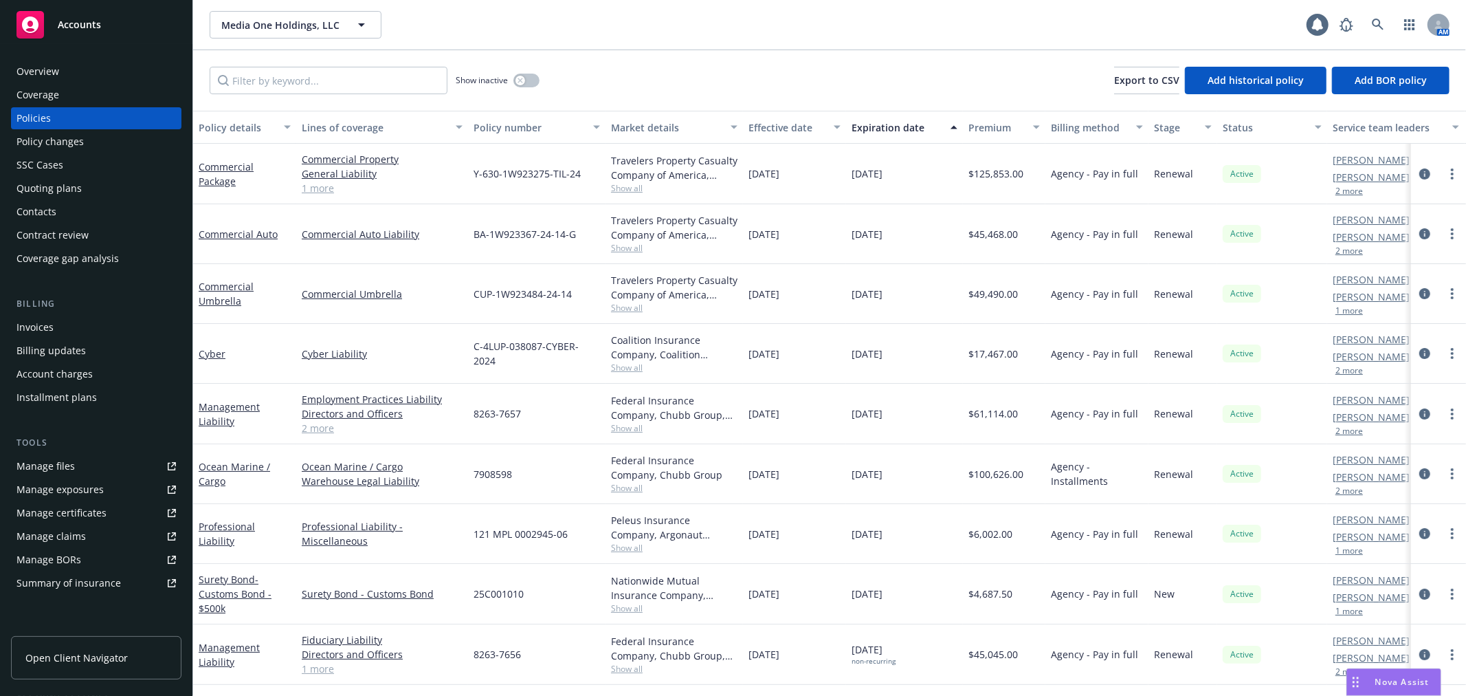
click at [69, 461] on div "Manage files" at bounding box center [45, 466] width 58 height 22
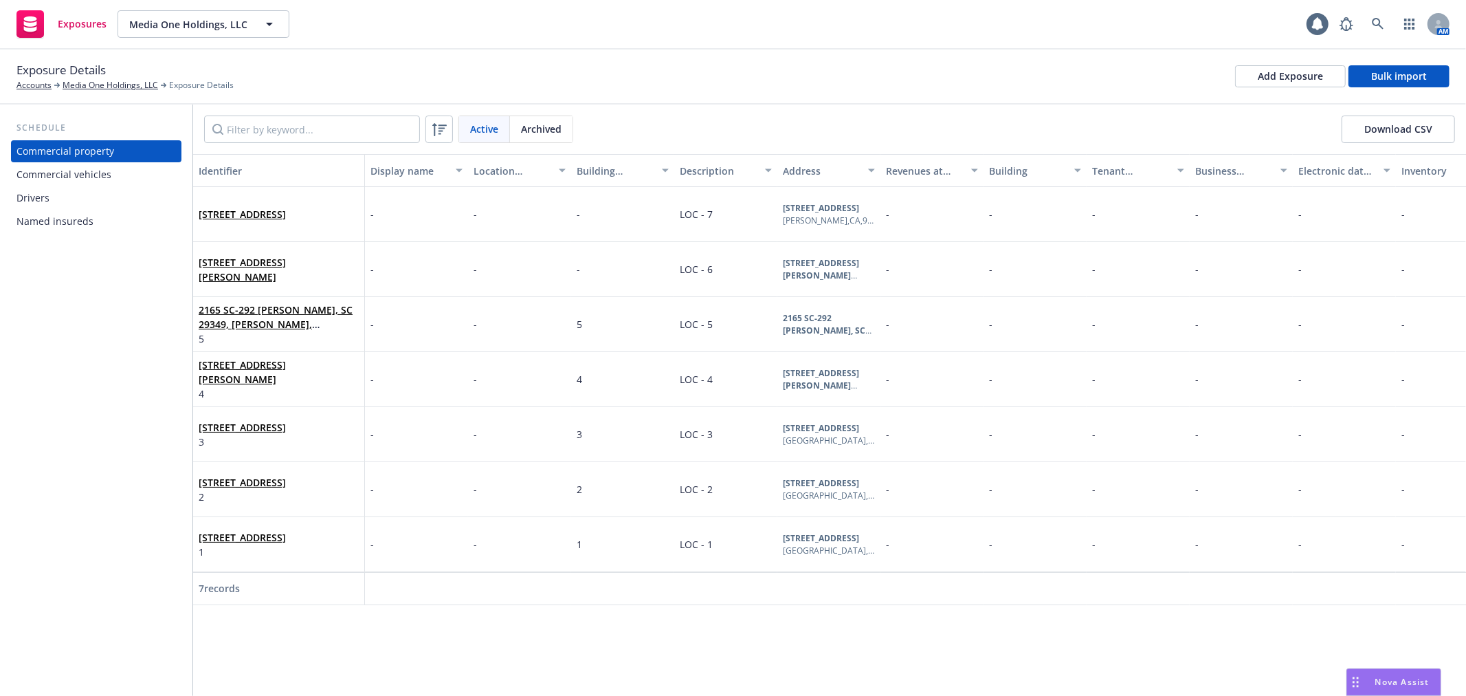
click at [92, 175] on div "Commercial vehicles" at bounding box center [63, 175] width 95 height 22
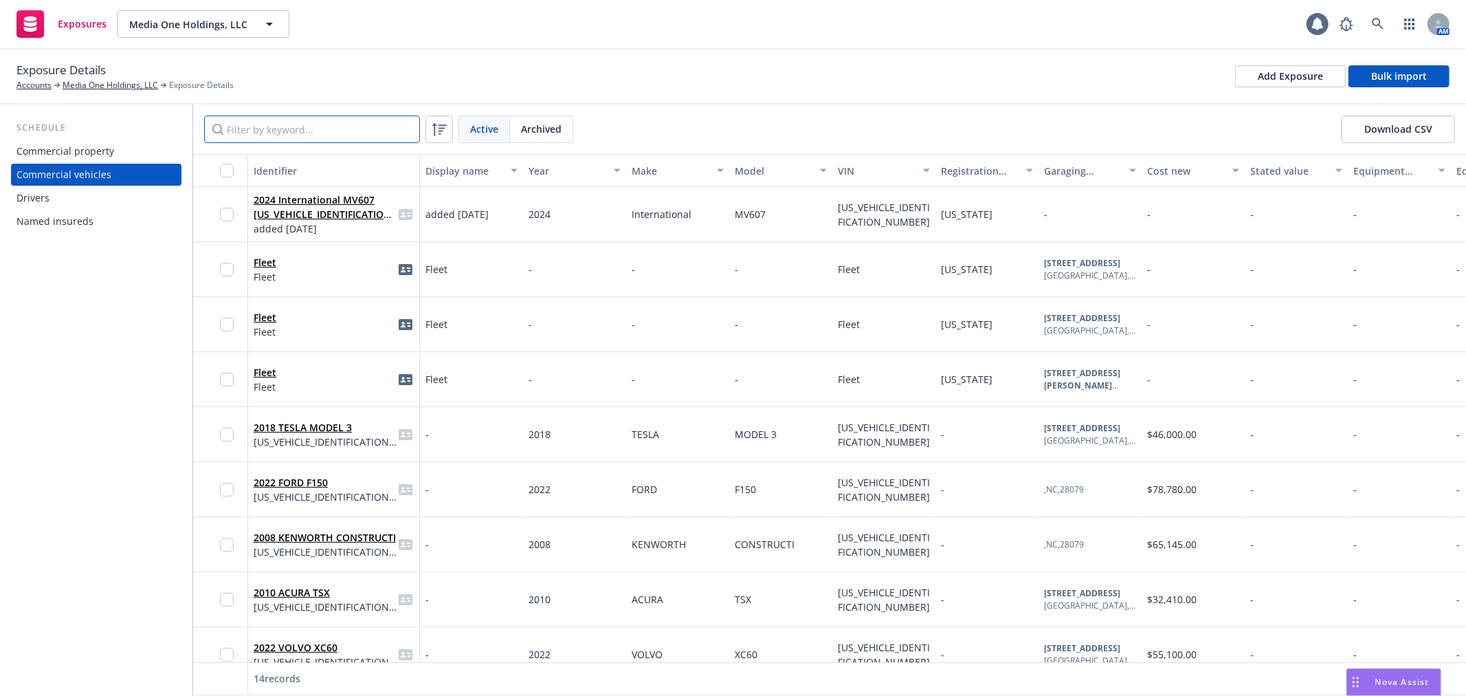
click at [263, 136] on input "Filter by keyword..." at bounding box center [312, 128] width 216 height 27
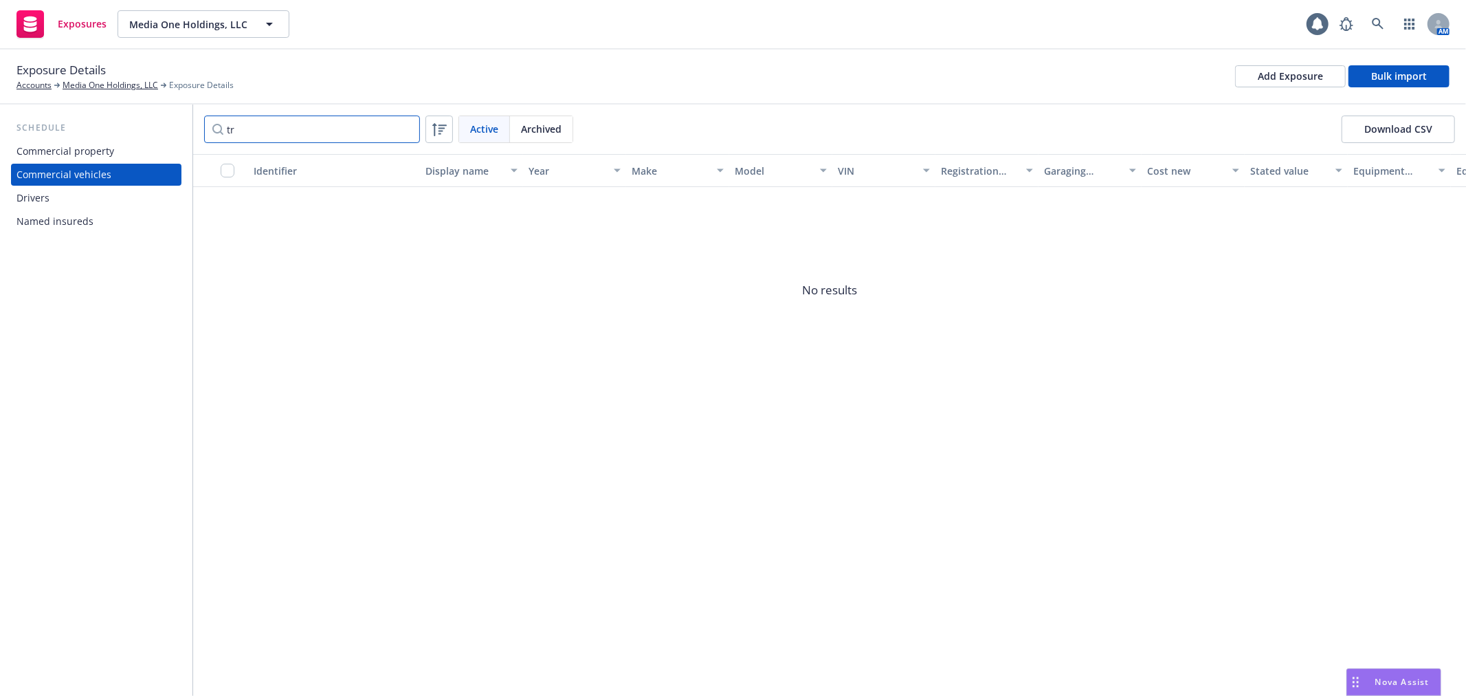
type input "t"
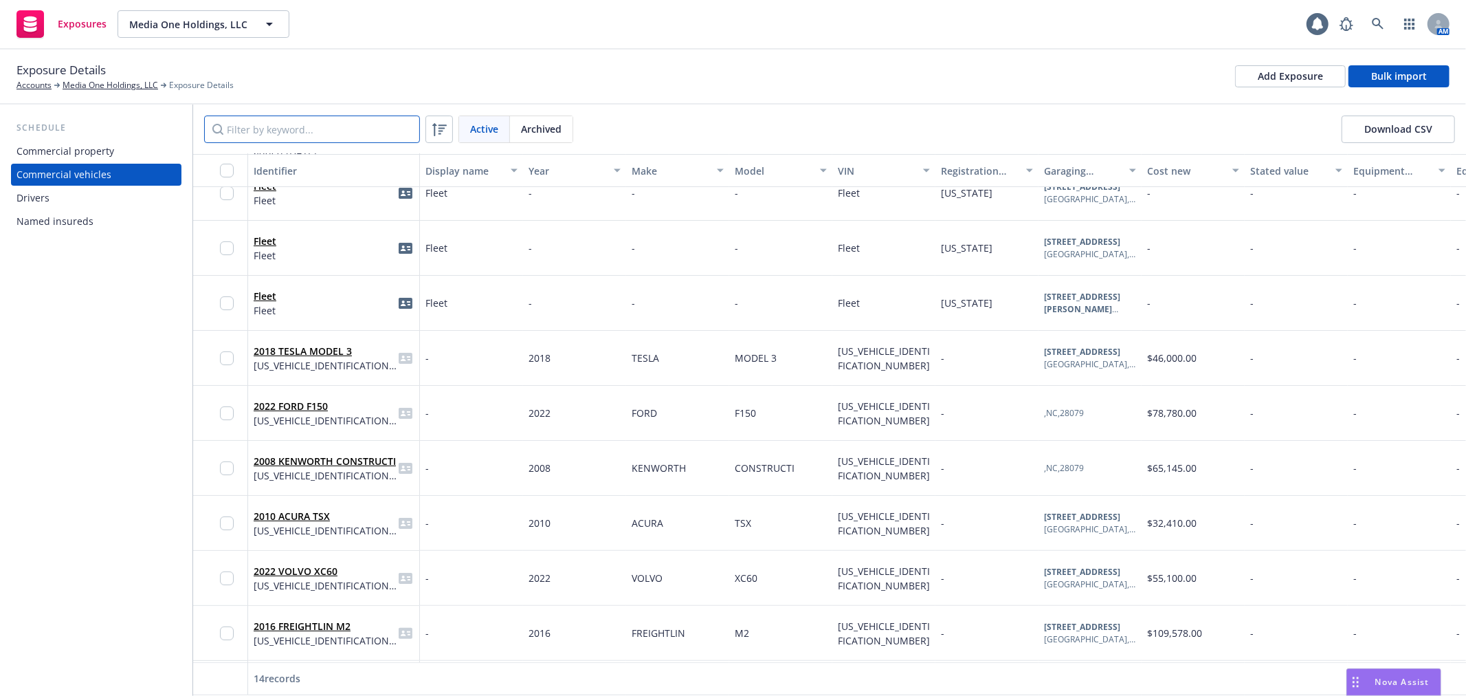
scroll to position [153, 0]
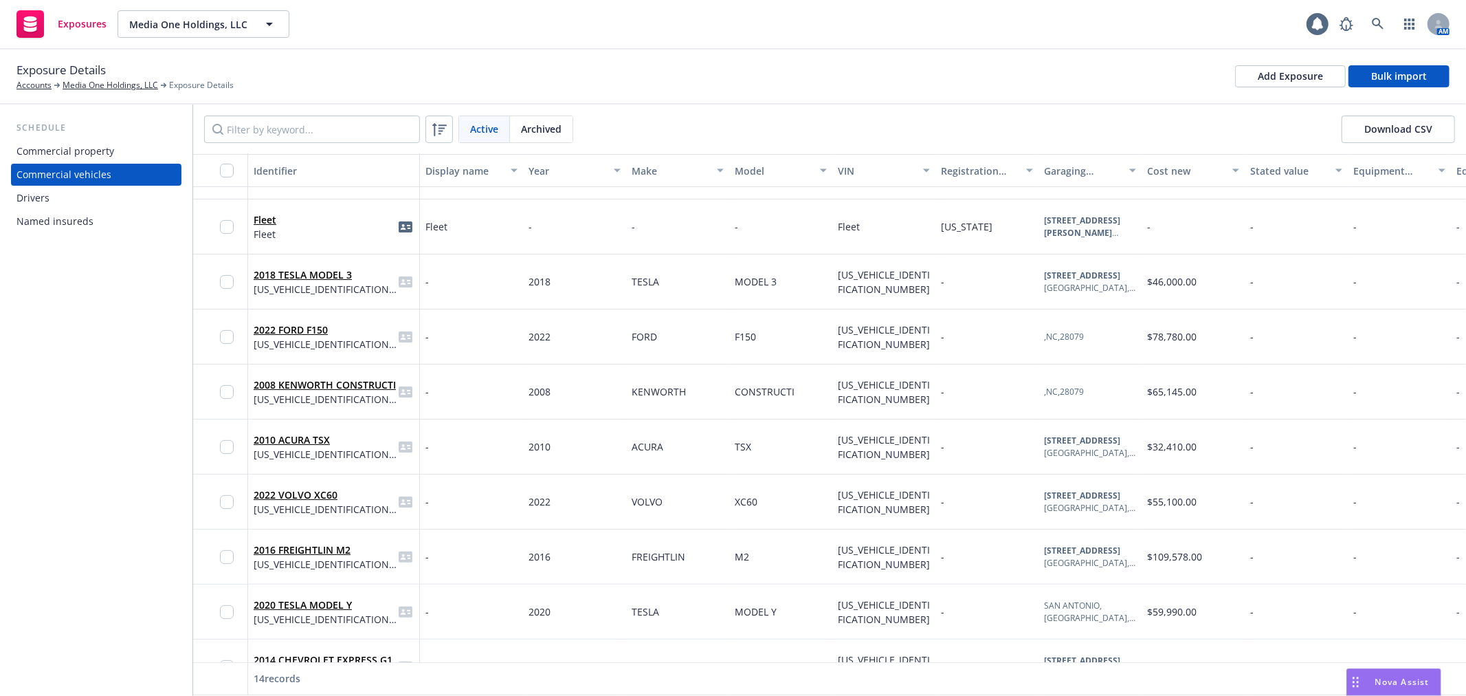
click at [1385, 133] on button "Download CSV" at bounding box center [1398, 128] width 113 height 27
click at [1389, 672] on div "Nova Assist" at bounding box center [1393, 682] width 93 height 26
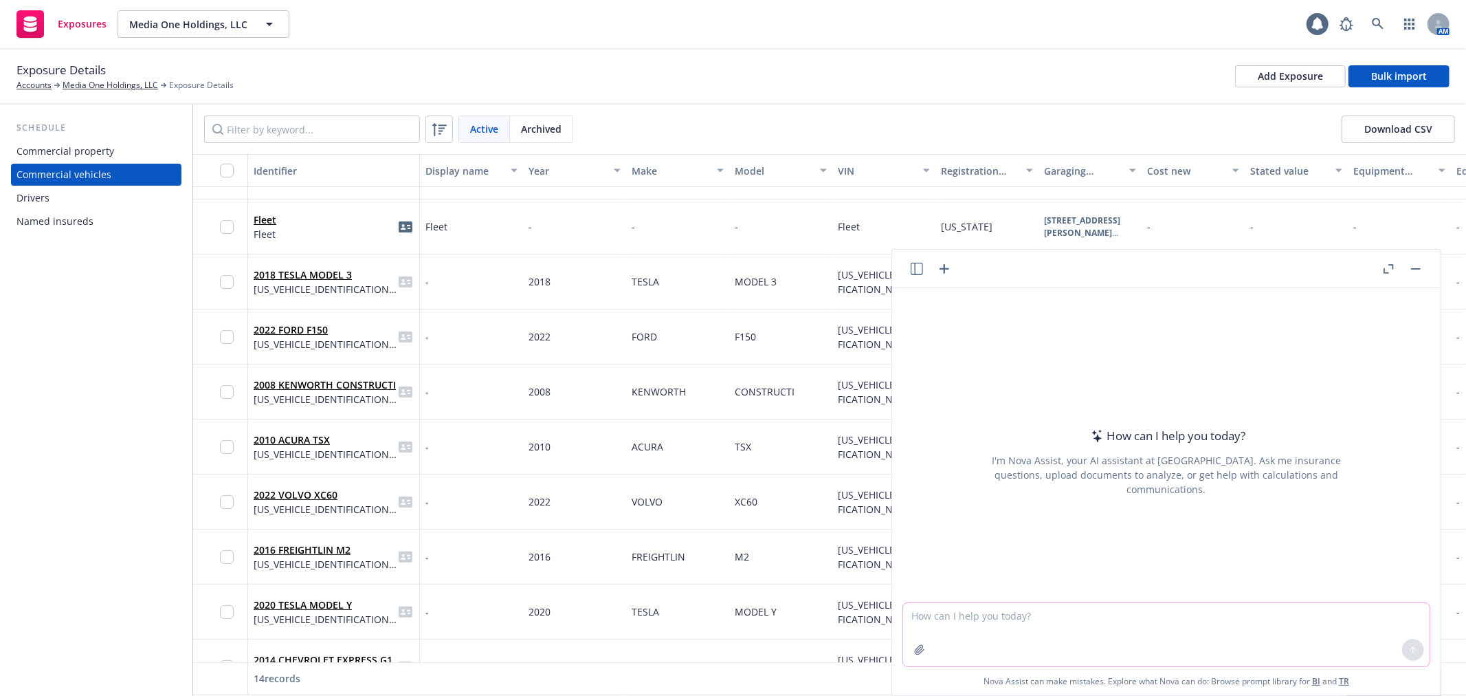
click at [1160, 619] on textarea at bounding box center [1166, 634] width 527 height 63
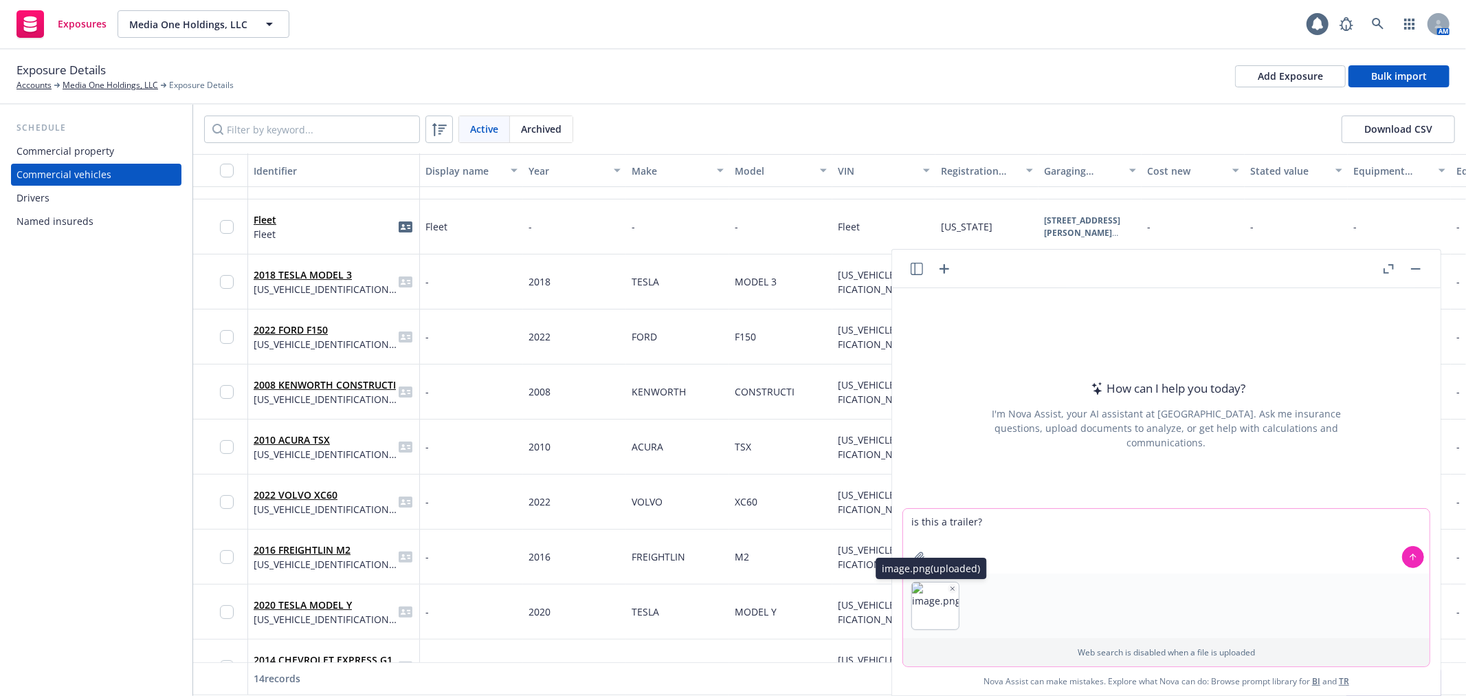
click at [949, 586] on icon "button" at bounding box center [952, 588] width 7 height 7
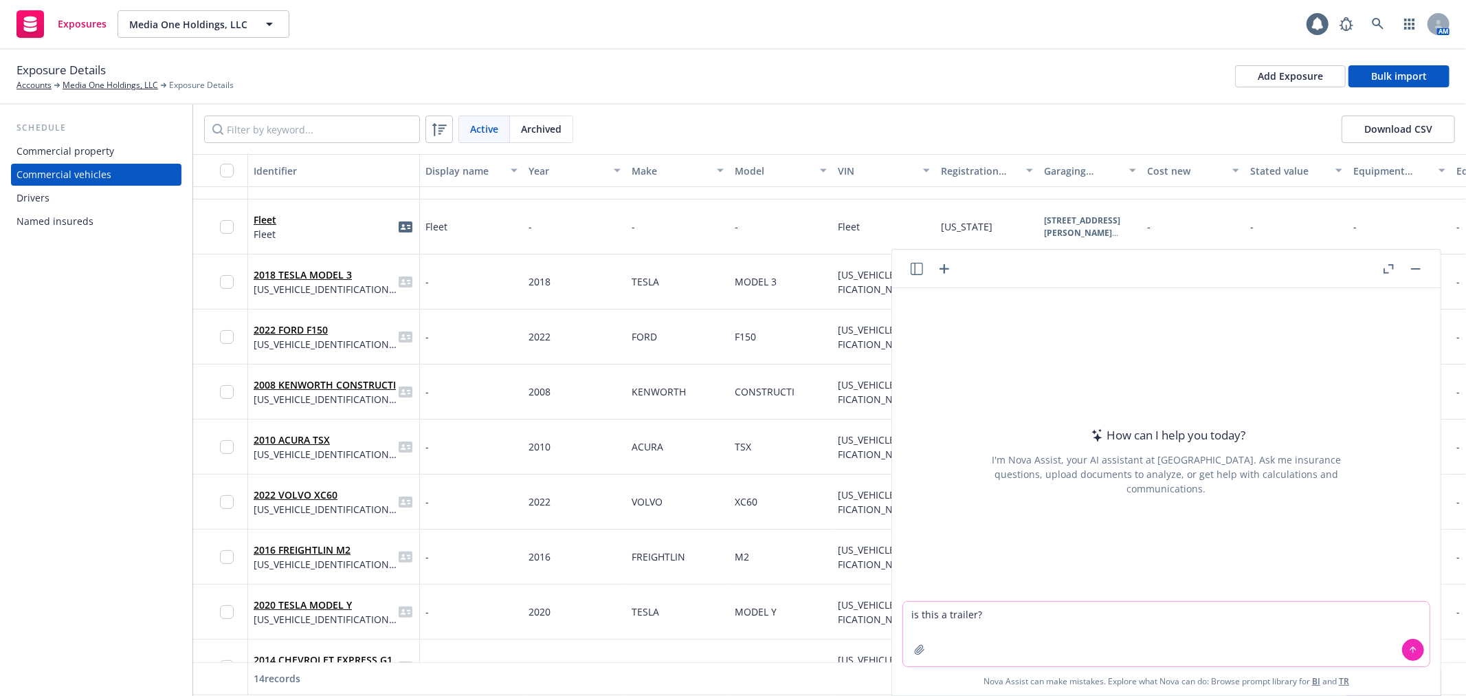
click at [1005, 617] on textarea "is this a trailer?" at bounding box center [1166, 634] width 527 height 65
paste textarea "2024 International MV607 1HTEUMMM4RS816292"
type textarea "is this a trailer? 2024 International MV607 1HTEUMMM4RS816292"
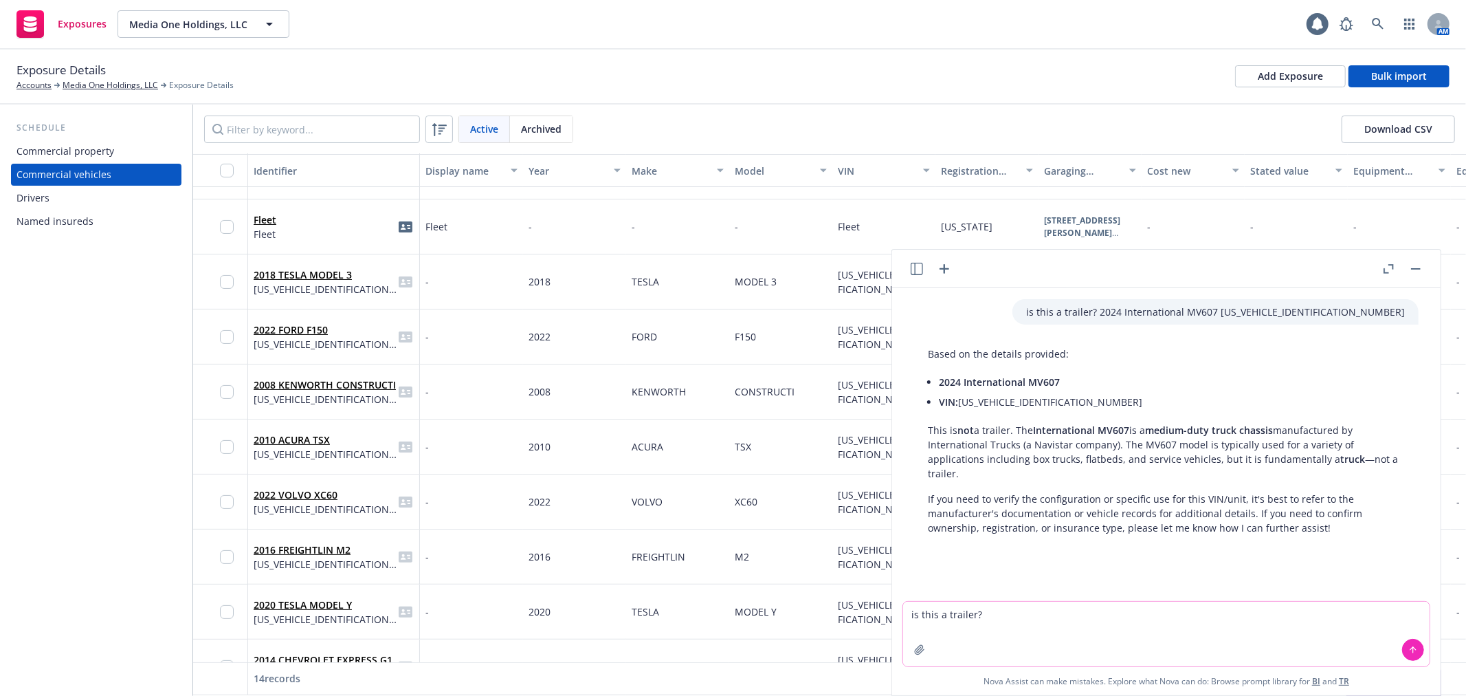
paste textarea "2008 KENWORTH CONSTRUCTI 2NKMHN6X28M235668"
type textarea "is this a trailer? 2008 KENWORTH CONSTRUCTI 2NKMHN6X28M235668"
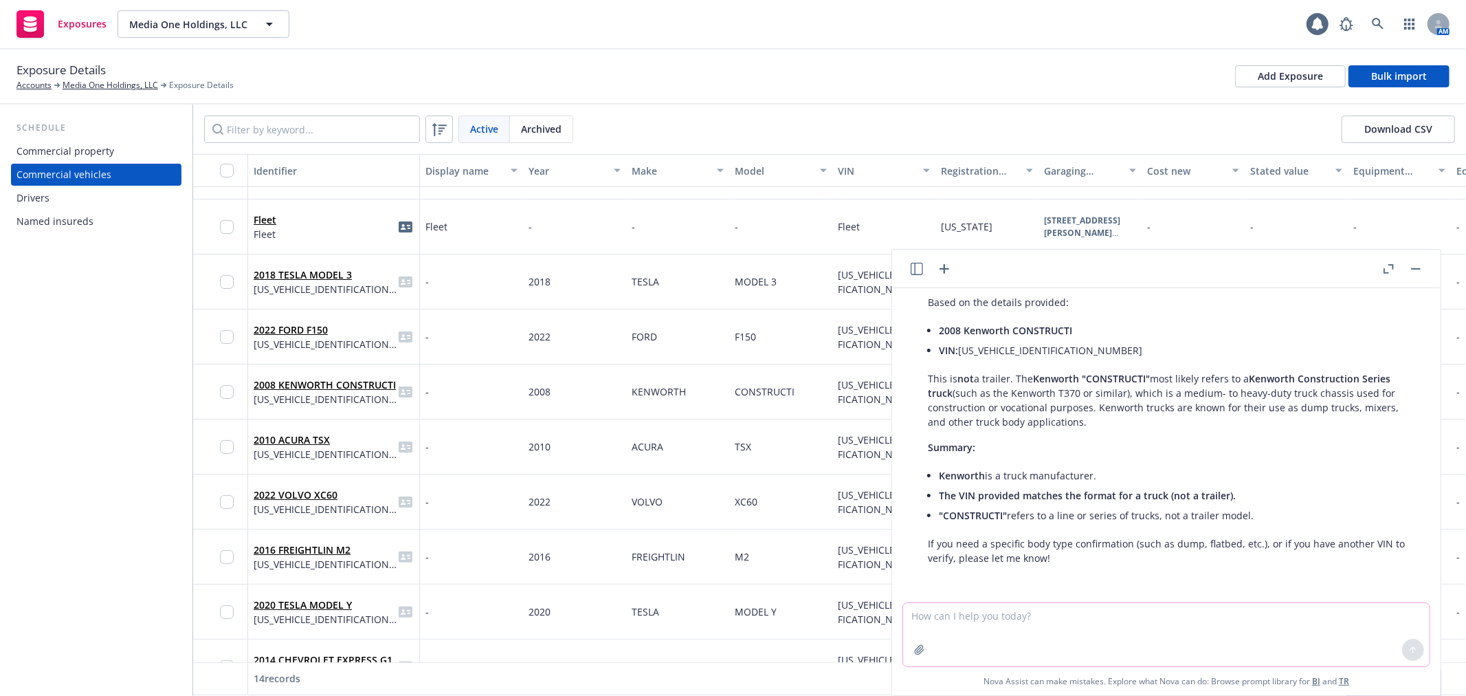
scroll to position [311, 0]
paste textarea "2016 FREIGHTLIN M2 3ALHCYCYXGDHE3151"
type textarea "is this a trailer? 2016 FREIGHTLIN M2 3ALHCYCYXGDHE3151"
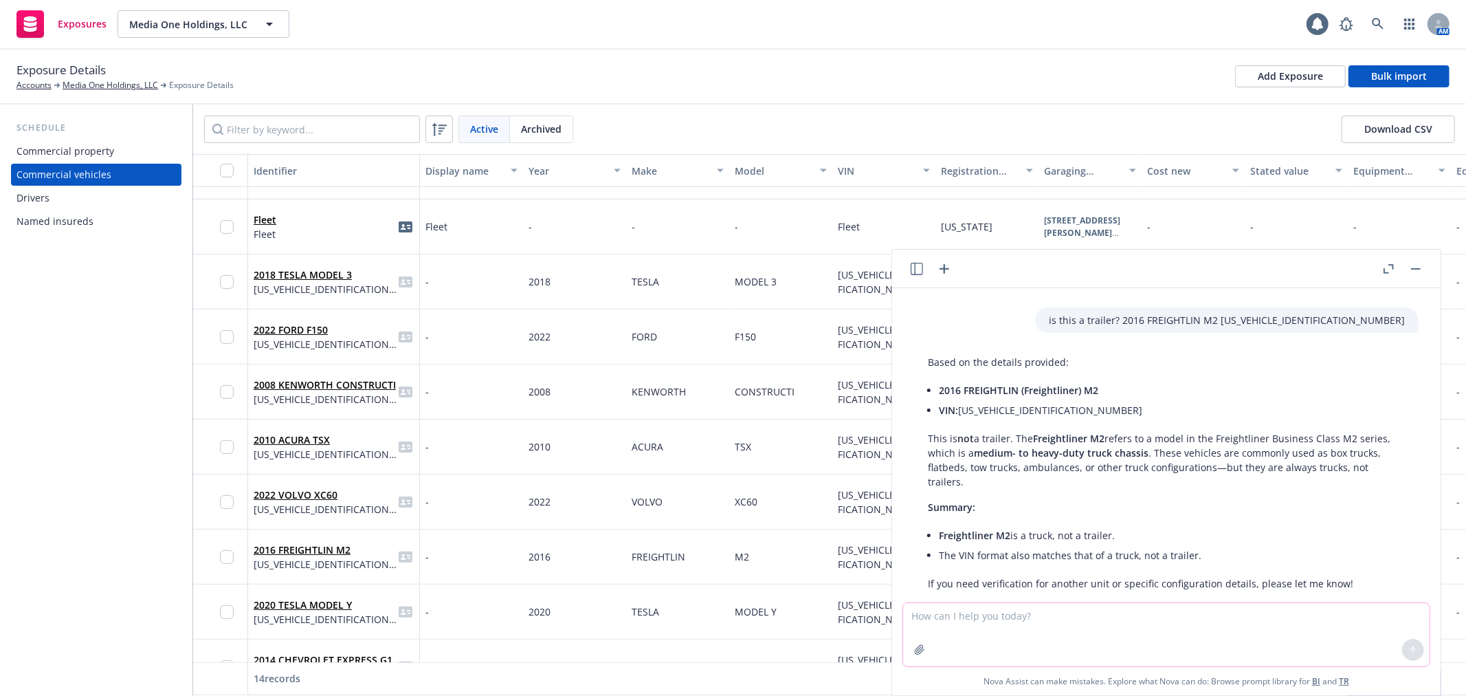
scroll to position [615, 0]
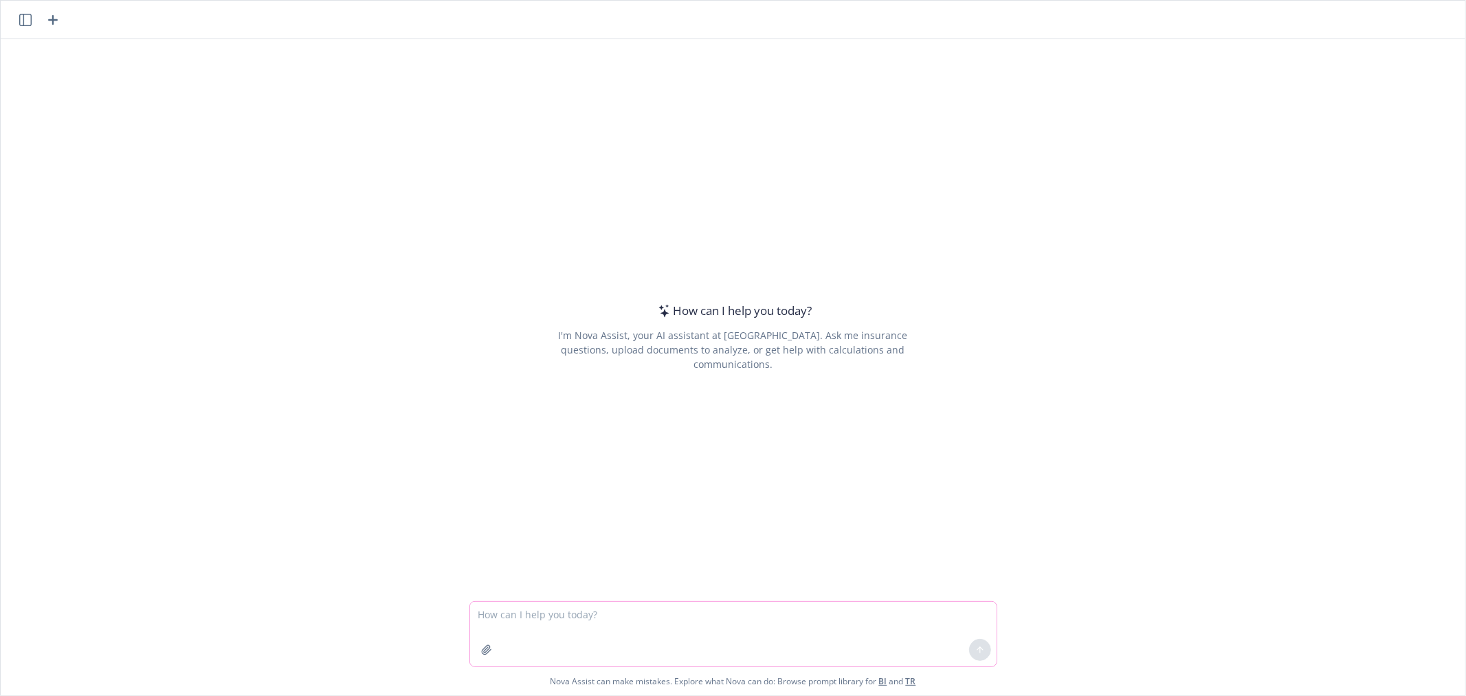
click at [705, 609] on textarea at bounding box center [733, 634] width 527 height 65
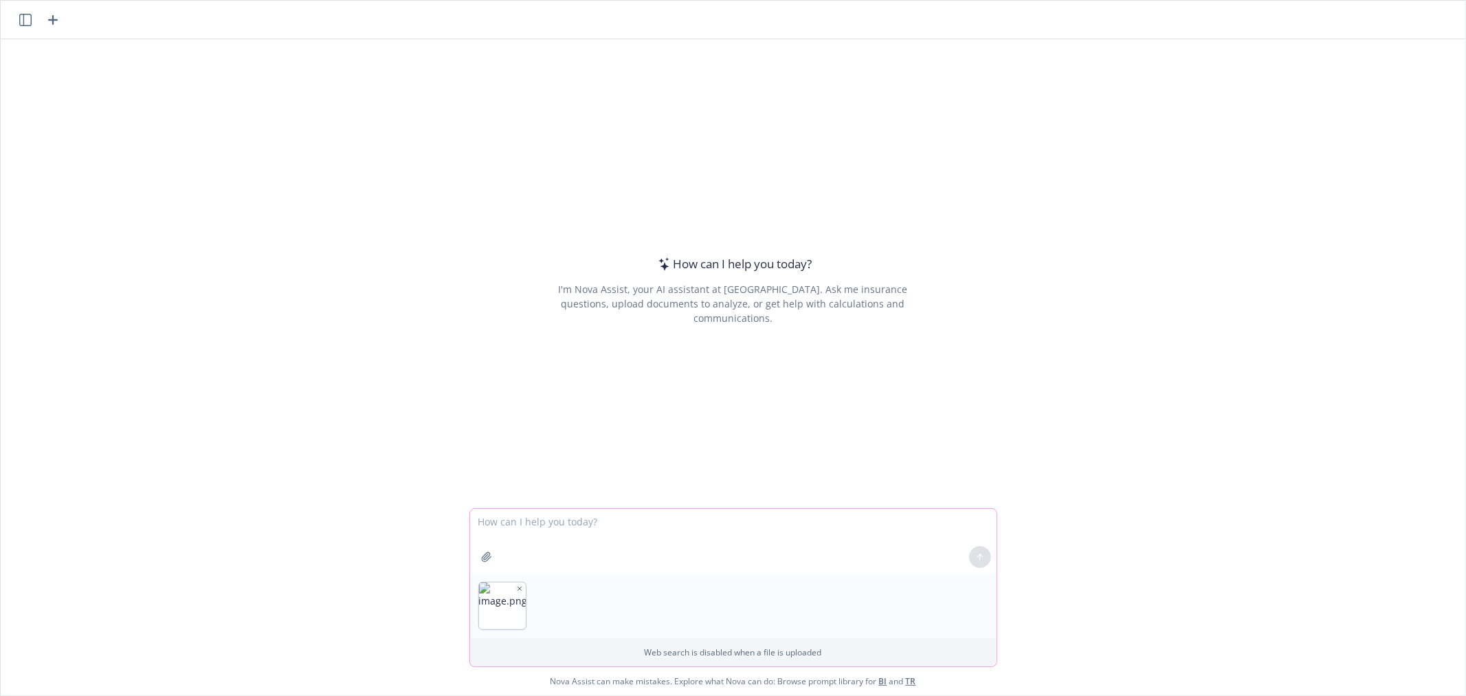
click at [516, 586] on icon "button" at bounding box center [519, 588] width 7 height 7
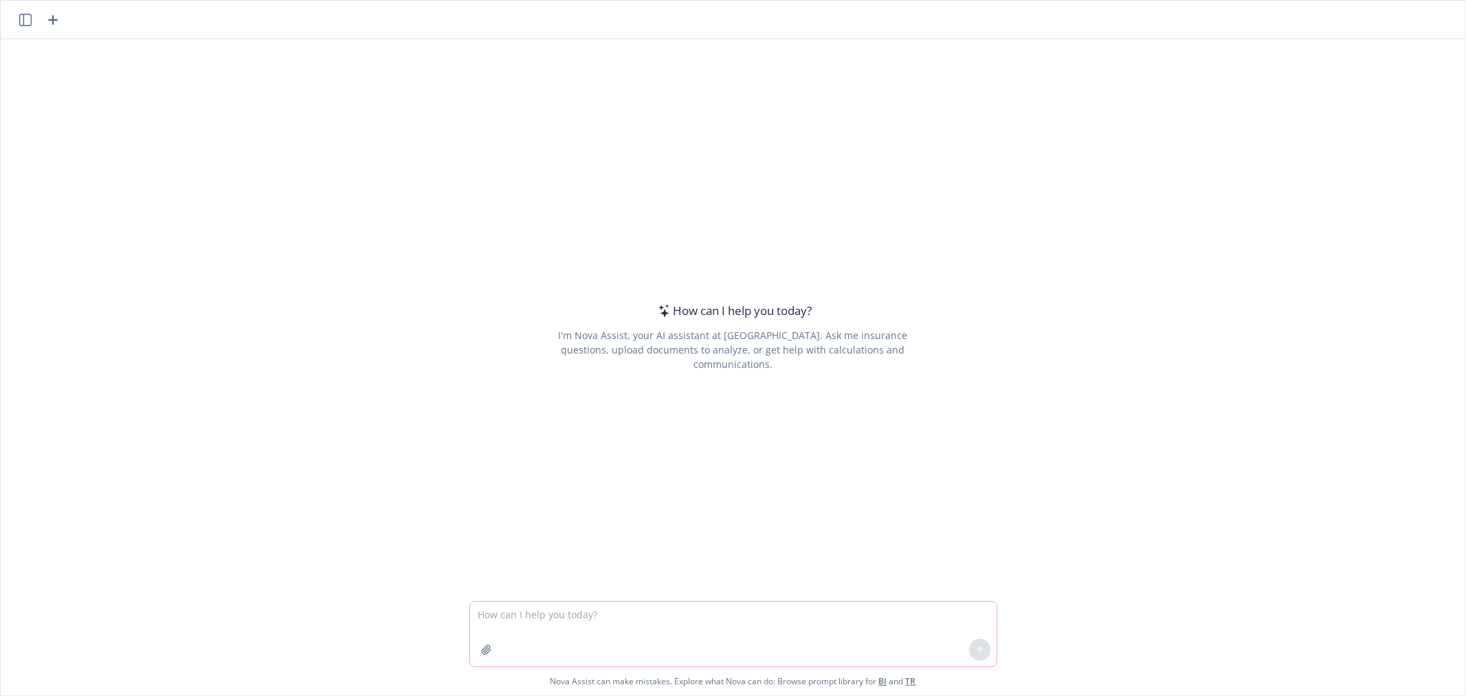
click at [676, 640] on textarea at bounding box center [733, 634] width 527 height 65
paste textarea
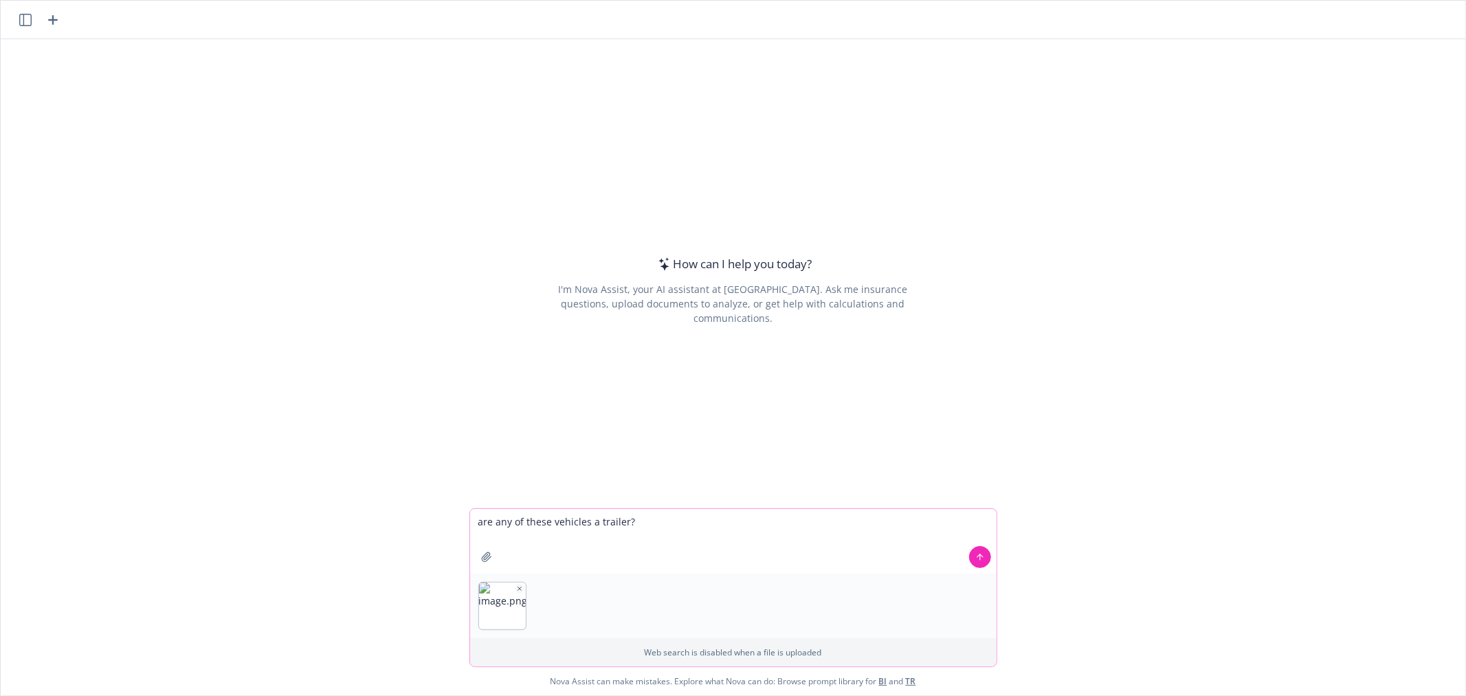
type textarea "are any of these vehicles a trailer?"
click at [975, 554] on icon at bounding box center [980, 557] width 10 height 10
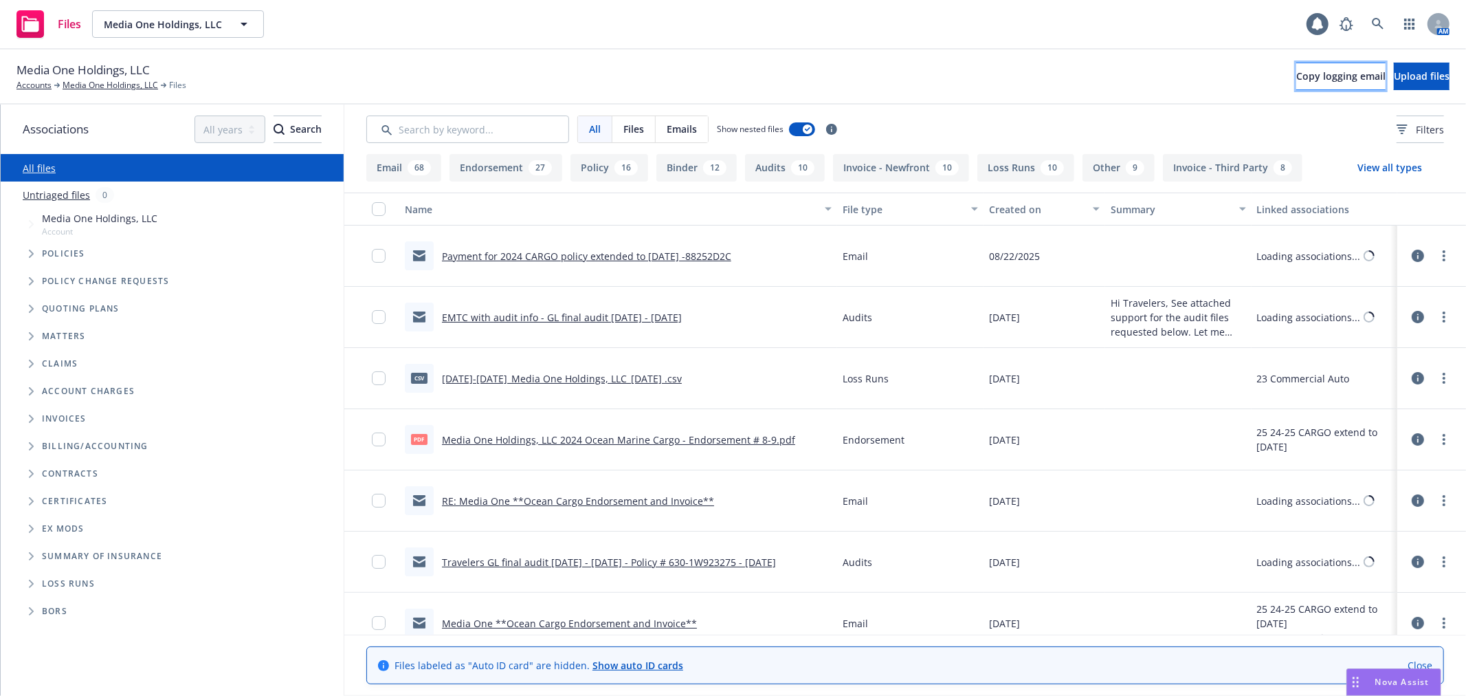
click at [1297, 79] on span "Copy logging email" at bounding box center [1341, 75] width 89 height 13
click at [1297, 69] on button "Copy logging email" at bounding box center [1341, 76] width 89 height 27
click at [1297, 82] on span "Copy logging email" at bounding box center [1341, 75] width 89 height 13
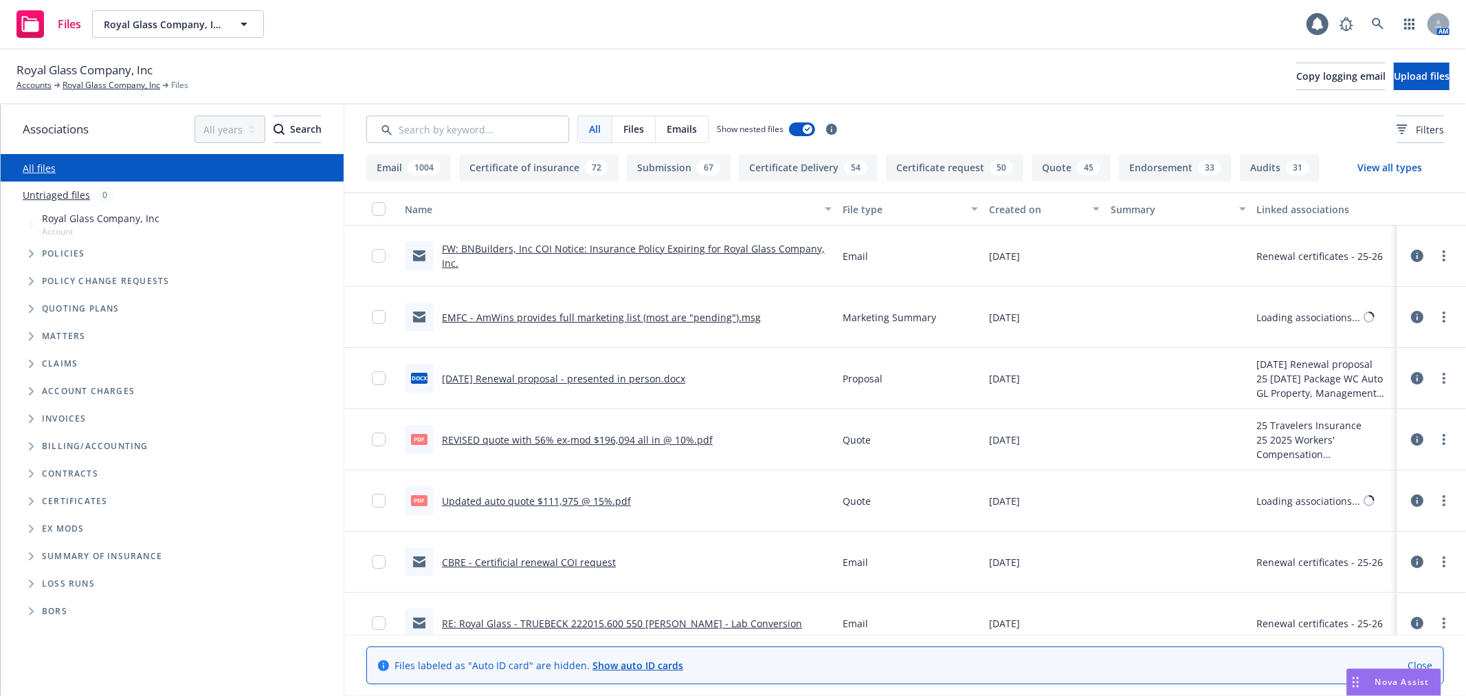
click at [29, 504] on icon "Folder Tree Example" at bounding box center [31, 501] width 5 height 8
click at [43, 547] on span "Folder Tree Example" at bounding box center [42, 553] width 22 height 22
click at [65, 634] on link "25-26" at bounding box center [65, 635] width 25 height 14
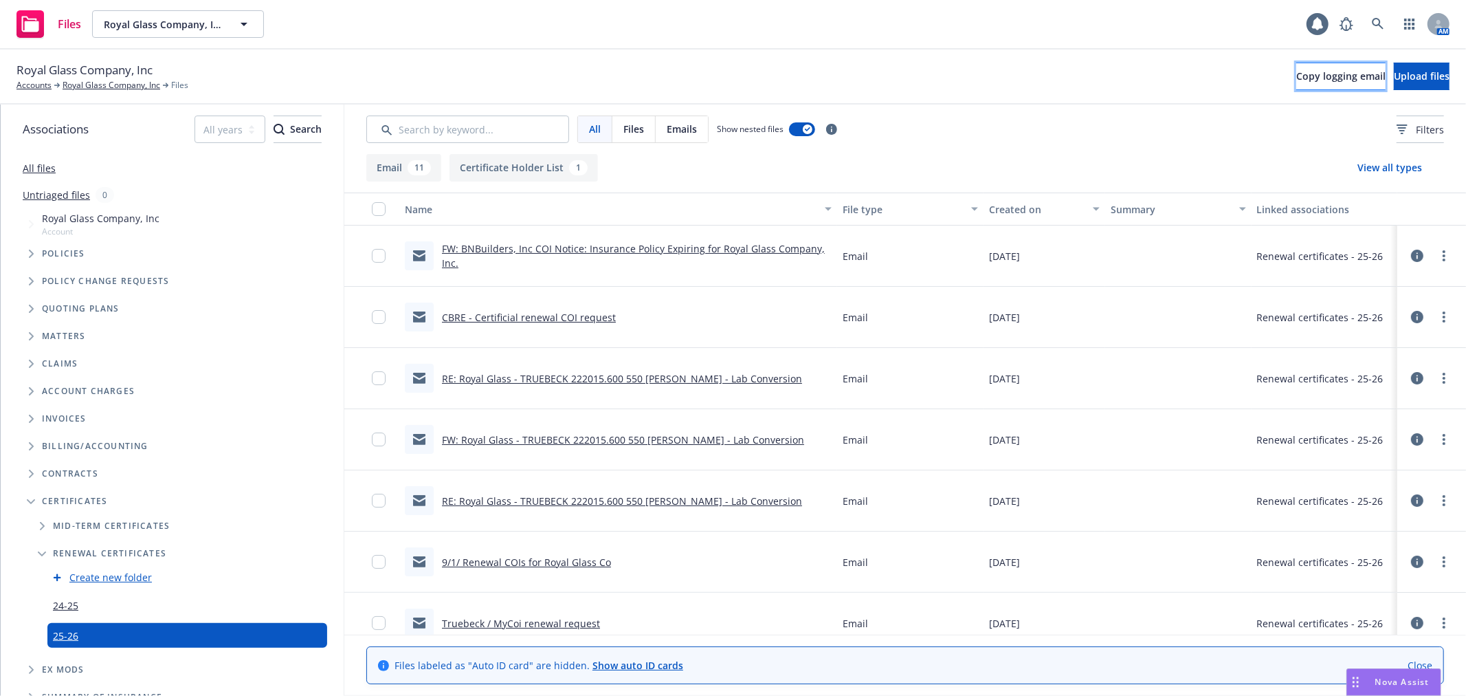
click at [1297, 71] on span "Copy logging email" at bounding box center [1341, 75] width 89 height 13
click at [1297, 72] on span "Copy logging email" at bounding box center [1341, 75] width 89 height 13
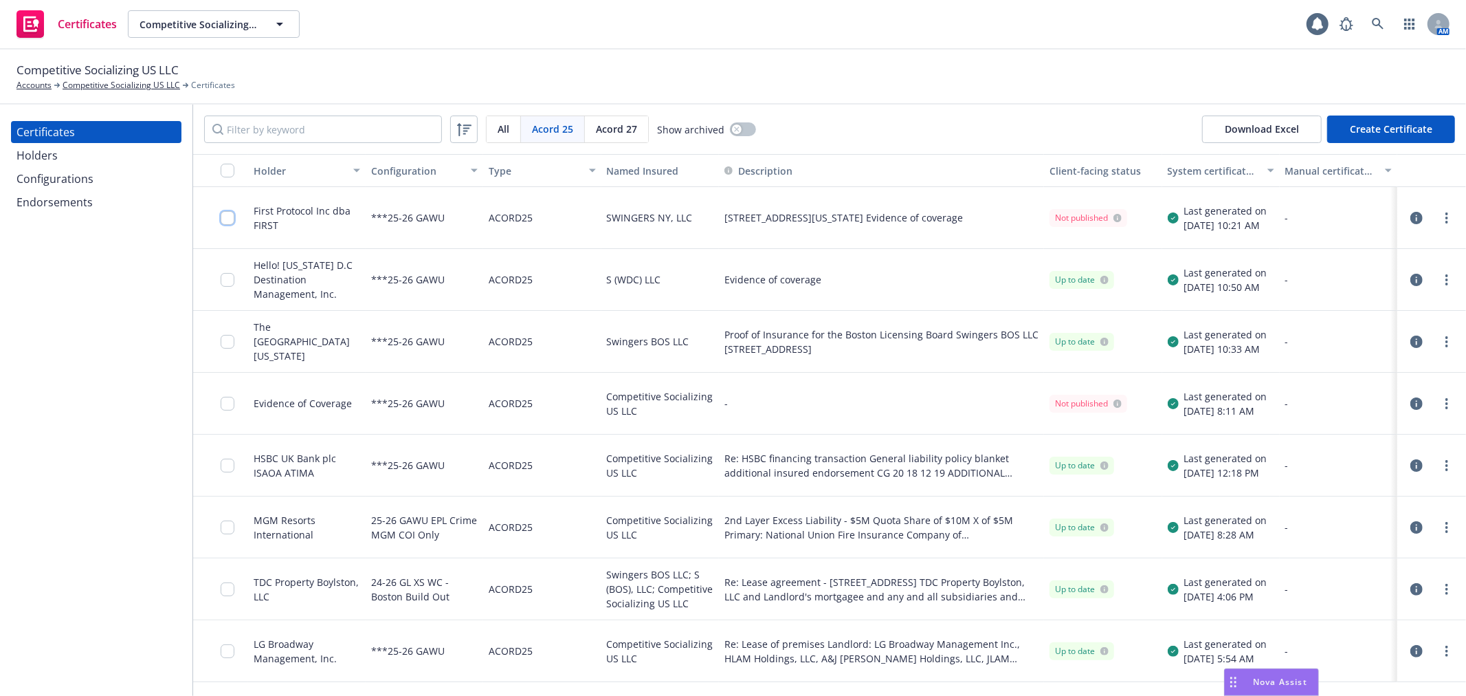
drag, startPoint x: 229, startPoint y: 215, endPoint x: 254, endPoint y: 245, distance: 39.5
click at [228, 215] on input "checkbox" at bounding box center [228, 218] width 14 height 14
click at [623, 665] on div "Download certificate" at bounding box center [654, 665] width 104 height 26
click at [622, 630] on link "Download uneditable file" at bounding box center [582, 630] width 159 height 27
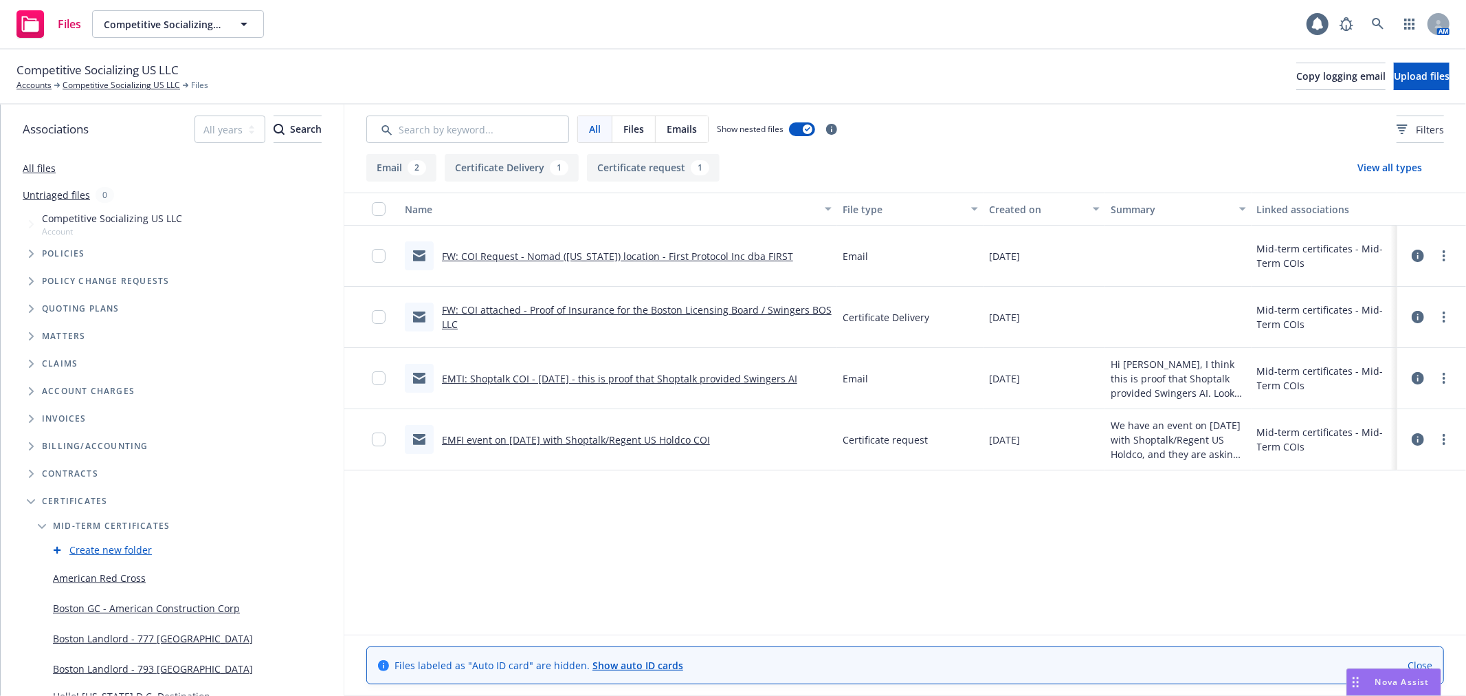
click at [1433, 264] on div at bounding box center [1431, 255] width 41 height 27
click at [1436, 259] on link "more" at bounding box center [1444, 255] width 16 height 16
click at [1404, 338] on link "Edit" at bounding box center [1371, 338] width 137 height 27
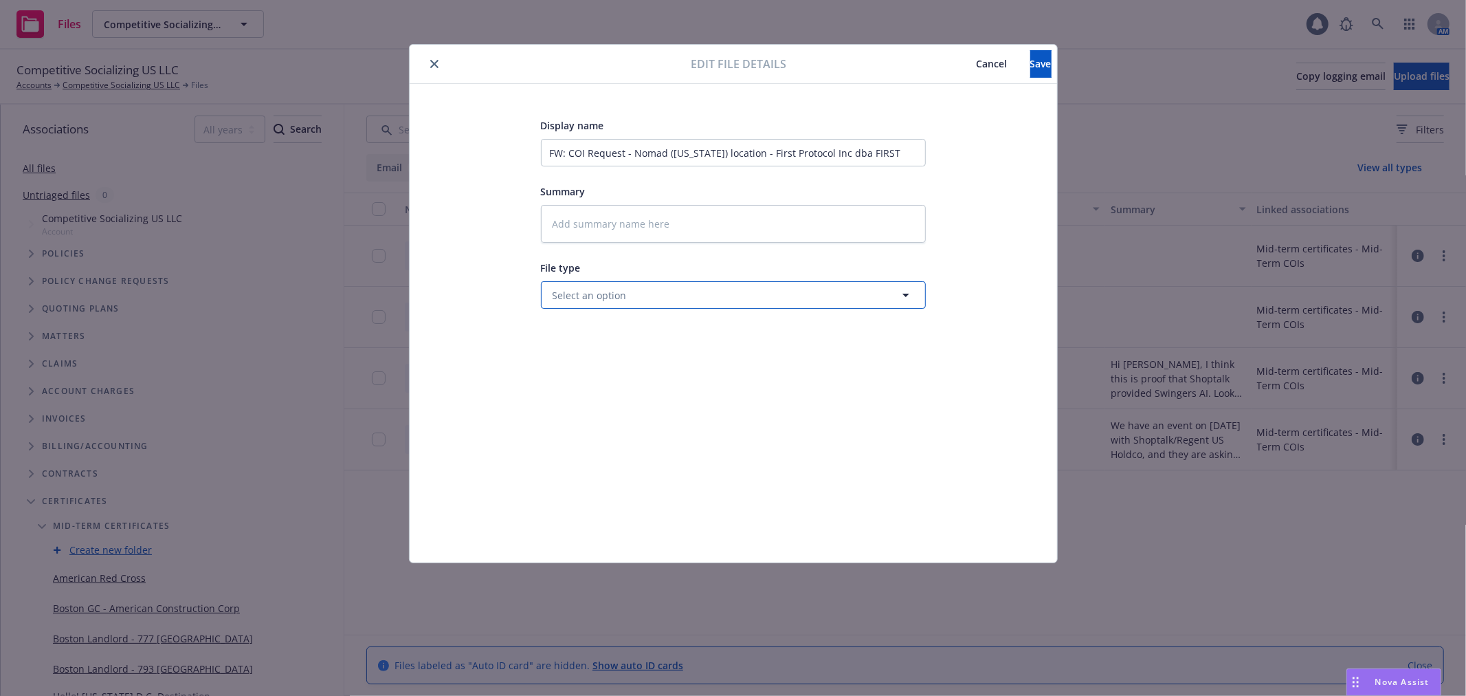
click at [626, 298] on button "Select an option" at bounding box center [733, 294] width 385 height 27
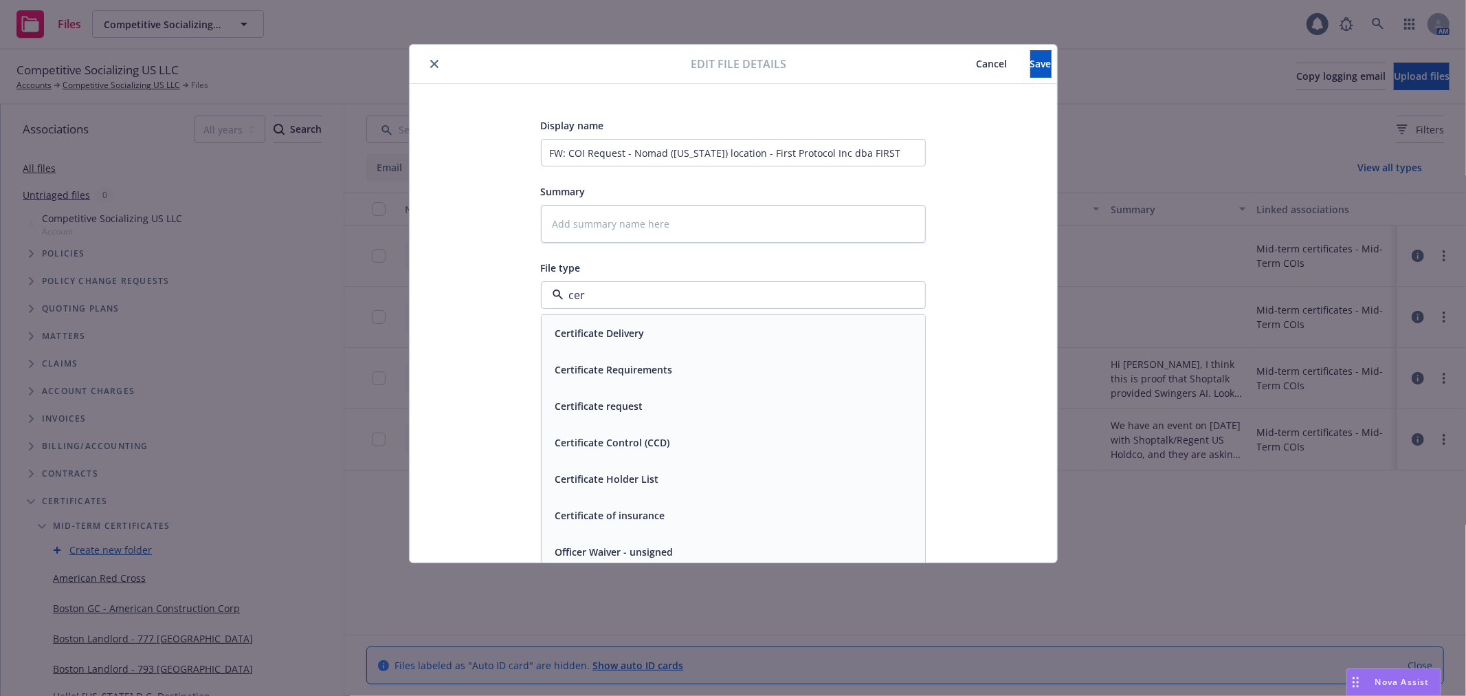
type input "cert"
click at [638, 404] on span "Certificate request" at bounding box center [599, 406] width 88 height 14
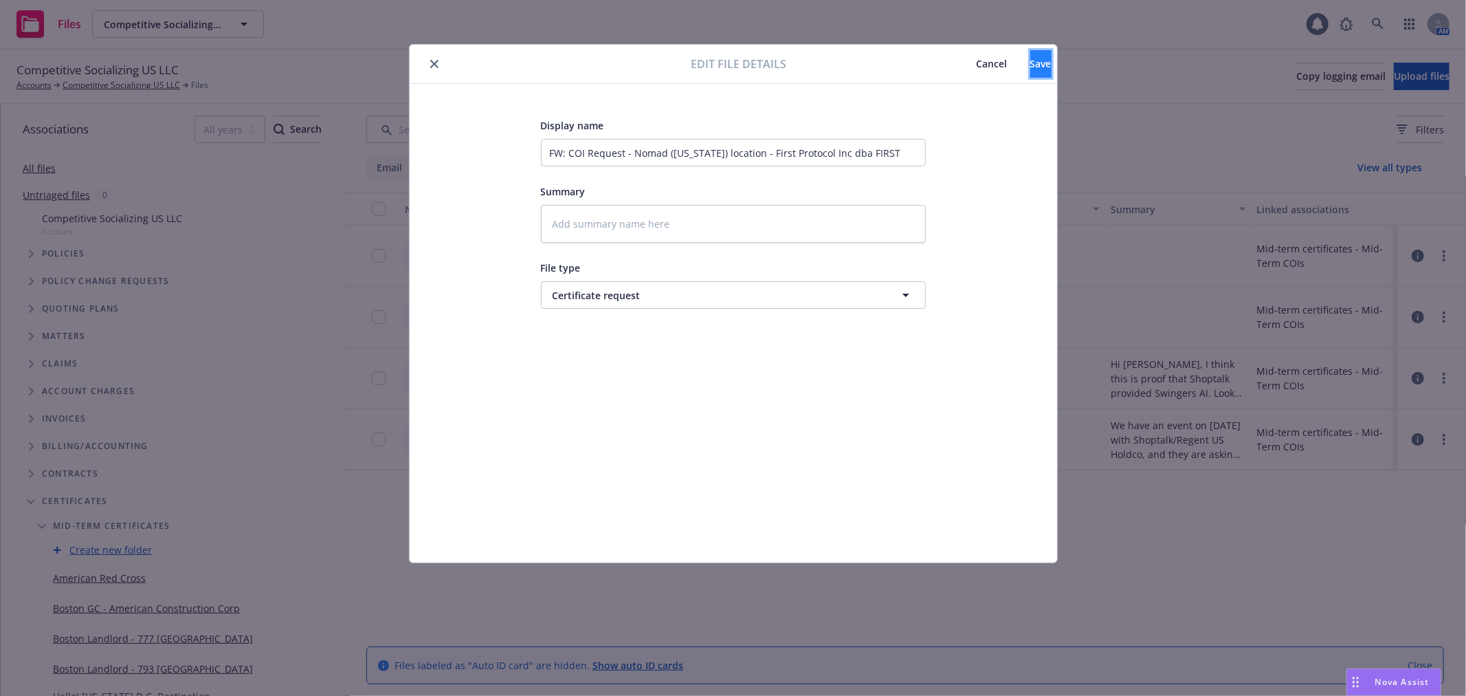
click at [1030, 64] on span "Save" at bounding box center [1040, 63] width 21 height 13
type textarea "x"
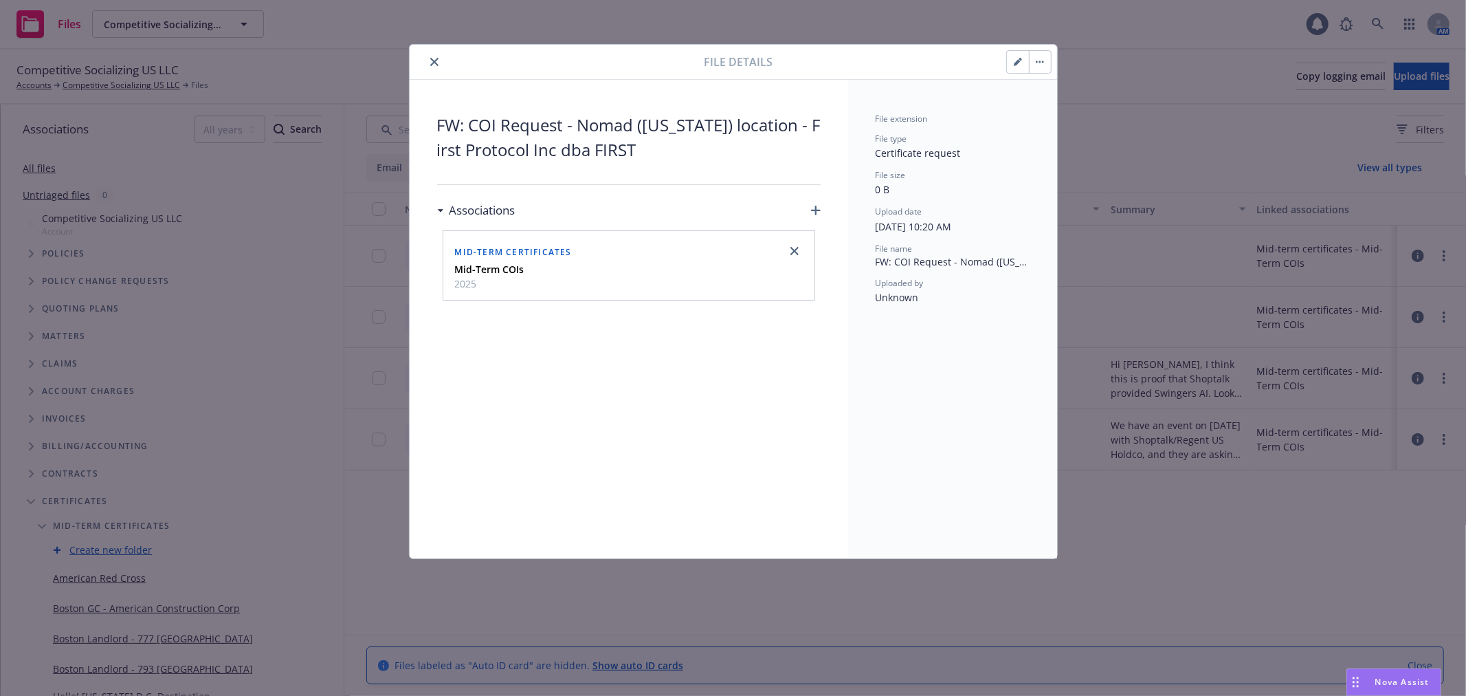
click at [431, 58] on icon "close" at bounding box center [434, 62] width 8 height 8
